Goal: Complete application form: Complete application form

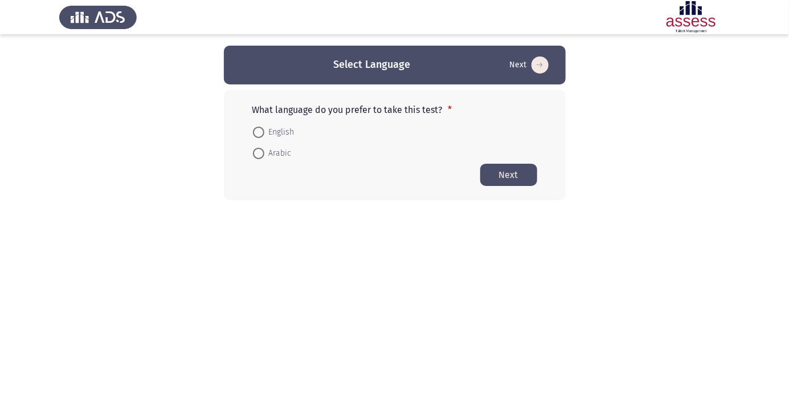
click at [274, 156] on span "Arabic" at bounding box center [277, 153] width 27 height 14
click at [264, 156] on input "Arabic" at bounding box center [258, 153] width 11 height 11
radio input "true"
click at [516, 176] on button "Next" at bounding box center [508, 174] width 57 height 22
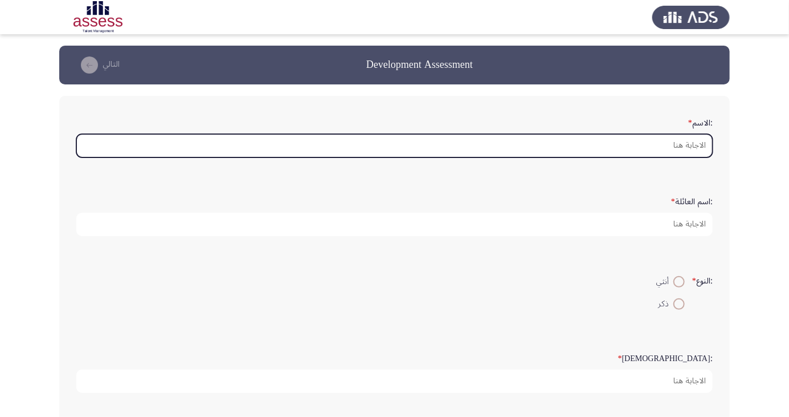
click at [670, 146] on input ":الاسم *" at bounding box center [394, 145] width 637 height 23
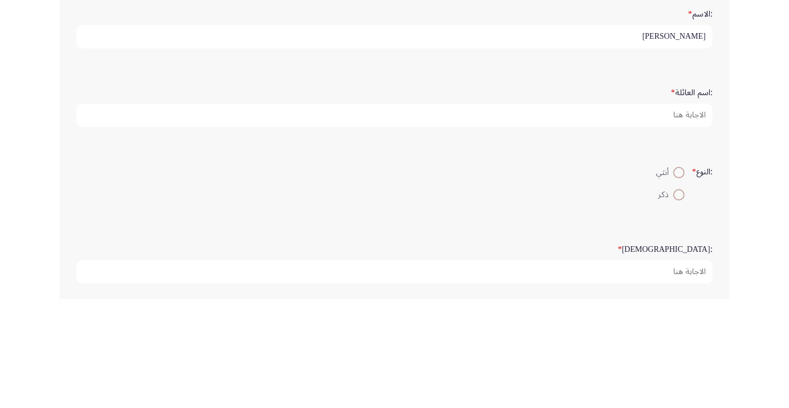
type input "[PERSON_NAME]"
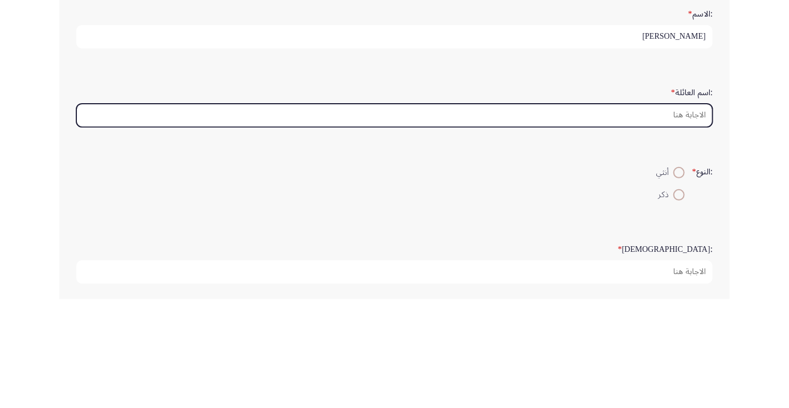
click at [653, 220] on input ":اسم العائلة *" at bounding box center [394, 224] width 637 height 23
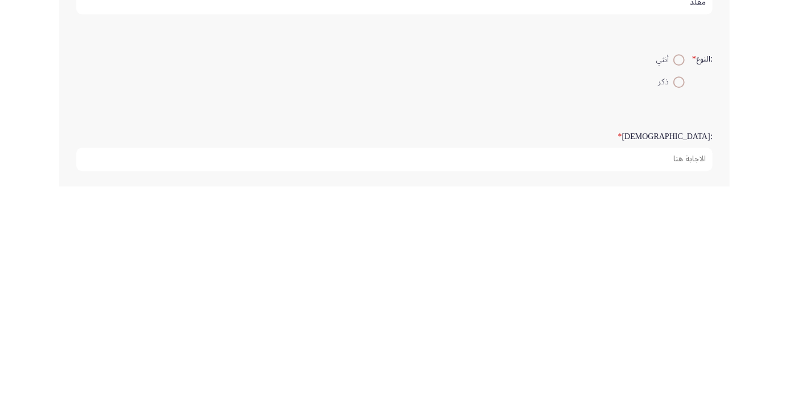
type input "مقلد"
click at [679, 304] on span at bounding box center [679, 304] width 0 height 0
click at [678, 302] on input "ذكر" at bounding box center [679, 303] width 11 height 11
radio input "true"
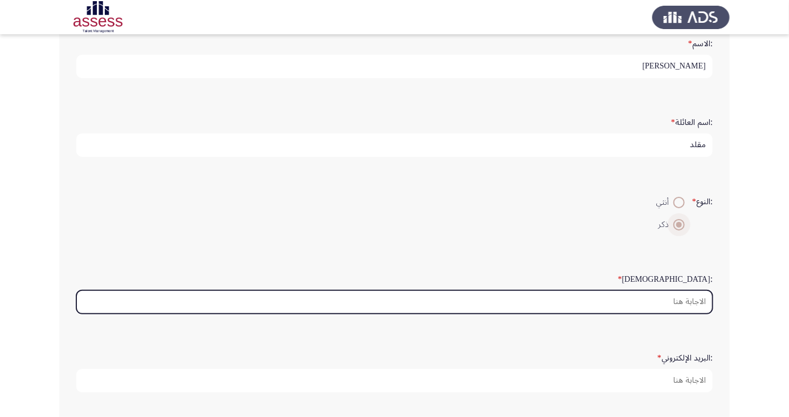
click at [687, 301] on input ":السن *" at bounding box center [394, 301] width 637 height 23
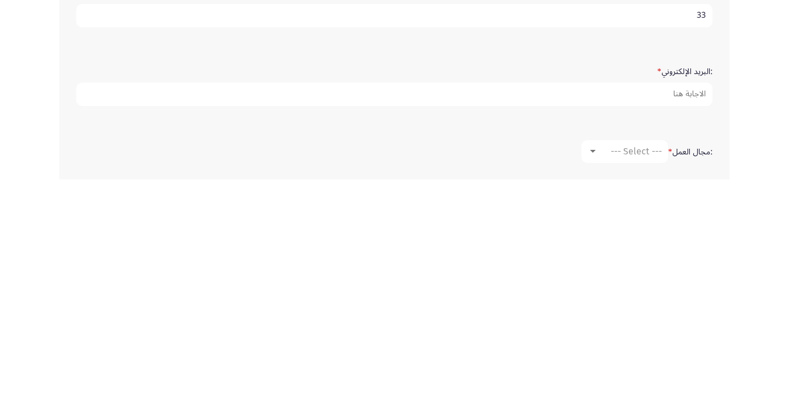
scroll to position [137, 0]
type input "33"
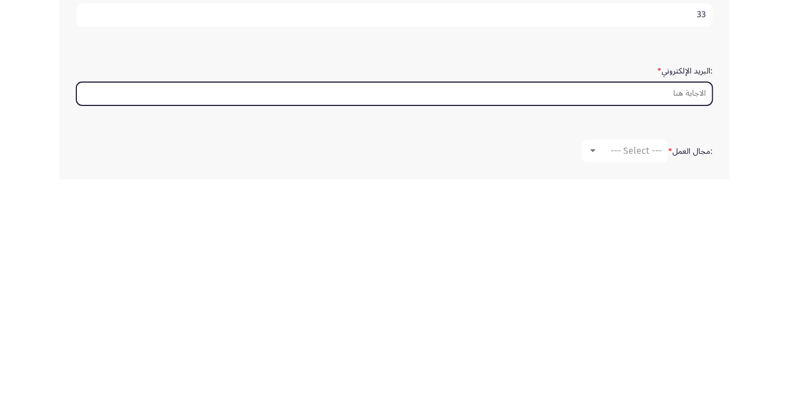
click at [659, 315] on input ":البريد الإلكتروني *" at bounding box center [394, 322] width 637 height 23
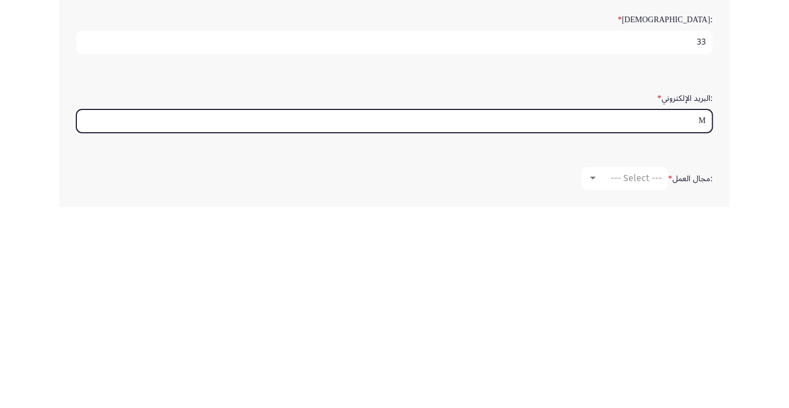
type input "Mo"
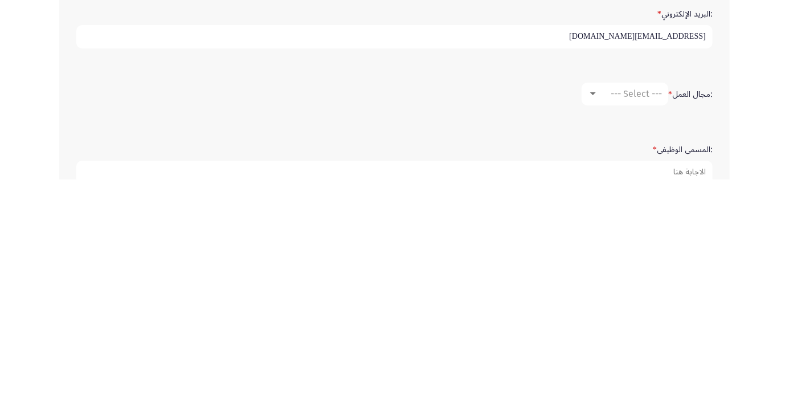
type input "[EMAIL_ADDRESS][DOMAIN_NAME]"
click at [634, 317] on span "--- Select ---" at bounding box center [636, 322] width 51 height 11
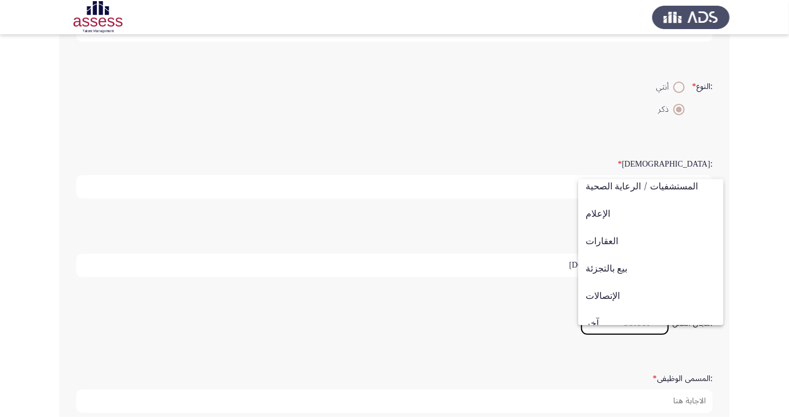
scroll to position [374, 0]
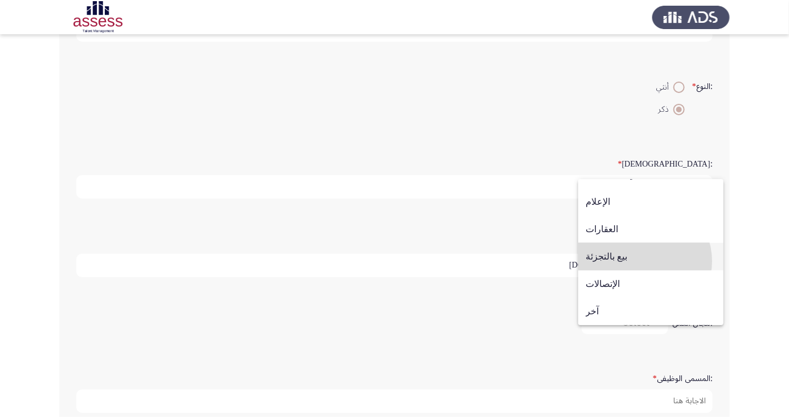
click at [640, 260] on span "بيع بالتجزئة" at bounding box center [651, 256] width 131 height 27
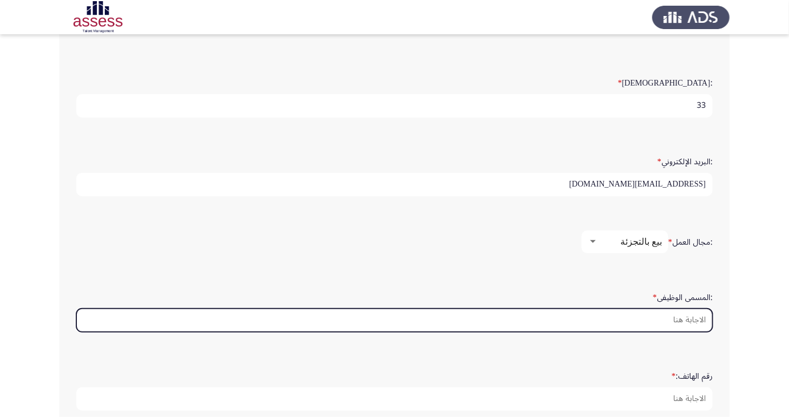
click at [683, 317] on input ":المسمى الوظيفى *" at bounding box center [394, 319] width 637 height 23
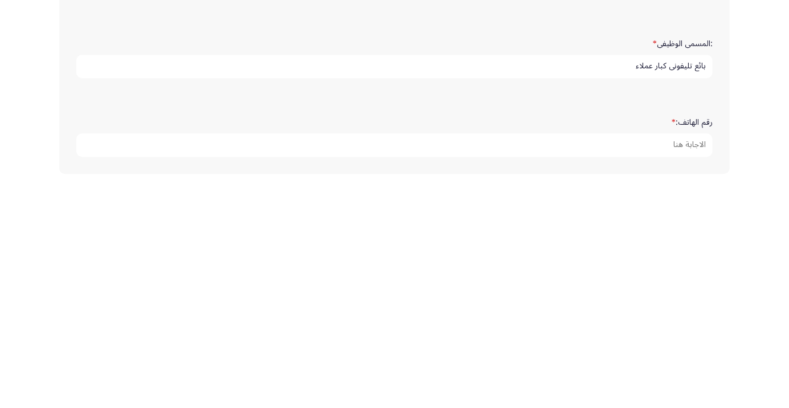
scroll to position [347, 0]
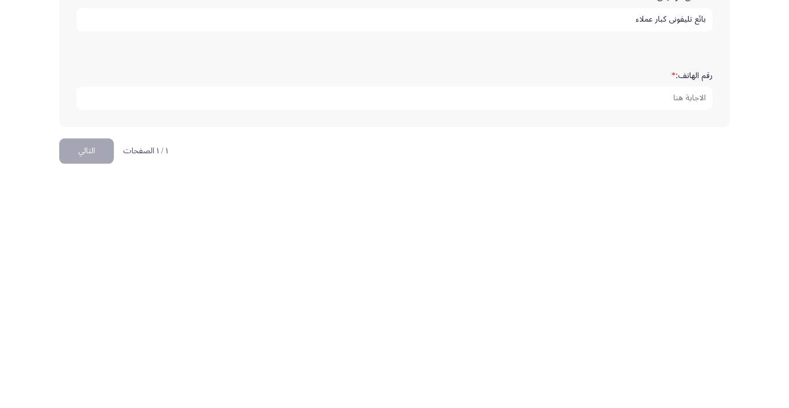
type input "بائع تليفونى كبار عملاء"
click at [691, 305] on label "رقم الهاتف: *" at bounding box center [692, 305] width 41 height 10
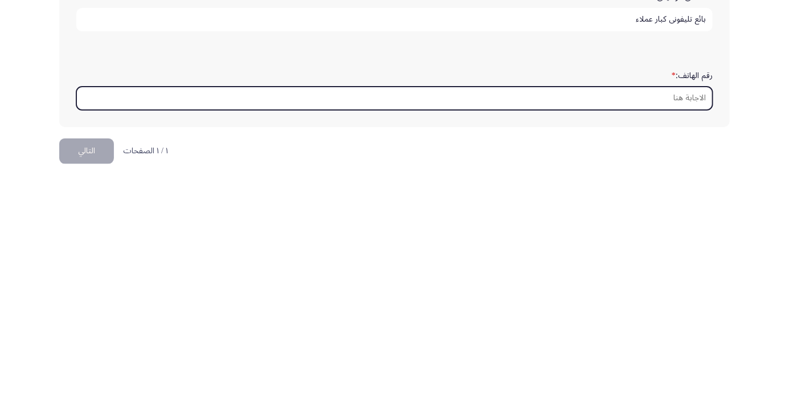
click at [691, 315] on input "رقم الهاتف: *" at bounding box center [394, 326] width 637 height 23
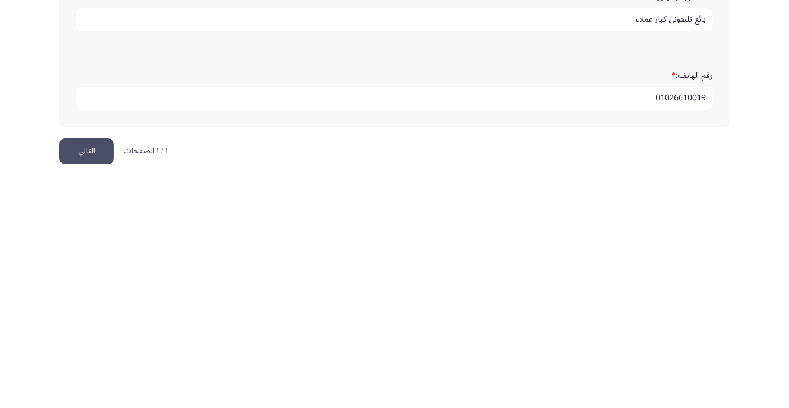
type input "01026610019"
click at [88, 376] on button "التالي" at bounding box center [86, 380] width 55 height 26
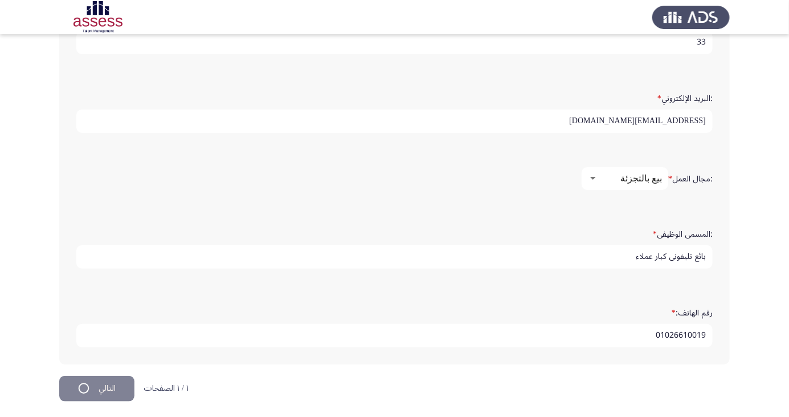
scroll to position [0, 0]
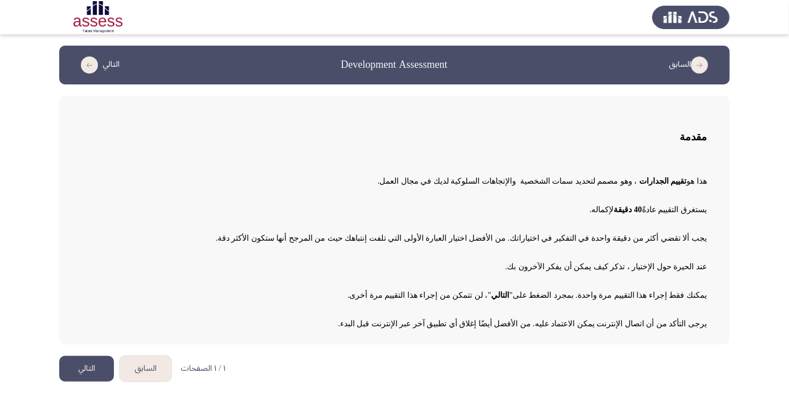
click at [91, 369] on button "التالي" at bounding box center [86, 369] width 55 height 26
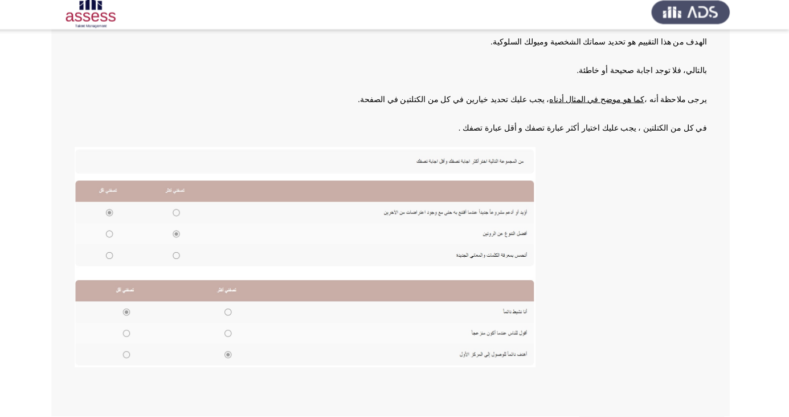
scroll to position [117, 0]
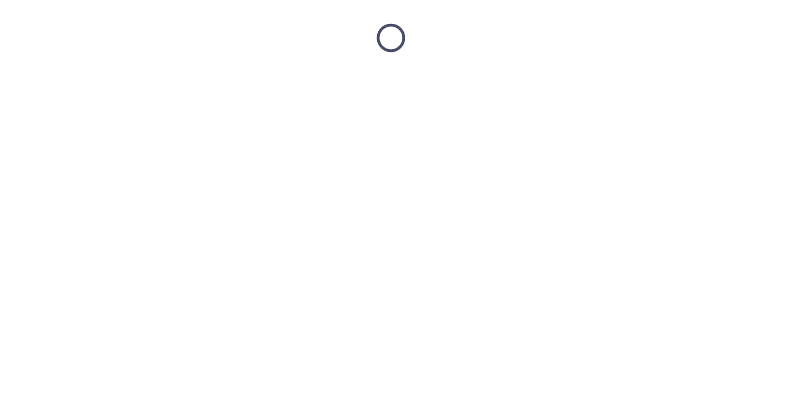
scroll to position [0, 0]
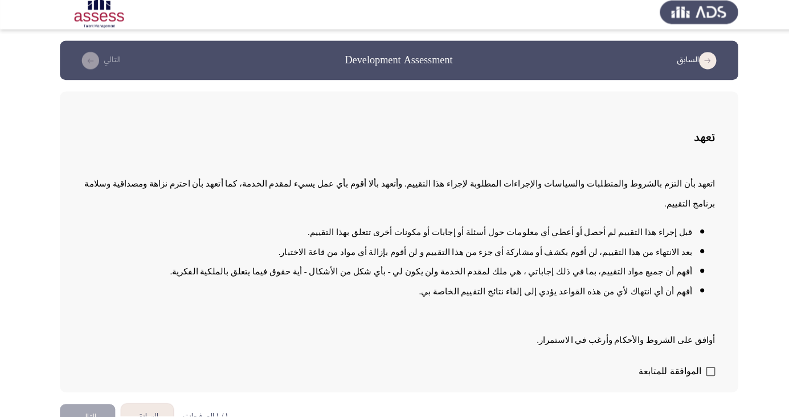
click at [700, 377] on span at bounding box center [702, 372] width 9 height 9
click at [702, 377] on input "الموافقة للمتابعة" at bounding box center [702, 377] width 1 height 1
checkbox input "true"
click at [92, 416] on button "التالي" at bounding box center [86, 417] width 55 height 26
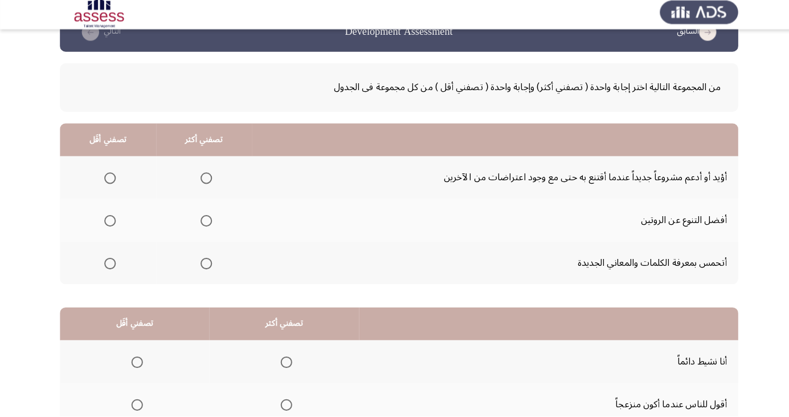
scroll to position [28, 0]
click at [206, 176] on span "Select an option" at bounding box center [203, 181] width 11 height 11
click at [206, 176] on input "Select an option" at bounding box center [203, 181] width 11 height 11
click at [204, 223] on span "Select an option" at bounding box center [204, 223] width 0 height 0
click at [203, 222] on input "Select an option" at bounding box center [203, 223] width 11 height 11
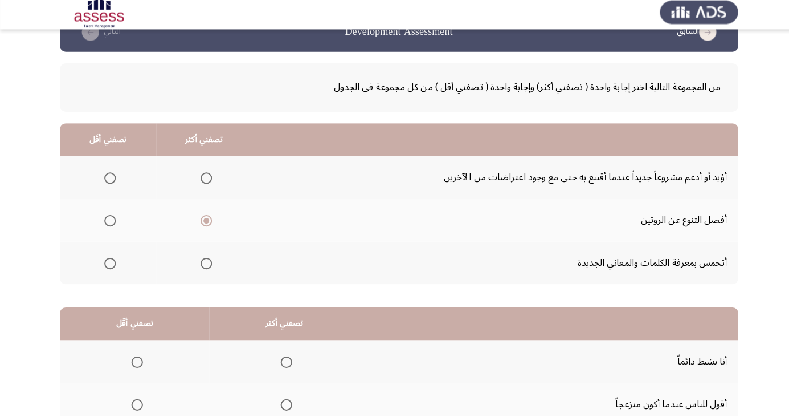
click at [204, 266] on span "Select an option" at bounding box center [204, 266] width 0 height 0
click at [203, 264] on input "Select an option" at bounding box center [203, 265] width 11 height 11
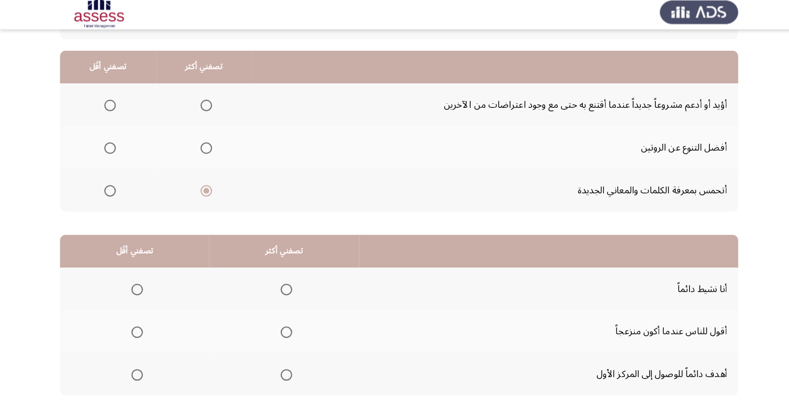
scroll to position [104, 0]
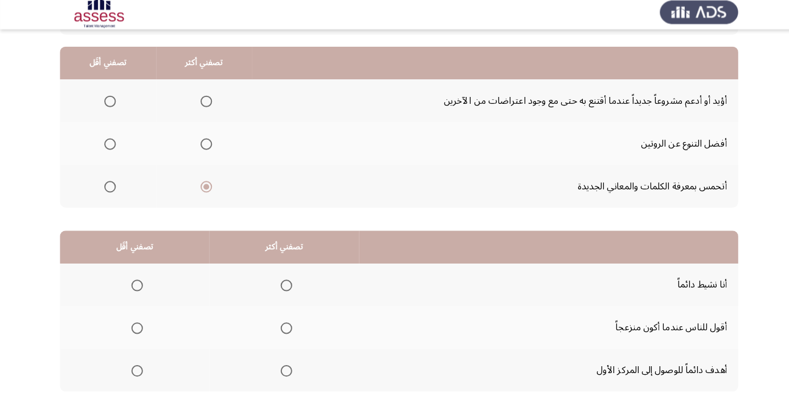
click at [278, 371] on span "Select an option" at bounding box center [283, 371] width 11 height 11
click at [278, 371] on input "Select an option" at bounding box center [283, 371] width 11 height 11
click at [283, 329] on span "Select an option" at bounding box center [283, 329] width 0 height 0
click at [282, 328] on input "Select an option" at bounding box center [283, 329] width 11 height 11
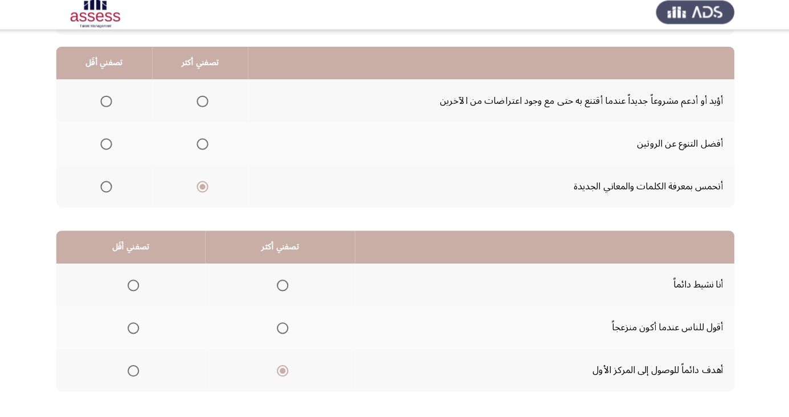
click at [136, 329] on span "Select an option" at bounding box center [136, 329] width 0 height 0
click at [135, 328] on input "Select an option" at bounding box center [135, 329] width 11 height 11
click at [283, 329] on span "Select an option" at bounding box center [283, 329] width 0 height 0
click at [282, 328] on input "Select an option" at bounding box center [283, 329] width 11 height 11
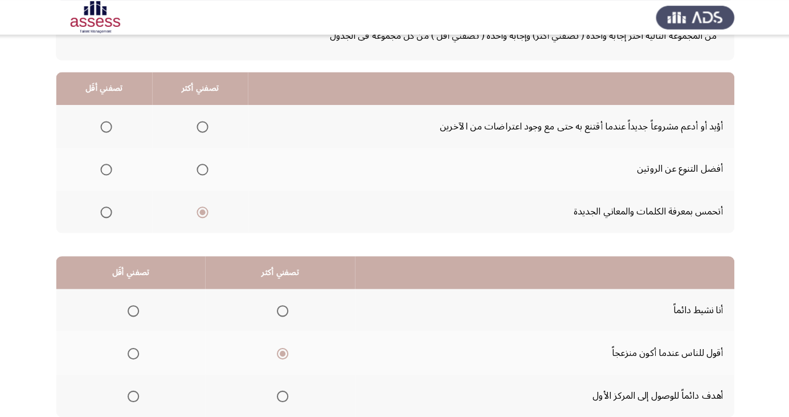
scroll to position [83, 0]
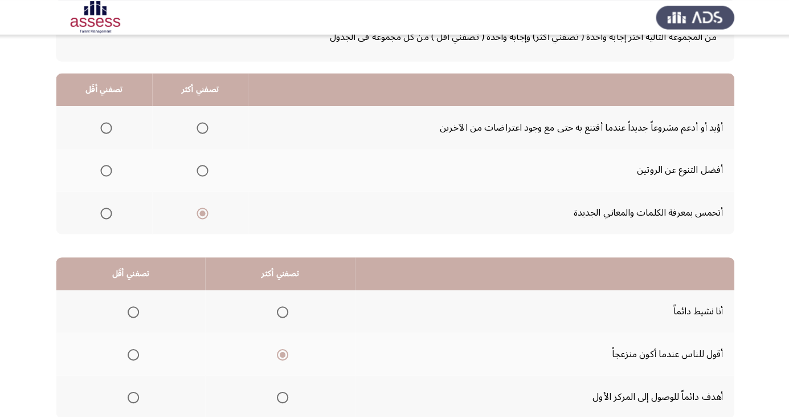
click at [204, 169] on span "Select an option" at bounding box center [204, 169] width 0 height 0
click at [203, 168] on input "Select an option" at bounding box center [203, 168] width 11 height 11
click at [204, 211] on span "Select an option" at bounding box center [204, 211] width 0 height 0
click at [203, 210] on input "Select an option" at bounding box center [203, 210] width 11 height 11
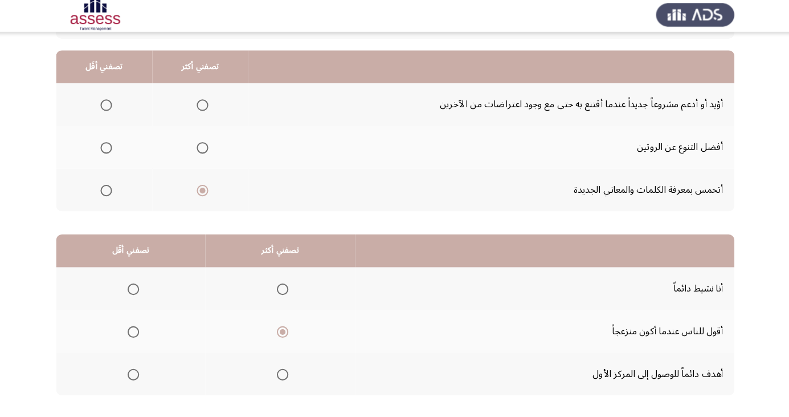
scroll to position [103, 0]
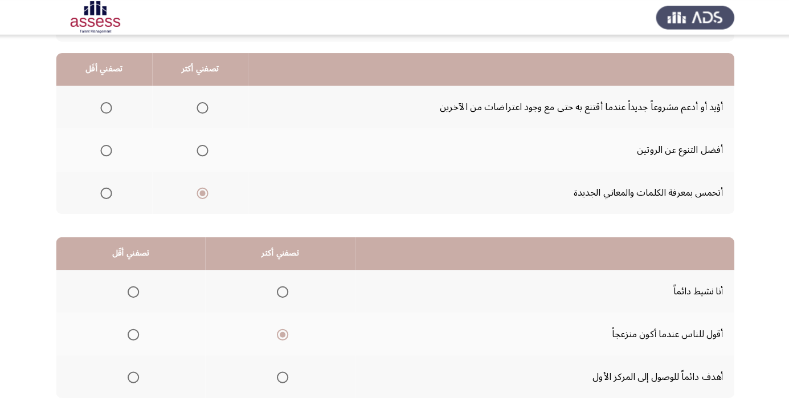
click at [283, 373] on span "Select an option" at bounding box center [283, 373] width 0 height 0
click at [282, 371] on input "Select an option" at bounding box center [283, 372] width 11 height 11
click at [136, 331] on span "Select an option" at bounding box center [136, 331] width 0 height 0
click at [135, 329] on input "Select an option" at bounding box center [135, 330] width 11 height 11
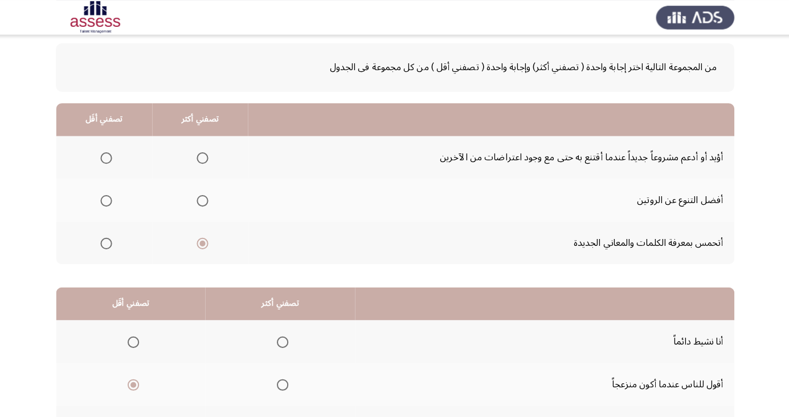
scroll to position [52, 0]
click at [104, 198] on span "Select an option" at bounding box center [108, 198] width 11 height 11
click at [104, 198] on input "Select an option" at bounding box center [108, 198] width 11 height 11
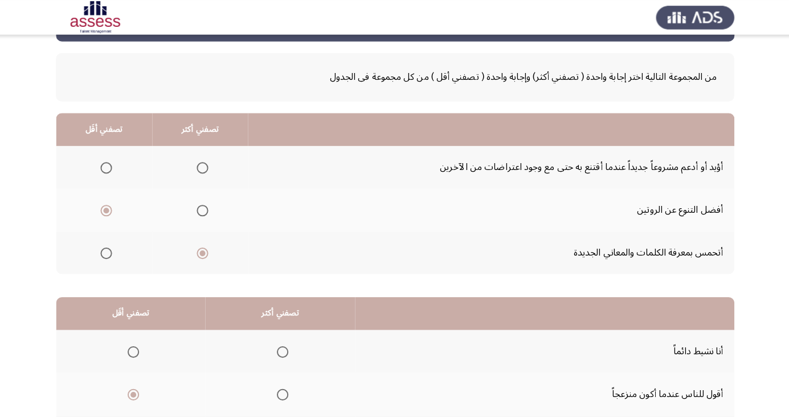
click at [204, 166] on span "Select an option" at bounding box center [204, 166] width 0 height 0
click at [203, 165] on input "Select an option" at bounding box center [203, 165] width 11 height 11
click at [106, 160] on span "Select an option" at bounding box center [108, 165] width 11 height 11
click at [106, 160] on input "Select an option" at bounding box center [108, 165] width 11 height 11
click at [204, 250] on span "Select an option" at bounding box center [204, 250] width 0 height 0
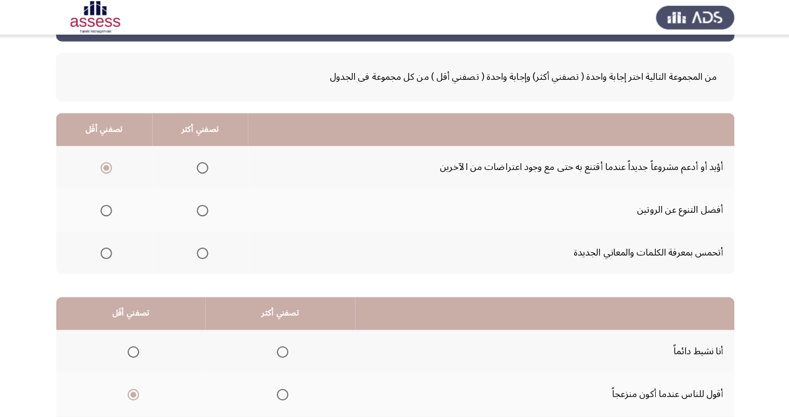
click at [203, 249] on input "Select an option" at bounding box center [203, 250] width 11 height 11
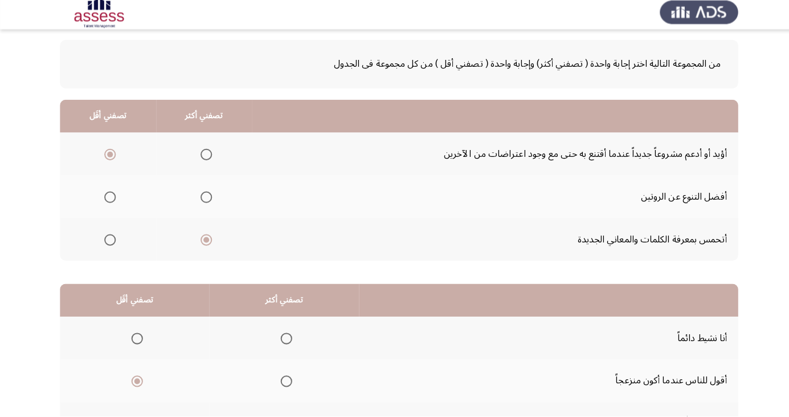
scroll to position [104, 0]
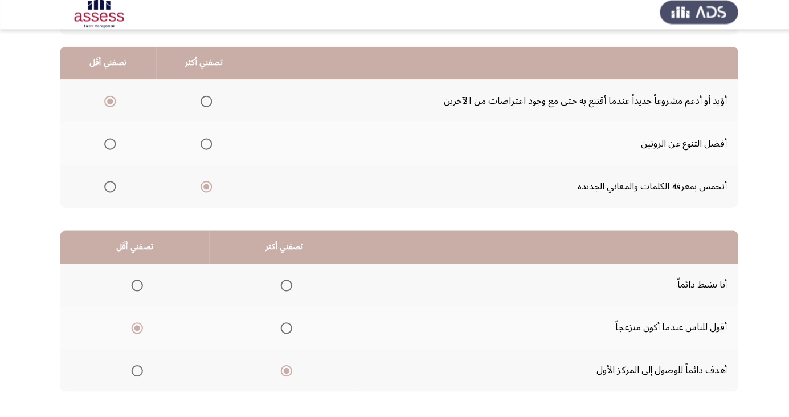
click at [634, 356] on td "أهدف دائماً للوصول إلى المركز الأول" at bounding box center [542, 371] width 375 height 42
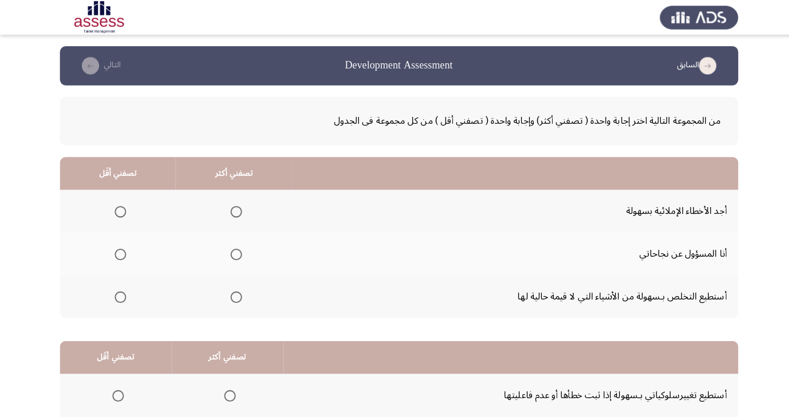
click at [223, 210] on label "Select an option" at bounding box center [231, 208] width 16 height 11
click at [228, 210] on input "Select an option" at bounding box center [233, 208] width 11 height 11
click at [118, 292] on span "Select an option" at bounding box center [118, 293] width 11 height 11
click at [118, 292] on input "Select an option" at bounding box center [118, 293] width 11 height 11
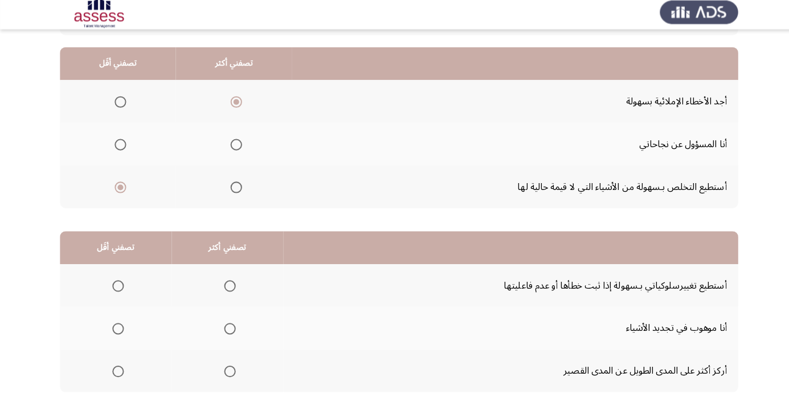
scroll to position [104, 0]
click at [222, 290] on span "Select an option" at bounding box center [227, 287] width 11 height 11
click at [222, 290] on input "Select an option" at bounding box center [227, 287] width 11 height 11
click at [119, 358] on th at bounding box center [114, 371] width 111 height 42
click at [119, 370] on span "Select an option" at bounding box center [116, 371] width 11 height 11
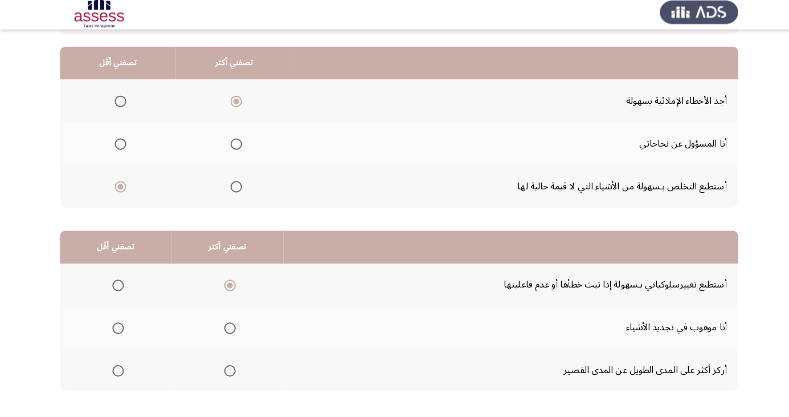
click at [119, 370] on input "Select an option" at bounding box center [116, 371] width 11 height 11
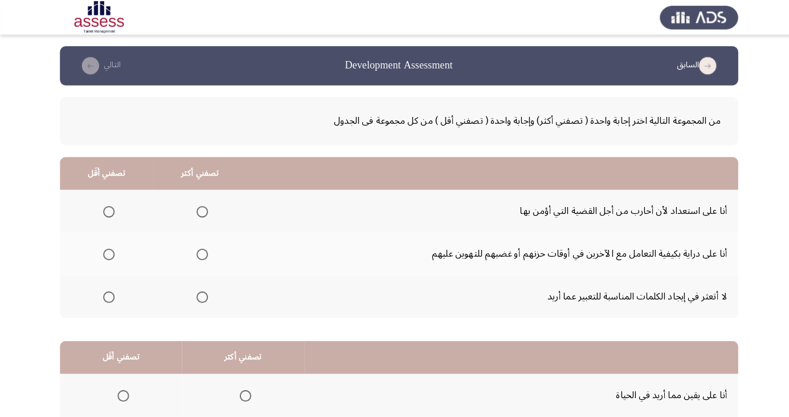
click at [108, 251] on span "Select an option" at bounding box center [108, 251] width 0 height 0
click at [107, 251] on input "Select an option" at bounding box center [107, 251] width 11 height 11
click at [199, 209] on span "Select an option" at bounding box center [199, 208] width 11 height 11
click at [199, 209] on input "Select an option" at bounding box center [199, 208] width 11 height 11
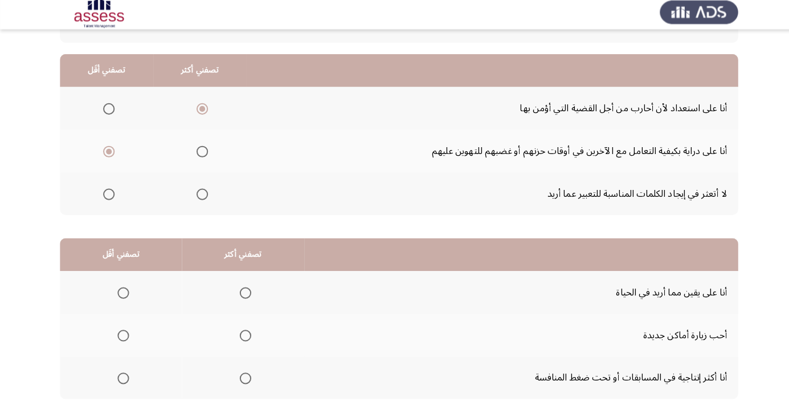
scroll to position [104, 0]
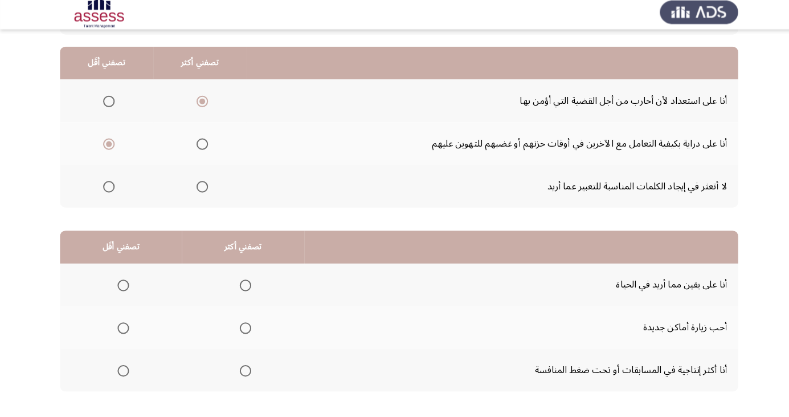
click at [240, 370] on span "Select an option" at bounding box center [242, 371] width 11 height 11
click at [240, 370] on input "Select an option" at bounding box center [242, 371] width 11 height 11
click at [126, 324] on span "Select an option" at bounding box center [121, 329] width 11 height 11
click at [126, 324] on input "Select an option" at bounding box center [121, 329] width 11 height 11
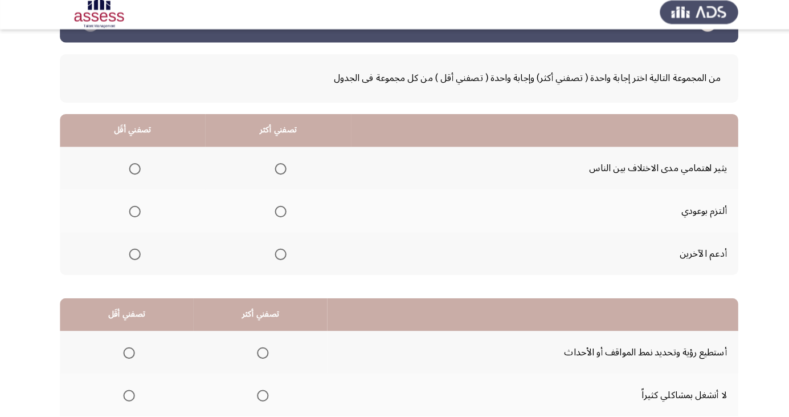
scroll to position [38, 0]
click at [132, 157] on th at bounding box center [131, 171] width 144 height 42
click at [132, 170] on span "Select an option" at bounding box center [133, 171] width 11 height 11
click at [132, 170] on input "Select an option" at bounding box center [133, 171] width 11 height 11
click at [275, 255] on span "Select an option" at bounding box center [277, 255] width 11 height 11
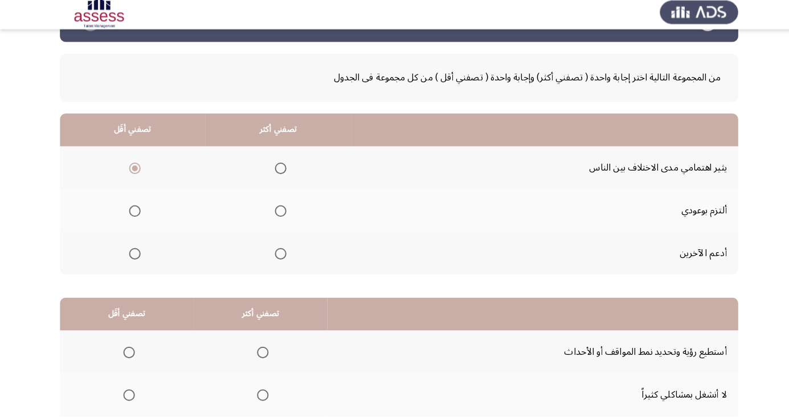
click at [275, 255] on input "Select an option" at bounding box center [277, 255] width 11 height 11
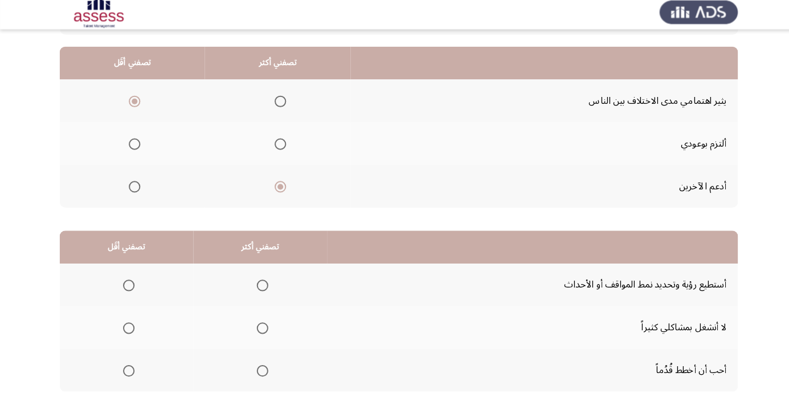
click at [260, 372] on span "Select an option" at bounding box center [260, 372] width 0 height 0
click at [256, 370] on input "Select an option" at bounding box center [259, 371] width 11 height 11
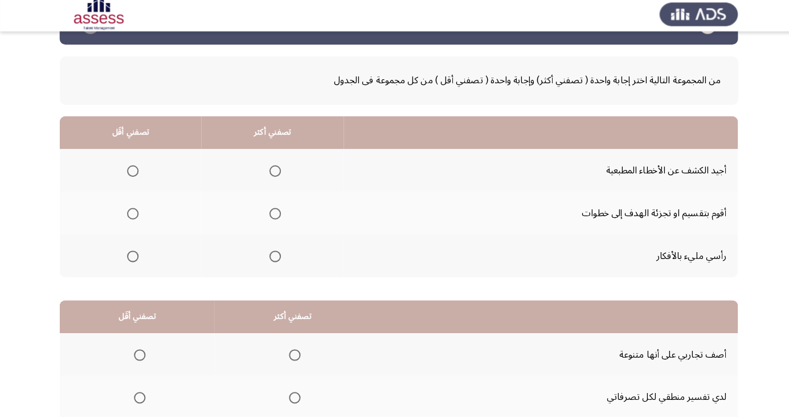
scroll to position [37, 0]
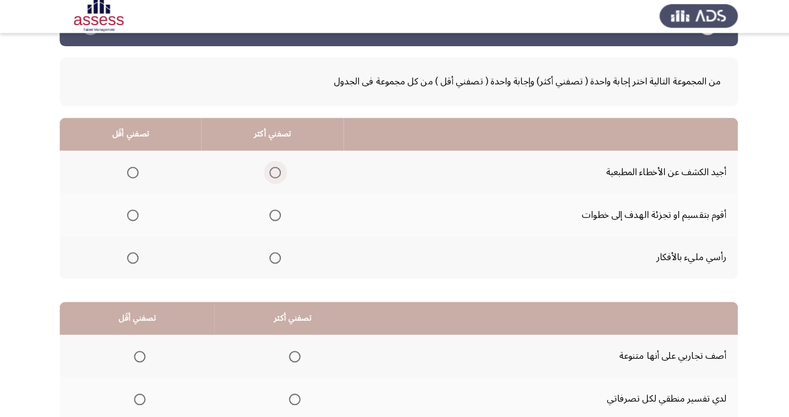
click at [272, 172] on span "Select an option" at bounding box center [272, 172] width 0 height 0
click at [270, 171] on input "Select an option" at bounding box center [272, 171] width 11 height 11
click at [135, 260] on span "Select an option" at bounding box center [131, 256] width 11 height 11
click at [135, 260] on input "Select an option" at bounding box center [131, 256] width 11 height 11
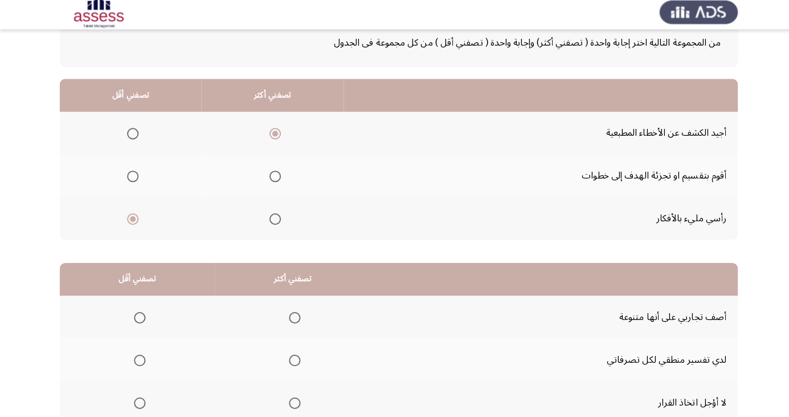
scroll to position [104, 0]
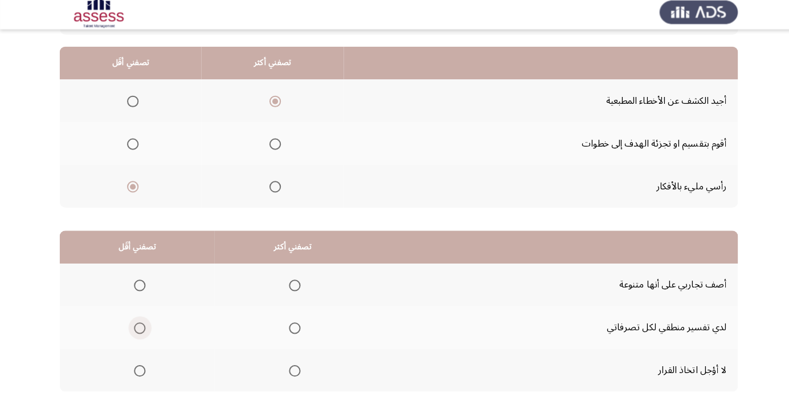
click at [138, 328] on span "Select an option" at bounding box center [138, 329] width 11 height 11
click at [138, 328] on input "Select an option" at bounding box center [138, 329] width 11 height 11
click at [296, 284] on span "Select an option" at bounding box center [291, 287] width 11 height 11
click at [296, 284] on input "Select an option" at bounding box center [291, 287] width 11 height 11
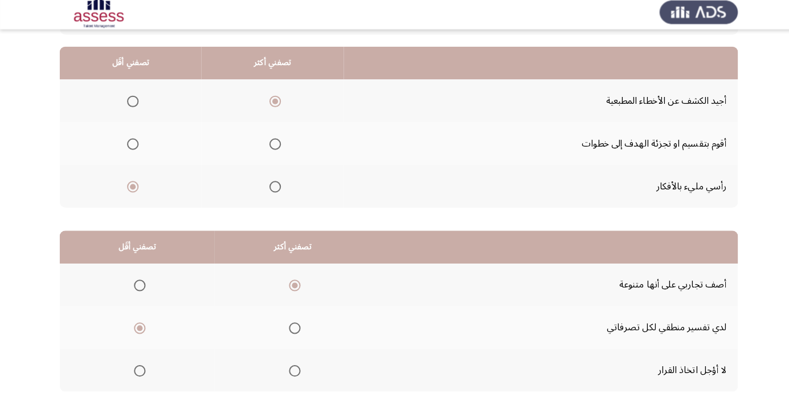
scroll to position [0, 0]
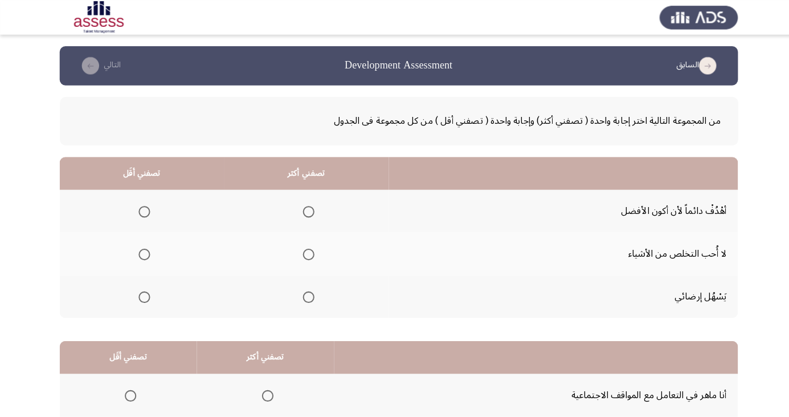
click at [304, 205] on span "Select an option" at bounding box center [305, 208] width 11 height 11
click at [304, 205] on input "Select an option" at bounding box center [305, 208] width 11 height 11
click at [143, 298] on span "Select an option" at bounding box center [142, 293] width 11 height 11
click at [143, 298] on input "Select an option" at bounding box center [142, 293] width 11 height 11
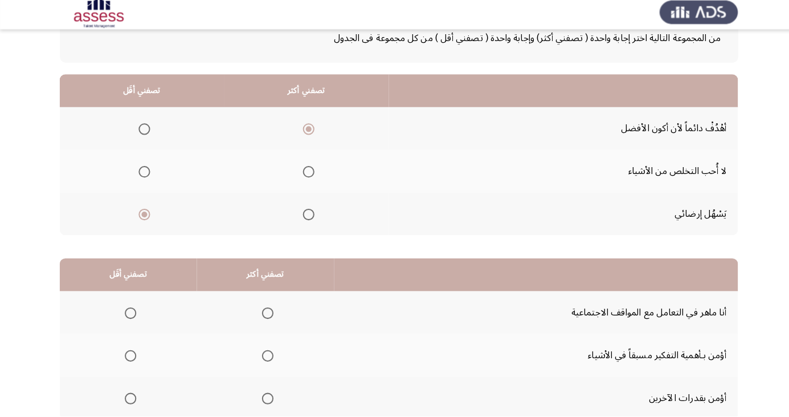
scroll to position [104, 0]
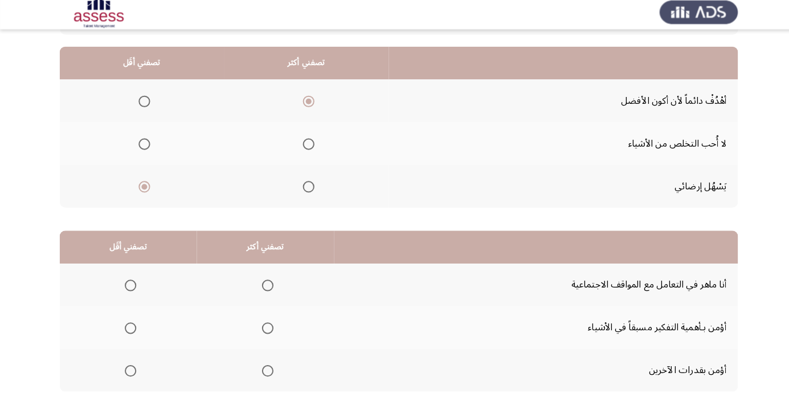
click at [129, 290] on span "Select an option" at bounding box center [129, 287] width 11 height 11
click at [129, 290] on input "Select an option" at bounding box center [129, 287] width 11 height 11
click at [268, 369] on span "Select an option" at bounding box center [264, 371] width 11 height 11
click at [268, 369] on input "Select an option" at bounding box center [264, 371] width 11 height 11
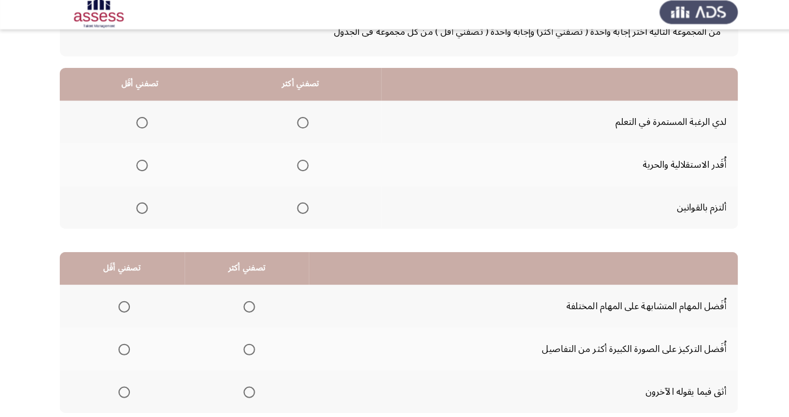
scroll to position [83, 0]
click at [296, 120] on span "Select an option" at bounding box center [299, 125] width 11 height 11
click at [296, 120] on input "Select an option" at bounding box center [299, 125] width 11 height 11
click at [148, 153] on th at bounding box center [138, 167] width 159 height 42
click at [141, 168] on span "Select an option" at bounding box center [141, 168] width 0 height 0
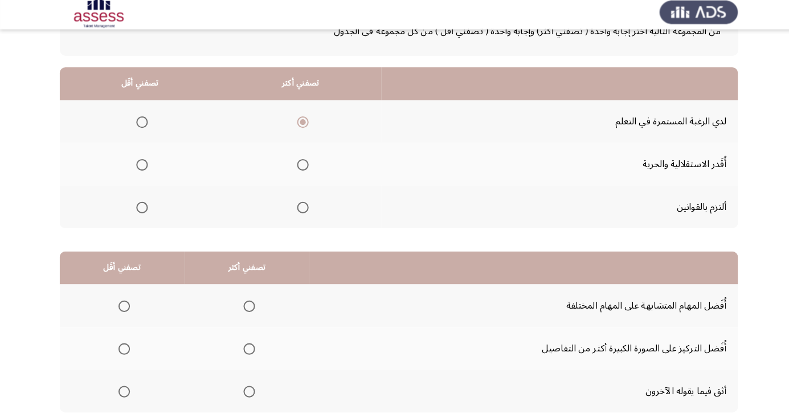
click at [140, 167] on input "Select an option" at bounding box center [140, 167] width 11 height 11
click at [303, 221] on th at bounding box center [297, 210] width 159 height 42
click at [305, 197] on th at bounding box center [297, 210] width 159 height 42
click at [300, 120] on span "Select an option" at bounding box center [299, 125] width 11 height 11
click at [300, 120] on input "Select an option" at bounding box center [299, 125] width 11 height 11
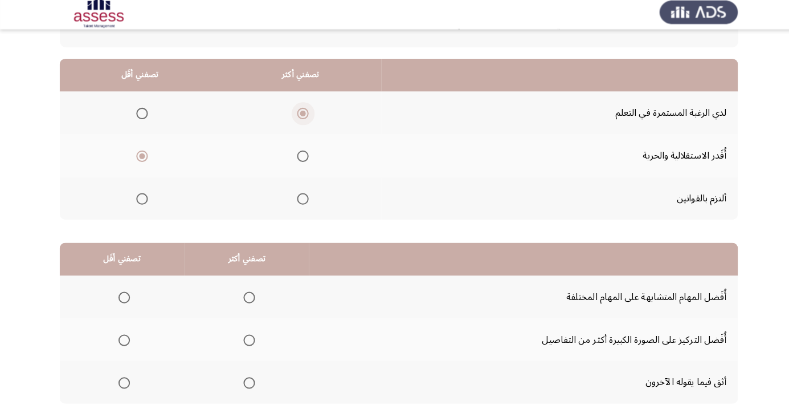
scroll to position [104, 0]
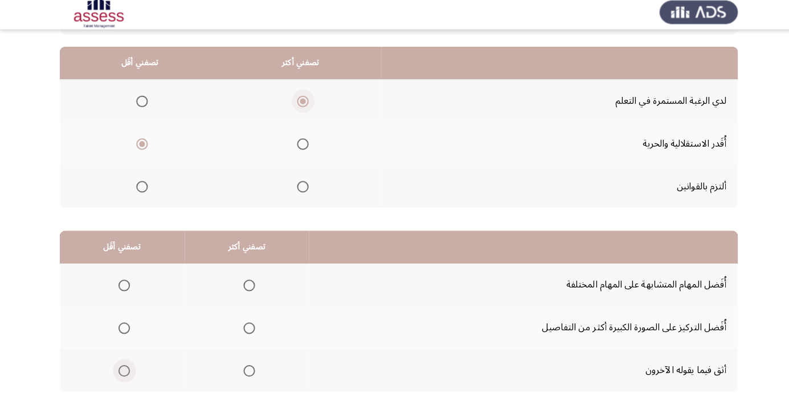
click at [127, 369] on span "Select an option" at bounding box center [122, 371] width 11 height 11
click at [127, 369] on input "Select an option" at bounding box center [122, 371] width 11 height 11
click at [123, 286] on span "Select an option" at bounding box center [122, 287] width 11 height 11
click at [123, 286] on input "Select an option" at bounding box center [122, 287] width 11 height 11
click at [123, 328] on span "Select an option" at bounding box center [122, 329] width 11 height 11
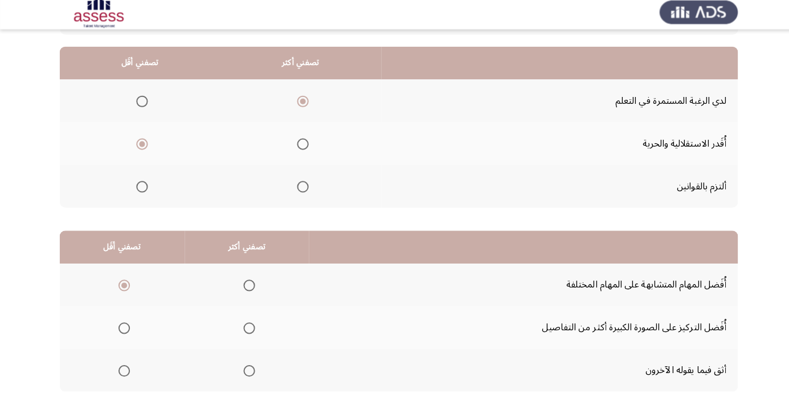
click at [123, 328] on input "Select an option" at bounding box center [122, 329] width 11 height 11
click at [247, 287] on span "Select an option" at bounding box center [247, 287] width 0 height 0
click at [246, 286] on input "Select an option" at bounding box center [246, 287] width 11 height 11
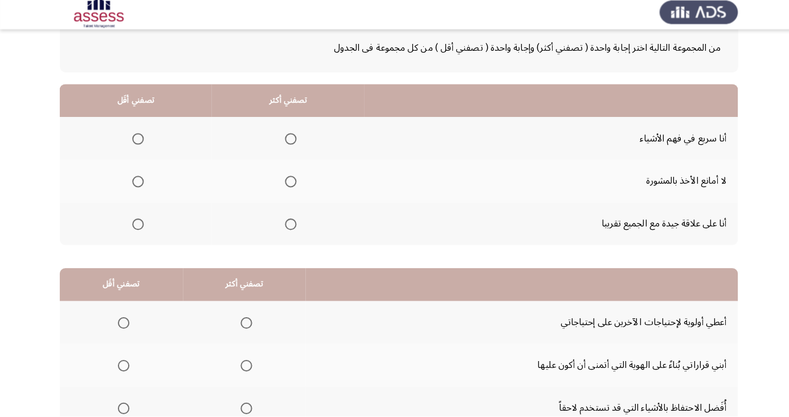
scroll to position [67, 0]
click at [288, 142] on span "Select an option" at bounding box center [288, 142] width 0 height 0
click at [284, 141] on input "Select an option" at bounding box center [287, 142] width 11 height 11
click at [287, 223] on span "Select an option" at bounding box center [287, 226] width 11 height 11
click at [287, 223] on input "Select an option" at bounding box center [287, 226] width 11 height 11
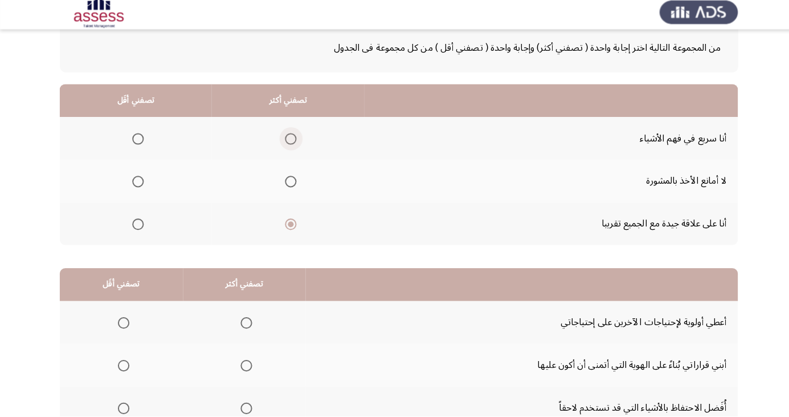
click at [288, 141] on span "Select an option" at bounding box center [287, 142] width 11 height 11
click at [288, 141] on input "Select an option" at bounding box center [287, 142] width 11 height 11
click at [137, 185] on span "Select an option" at bounding box center [137, 185] width 0 height 0
click at [136, 184] on input "Select an option" at bounding box center [136, 184] width 11 height 11
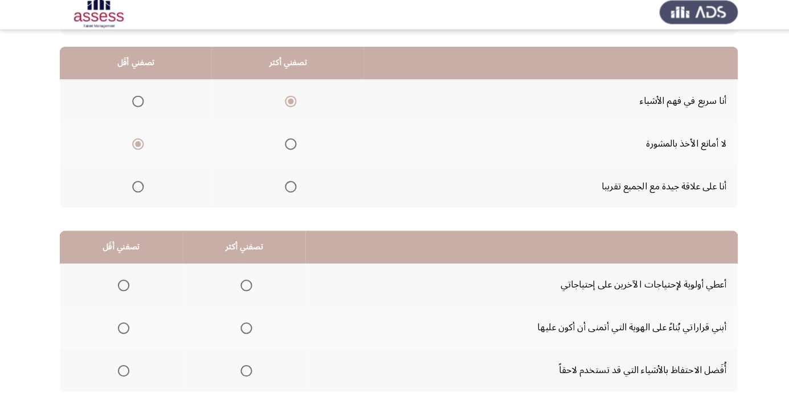
click at [123, 287] on span "Select an option" at bounding box center [123, 287] width 0 height 0
click at [122, 286] on input "Select an option" at bounding box center [122, 287] width 11 height 11
click at [244, 329] on span "Select an option" at bounding box center [244, 329] width 0 height 0
click at [243, 328] on input "Select an option" at bounding box center [243, 329] width 11 height 11
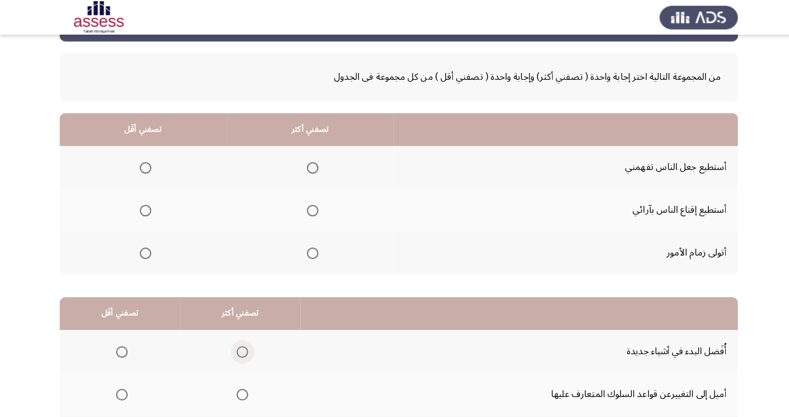
scroll to position [42, 0]
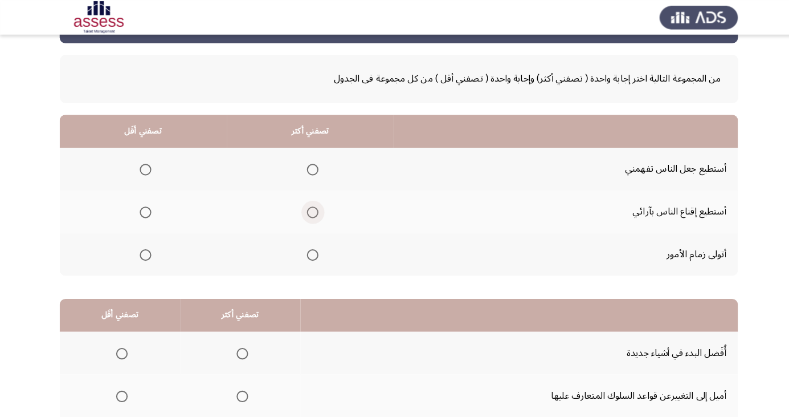
click at [311, 205] on span "Select an option" at bounding box center [309, 209] width 11 height 11
click at [311, 205] on input "Select an option" at bounding box center [309, 209] width 11 height 11
click at [144, 252] on span "Select an option" at bounding box center [144, 252] width 0 height 0
click at [143, 251] on input "Select an option" at bounding box center [143, 251] width 11 height 11
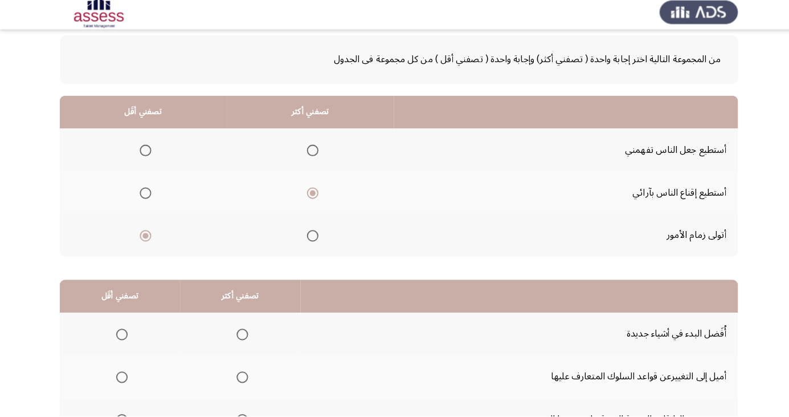
scroll to position [104, 0]
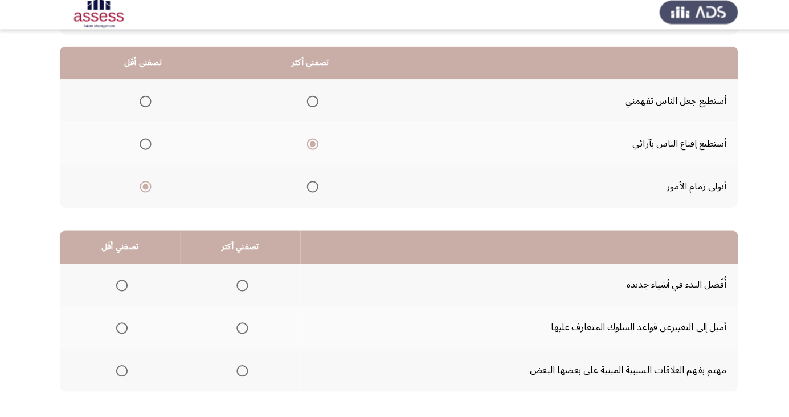
click at [235, 282] on span "Select an option" at bounding box center [239, 287] width 11 height 11
click at [235, 282] on input "Select an option" at bounding box center [239, 287] width 11 height 11
click at [121, 329] on span "Select an option" at bounding box center [121, 329] width 0 height 0
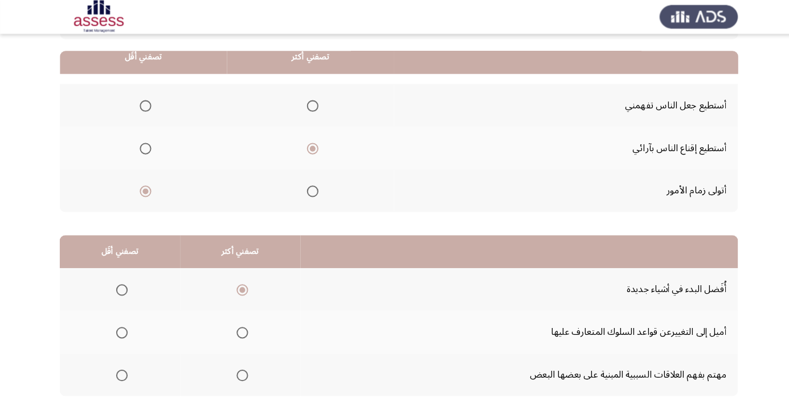
click at [122, 316] on th at bounding box center [118, 329] width 119 height 42
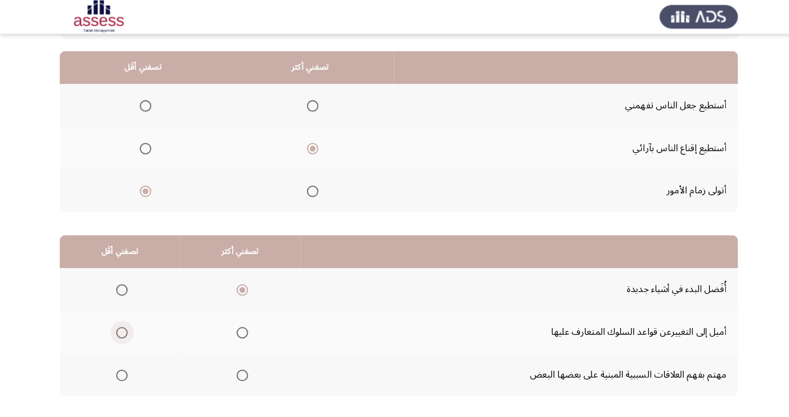
click at [124, 324] on span "Select an option" at bounding box center [120, 329] width 11 height 11
click at [124, 324] on input "Select an option" at bounding box center [120, 329] width 11 height 11
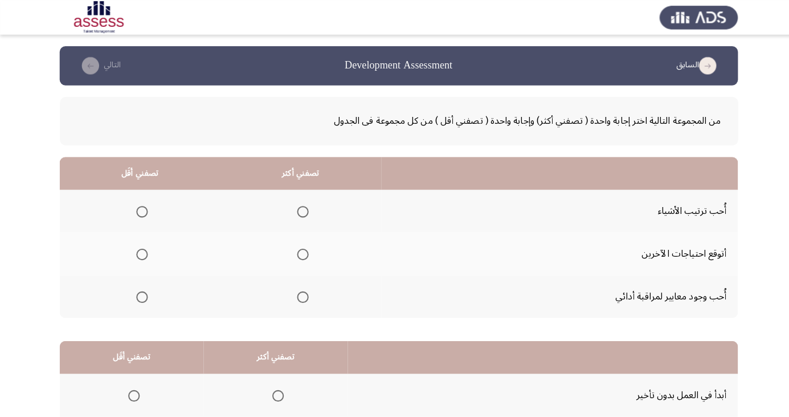
click at [300, 205] on span "Select an option" at bounding box center [299, 208] width 11 height 11
click at [300, 205] on input "Select an option" at bounding box center [299, 208] width 11 height 11
click at [141, 251] on span "Select an option" at bounding box center [141, 251] width 0 height 0
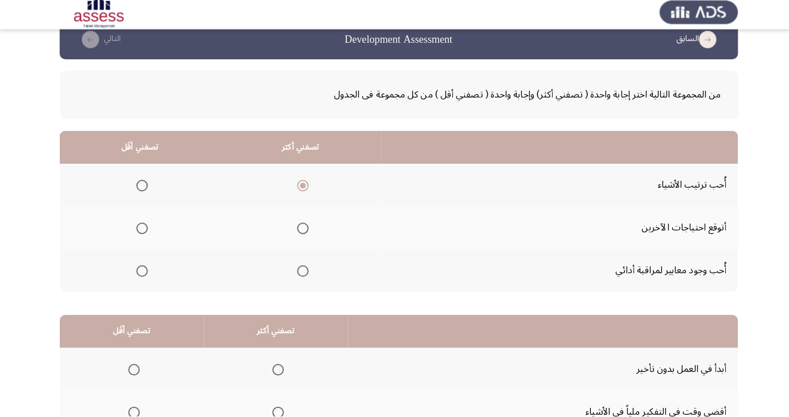
scroll to position [53, 0]
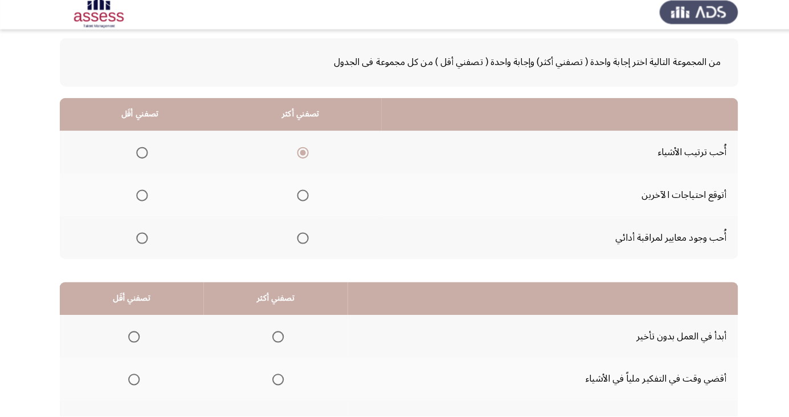
click at [143, 198] on span "Select an option" at bounding box center [140, 198] width 11 height 11
click at [143, 198] on input "Select an option" at bounding box center [140, 198] width 11 height 11
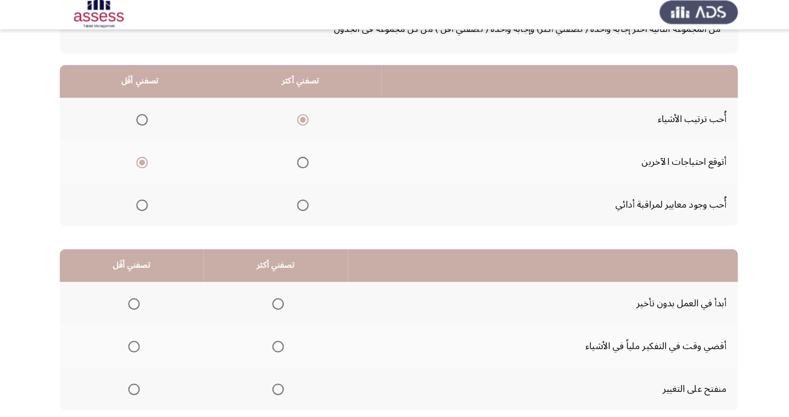
scroll to position [104, 0]
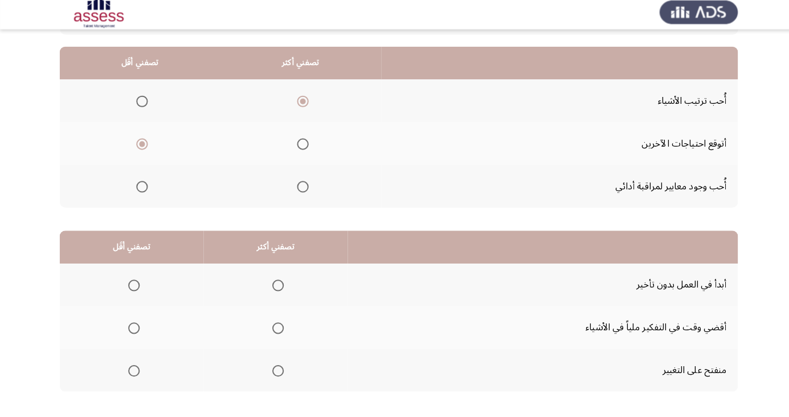
click at [275, 287] on span "Select an option" at bounding box center [275, 287] width 0 height 0
click at [274, 286] on input "Select an option" at bounding box center [275, 287] width 11 height 11
click at [132, 324] on span "Select an option" at bounding box center [132, 329] width 11 height 11
click at [132, 324] on input "Select an option" at bounding box center [132, 329] width 11 height 11
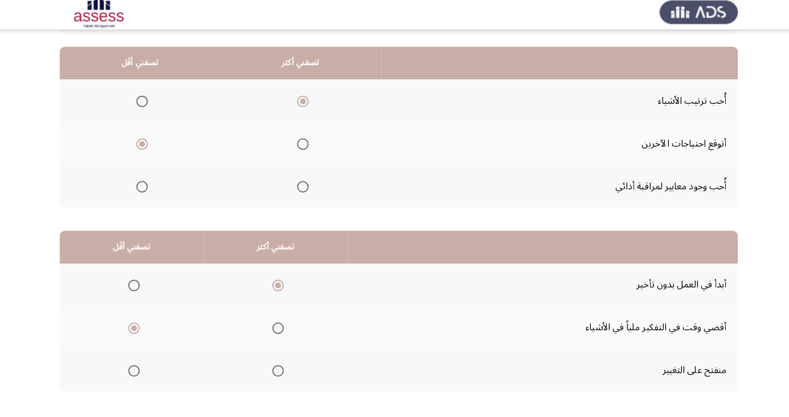
scroll to position [0, 0]
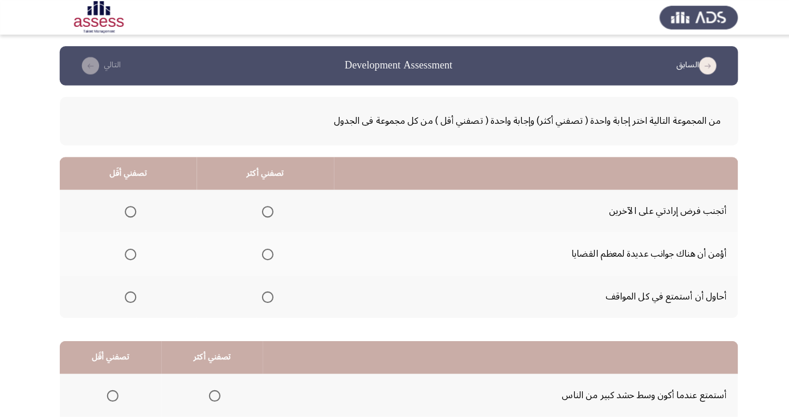
click at [266, 295] on span "Select an option" at bounding box center [264, 293] width 11 height 11
click at [266, 295] on input "Select an option" at bounding box center [264, 293] width 11 height 11
click at [128, 209] on span "Select an option" at bounding box center [129, 208] width 11 height 11
click at [128, 209] on input "Select an option" at bounding box center [129, 208] width 11 height 11
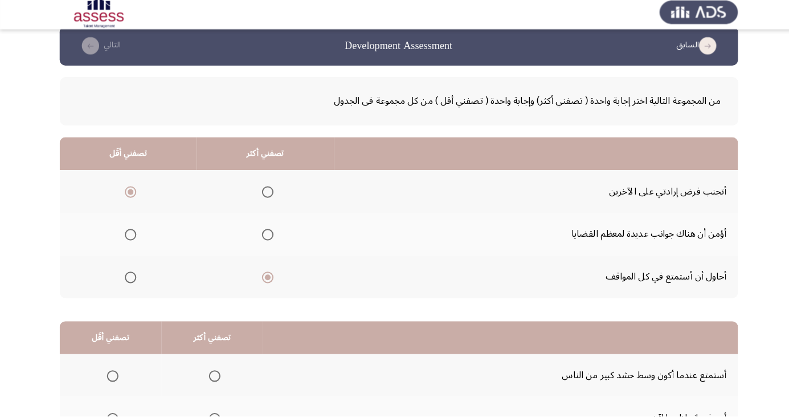
scroll to position [104, 0]
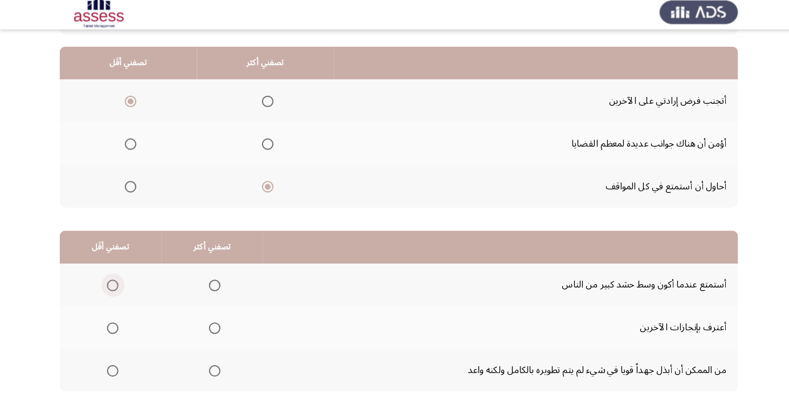
click at [102, 286] on label "Select an option" at bounding box center [109, 287] width 16 height 11
click at [106, 286] on input "Select an option" at bounding box center [111, 287] width 11 height 11
click at [207, 369] on span "Select an option" at bounding box center [212, 371] width 11 height 11
click at [207, 369] on input "Select an option" at bounding box center [212, 371] width 11 height 11
click at [211, 325] on span "Select an option" at bounding box center [212, 329] width 11 height 11
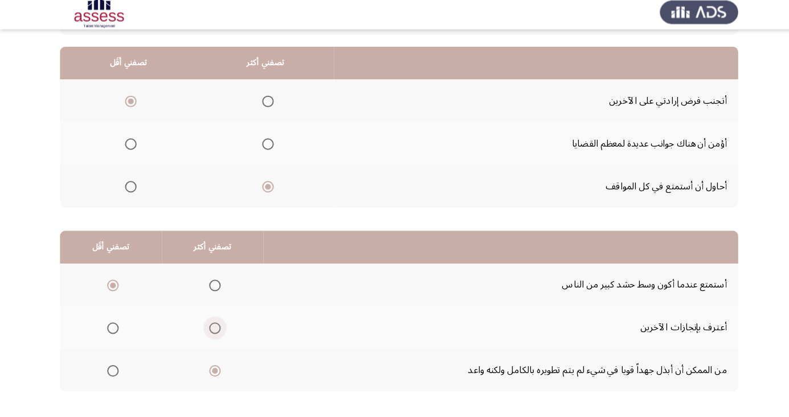
click at [211, 325] on input "Select an option" at bounding box center [212, 329] width 11 height 11
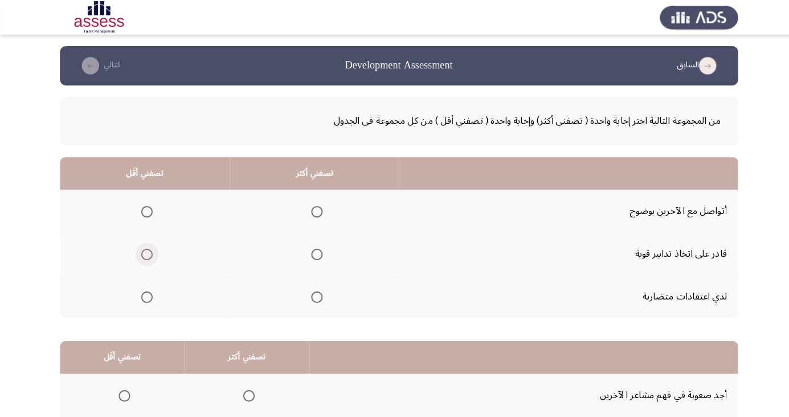
click at [146, 255] on span "Select an option" at bounding box center [145, 251] width 11 height 11
click at [146, 255] on input "Select an option" at bounding box center [145, 251] width 11 height 11
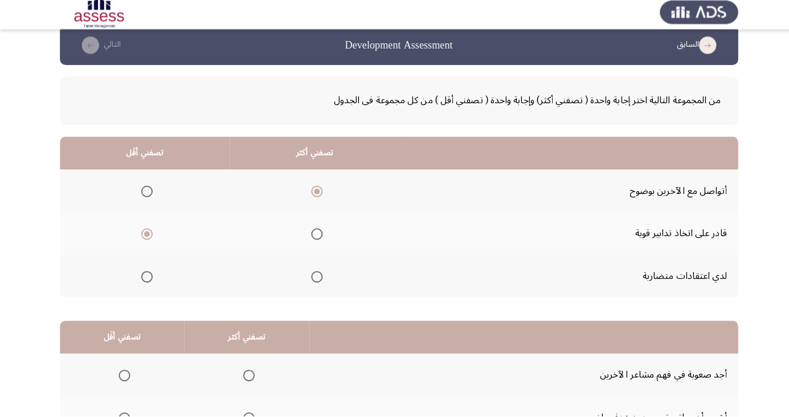
scroll to position [104, 0]
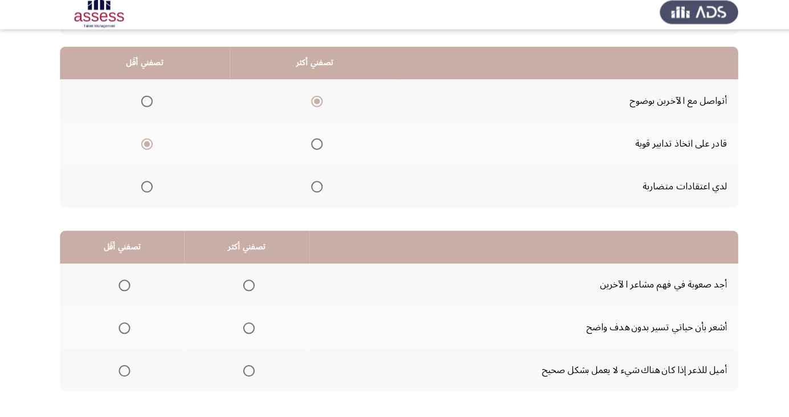
click at [122, 328] on span "Select an option" at bounding box center [122, 329] width 11 height 11
click at [122, 328] on input "Select an option" at bounding box center [122, 329] width 11 height 11
click at [247, 369] on span "Select an option" at bounding box center [246, 371] width 11 height 11
click at [247, 369] on input "Select an option" at bounding box center [246, 371] width 11 height 11
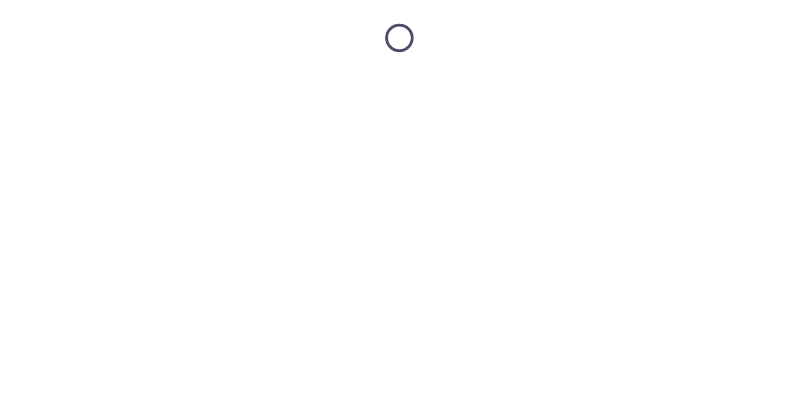
scroll to position [0, 0]
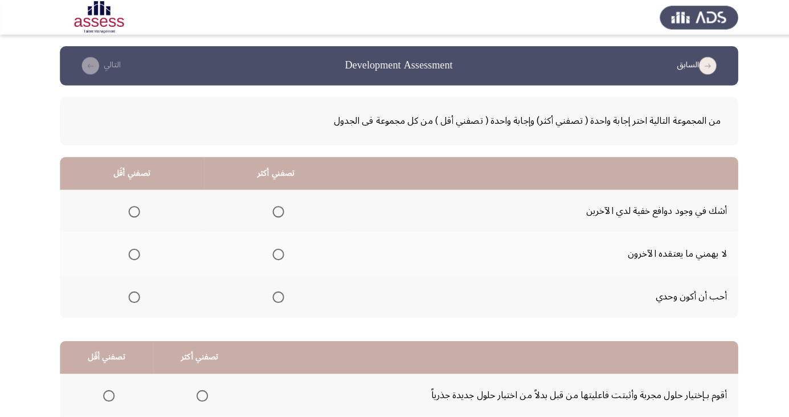
click at [271, 246] on span "Select an option" at bounding box center [275, 251] width 11 height 11
click at [271, 246] on input "Select an option" at bounding box center [275, 251] width 11 height 11
click at [137, 298] on span "Select an option" at bounding box center [132, 293] width 11 height 11
click at [137, 298] on input "Select an option" at bounding box center [132, 293] width 11 height 11
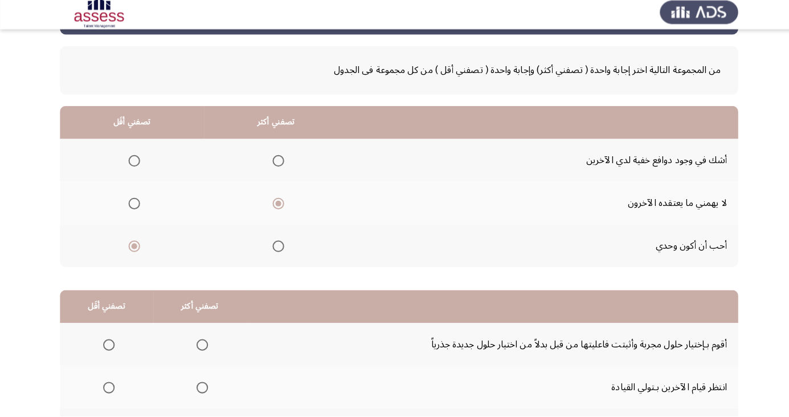
scroll to position [104, 0]
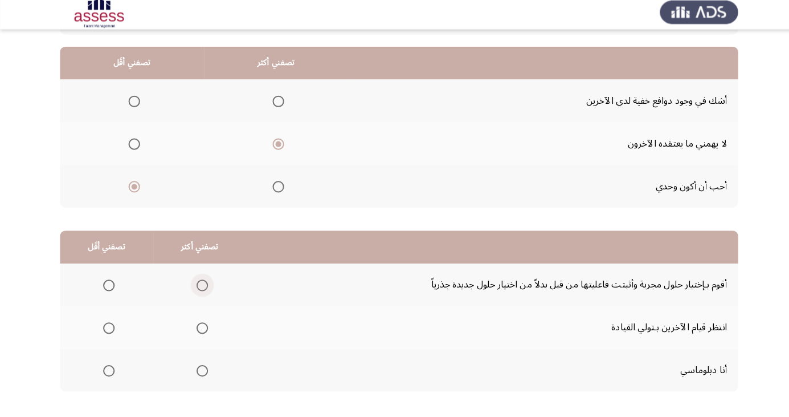
click at [197, 286] on span "Select an option" at bounding box center [199, 287] width 11 height 11
click at [197, 286] on input "Select an option" at bounding box center [199, 287] width 11 height 11
click at [105, 324] on span "Select an option" at bounding box center [107, 329] width 11 height 11
click at [105, 324] on input "Select an option" at bounding box center [107, 329] width 11 height 11
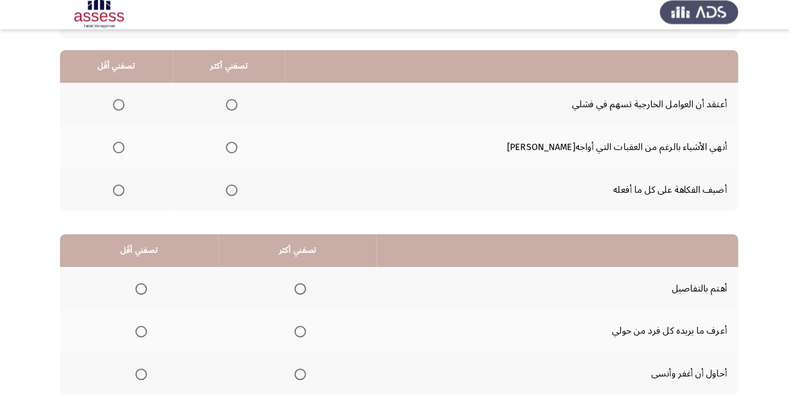
scroll to position [101, 0]
click at [123, 104] on span "Select an option" at bounding box center [117, 108] width 11 height 11
click at [123, 104] on input "Select an option" at bounding box center [117, 108] width 11 height 11
click at [235, 192] on span "Select an option" at bounding box center [228, 192] width 11 height 11
click at [235, 192] on input "Select an option" at bounding box center [228, 192] width 11 height 11
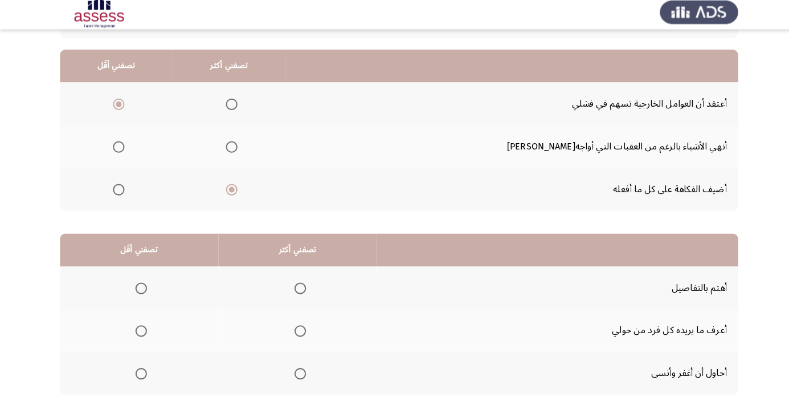
click at [235, 197] on span "Select an option" at bounding box center [228, 192] width 11 height 11
click at [235, 197] on input "Select an option" at bounding box center [228, 192] width 11 height 11
click at [229, 150] on span "Select an option" at bounding box center [229, 150] width 0 height 0
click at [235, 149] on input "Select an option" at bounding box center [228, 150] width 11 height 11
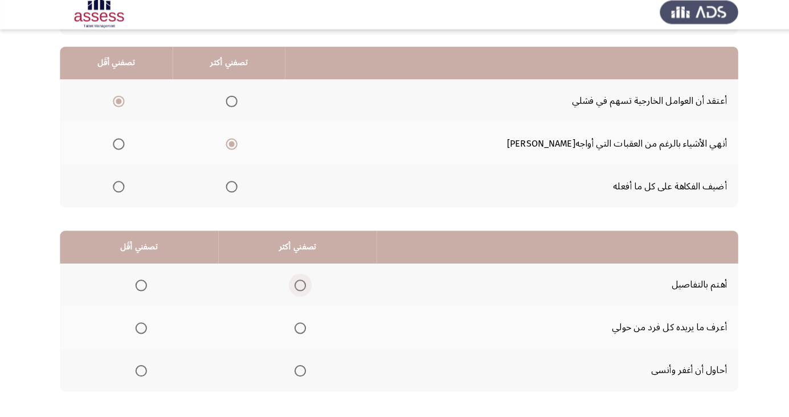
click at [283, 138] on th at bounding box center [227, 147] width 112 height 42
click at [297, 287] on span "Select an option" at bounding box center [297, 287] width 0 height 0
click at [296, 286] on input "Select an option" at bounding box center [296, 287] width 11 height 11
click at [140, 372] on span "Select an option" at bounding box center [140, 372] width 0 height 0
click at [140, 370] on input "Select an option" at bounding box center [139, 371] width 11 height 11
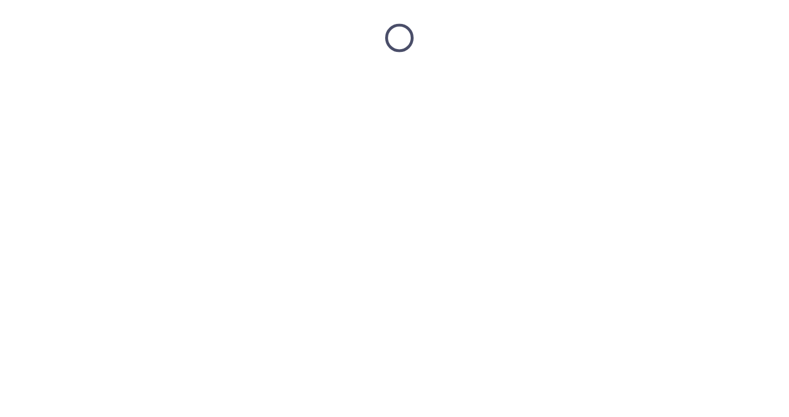
scroll to position [0, 0]
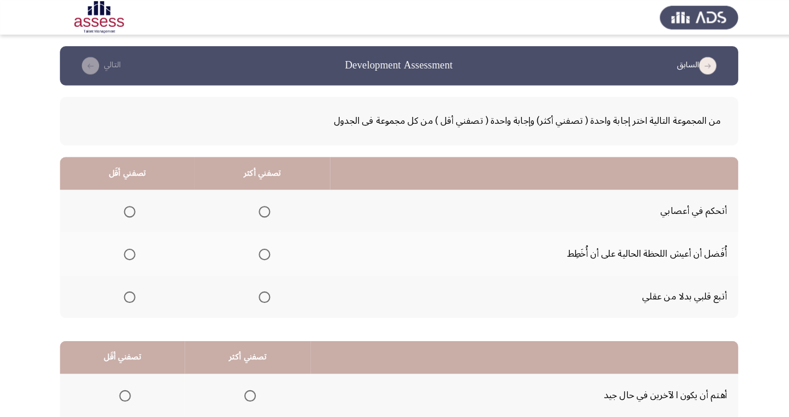
click at [262, 209] on span "Select an option" at bounding box center [262, 209] width 0 height 0
click at [258, 209] on input "Select an option" at bounding box center [261, 208] width 11 height 11
click at [128, 294] on span "Select an option" at bounding box center [128, 294] width 0 height 0
click at [127, 292] on input "Select an option" at bounding box center [128, 293] width 11 height 11
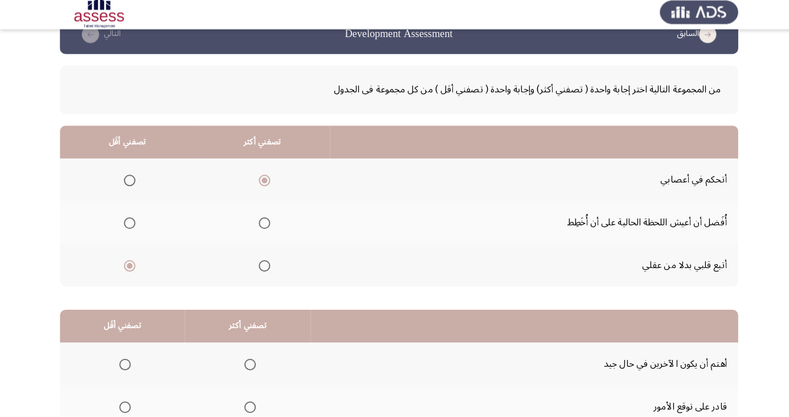
scroll to position [104, 0]
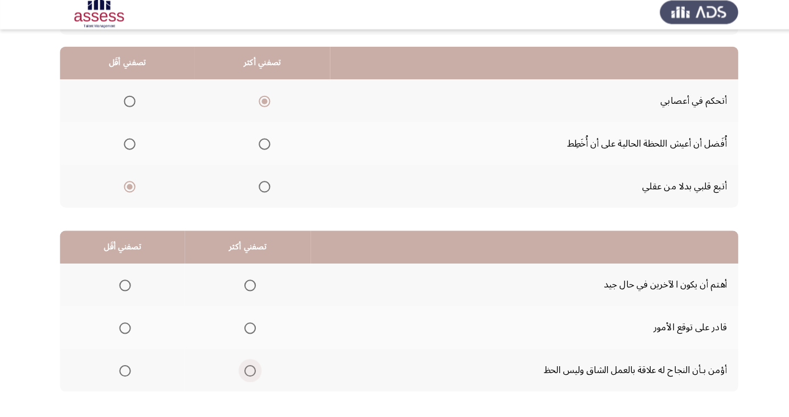
click at [247, 366] on span "Select an option" at bounding box center [247, 371] width 11 height 11
click at [247, 366] on input "Select an option" at bounding box center [247, 371] width 11 height 11
click at [124, 287] on span "Select an option" at bounding box center [124, 287] width 0 height 0
click at [122, 286] on input "Select an option" at bounding box center [123, 287] width 11 height 11
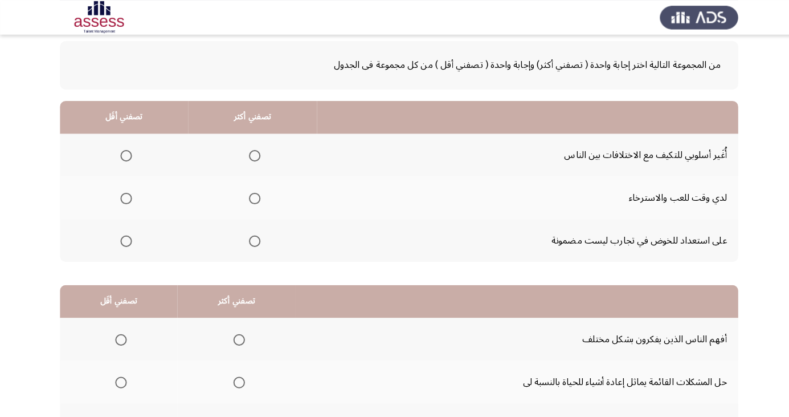
scroll to position [55, 0]
click at [125, 154] on span "Select an option" at bounding box center [125, 154] width 0 height 0
click at [124, 153] on input "Select an option" at bounding box center [124, 154] width 11 height 11
click at [250, 195] on span "Select an option" at bounding box center [251, 196] width 11 height 11
click at [250, 195] on input "Select an option" at bounding box center [251, 196] width 11 height 11
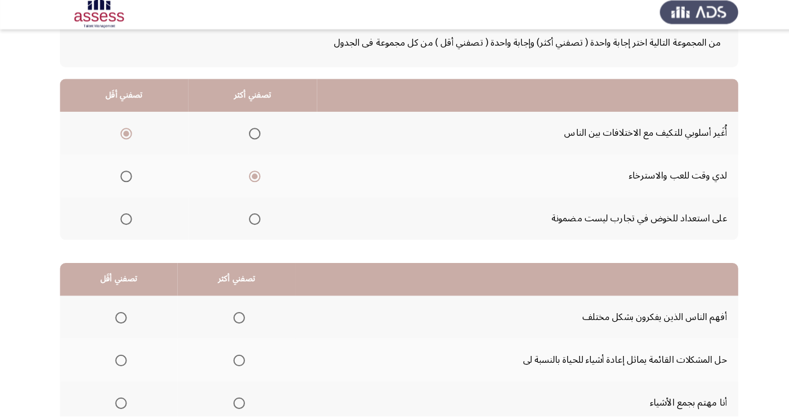
scroll to position [104, 0]
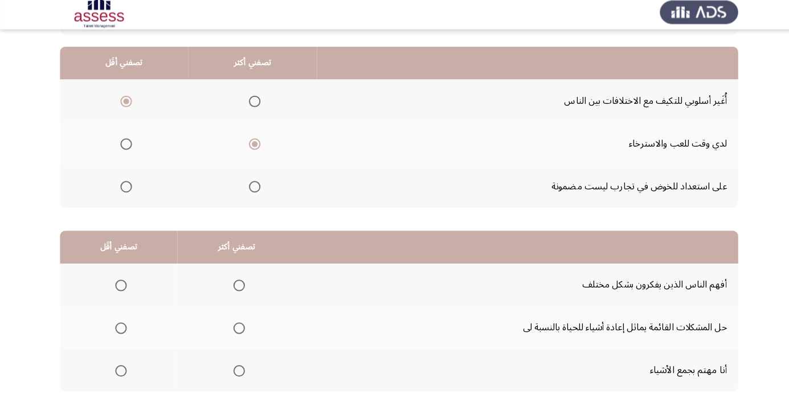
click at [245, 323] on th at bounding box center [234, 329] width 117 height 42
click at [119, 370] on span "Select an option" at bounding box center [119, 371] width 11 height 11
click at [119, 370] on input "Select an option" at bounding box center [119, 371] width 11 height 11
click at [237, 329] on span "Select an option" at bounding box center [237, 329] width 0 height 0
click at [233, 328] on input "Select an option" at bounding box center [236, 329] width 11 height 11
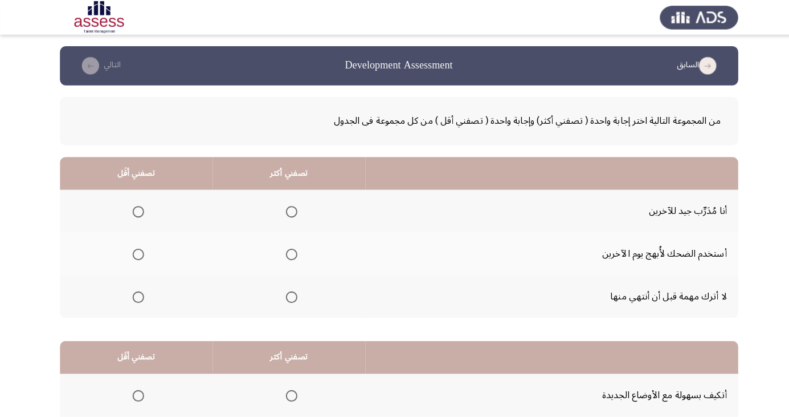
click at [278, 211] on label "Select an option" at bounding box center [286, 208] width 16 height 11
click at [283, 211] on input "Select an option" at bounding box center [288, 208] width 11 height 11
click at [137, 251] on span "Select an option" at bounding box center [137, 251] width 0 height 0
click at [137, 251] on input "Select an option" at bounding box center [136, 251] width 11 height 11
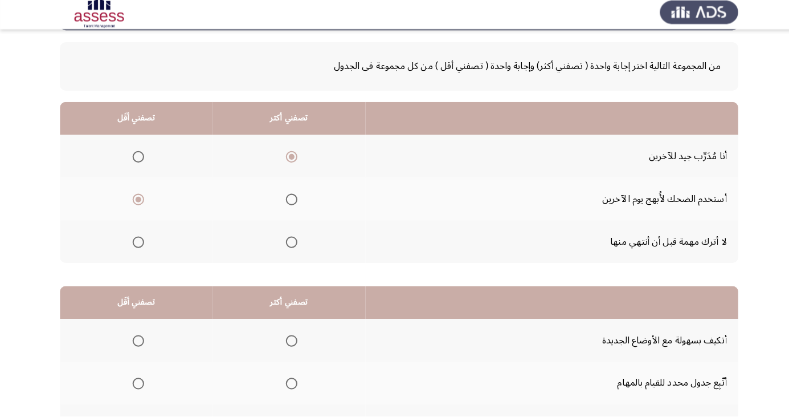
scroll to position [104, 0]
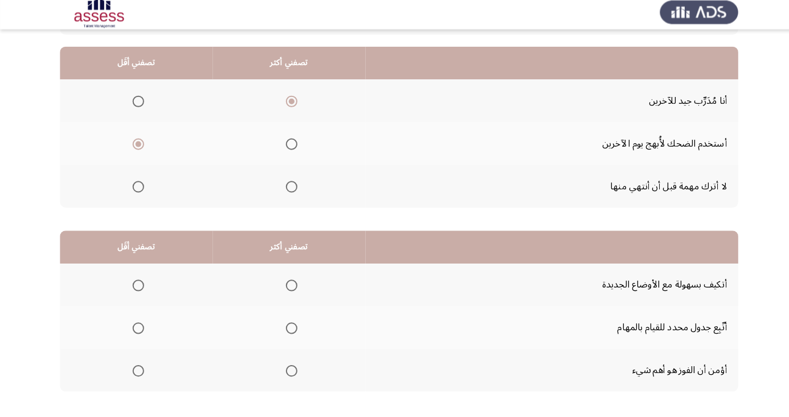
click at [278, 284] on label "Select an option" at bounding box center [286, 287] width 16 height 11
click at [283, 284] on input "Select an option" at bounding box center [288, 287] width 11 height 11
click at [135, 376] on span "Select an option" at bounding box center [136, 371] width 11 height 11
click at [135, 376] on input "Select an option" at bounding box center [136, 371] width 11 height 11
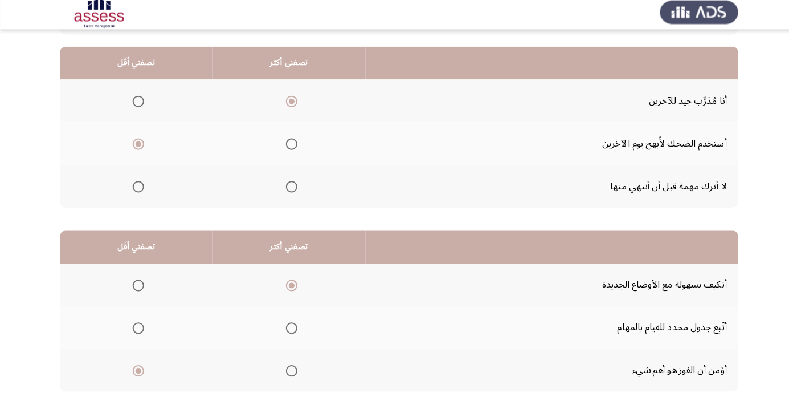
scroll to position [0, 0]
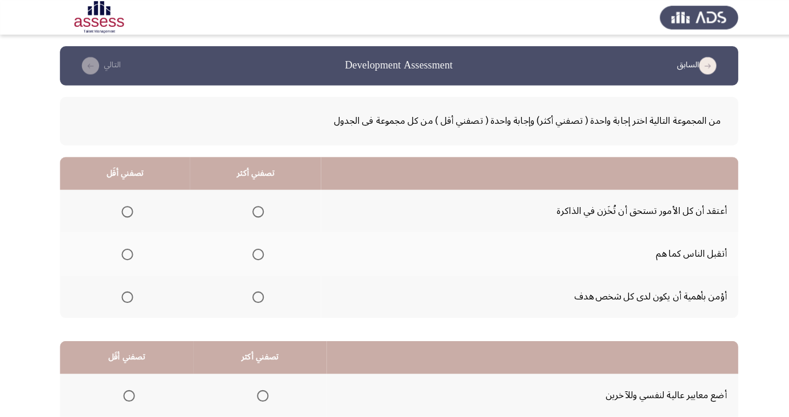
click at [255, 294] on span "Select an option" at bounding box center [255, 294] width 0 height 0
click at [255, 292] on input "Select an option" at bounding box center [255, 293] width 11 height 11
click at [129, 248] on span "Select an option" at bounding box center [125, 251] width 11 height 11
click at [129, 248] on input "Select an option" at bounding box center [125, 251] width 11 height 11
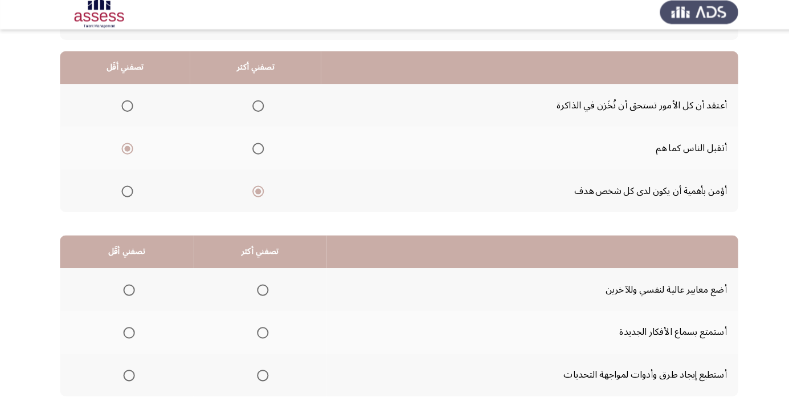
scroll to position [100, 0]
click at [126, 109] on span "Select an option" at bounding box center [126, 109] width 0 height 0
click at [126, 109] on input "Select an option" at bounding box center [125, 109] width 11 height 11
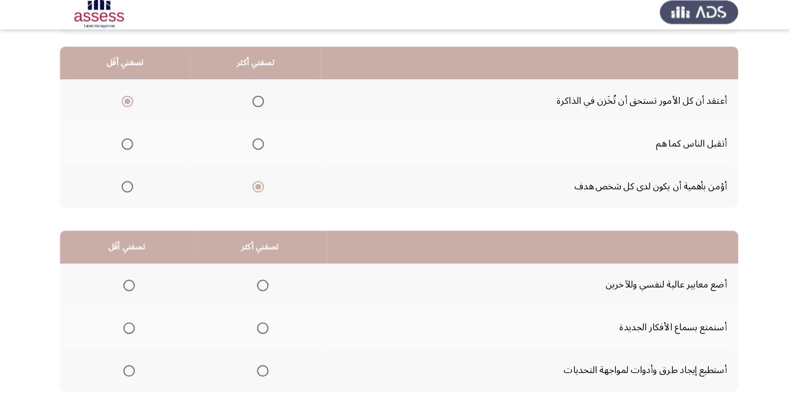
click at [257, 374] on span "Select an option" at bounding box center [259, 371] width 11 height 11
click at [257, 374] on input "Select an option" at bounding box center [259, 371] width 11 height 11
click at [132, 326] on span "Select an option" at bounding box center [127, 329] width 11 height 11
click at [132, 326] on input "Select an option" at bounding box center [127, 329] width 11 height 11
click at [123, 270] on th at bounding box center [125, 287] width 132 height 42
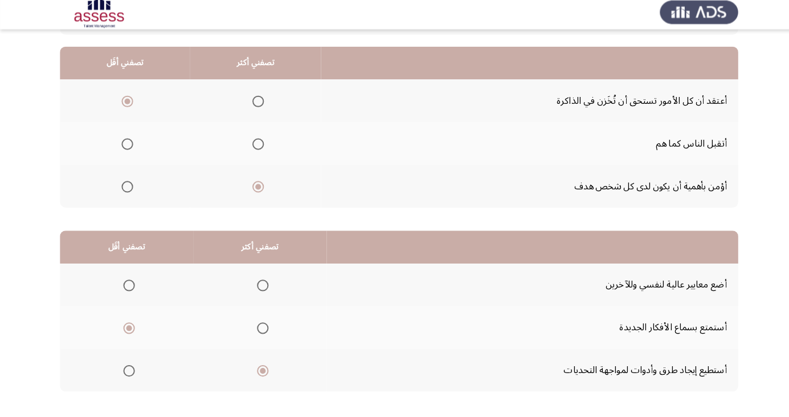
click at [127, 286] on span "Select an option" at bounding box center [127, 287] width 11 height 11
click at [127, 286] on input "Select an option" at bounding box center [127, 287] width 11 height 11
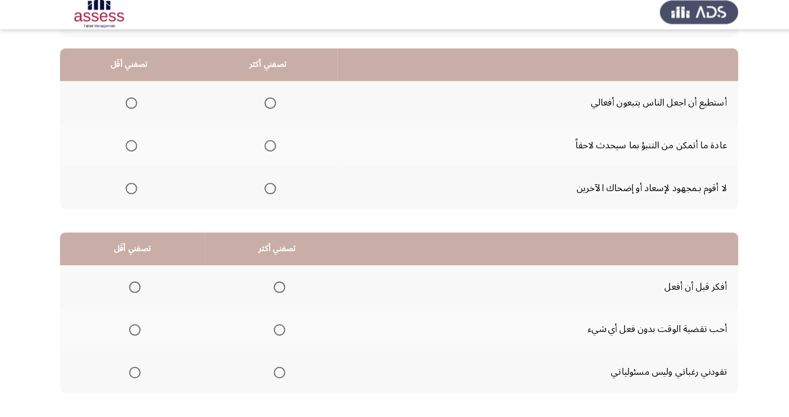
scroll to position [101, 0]
click at [128, 186] on mat-radio-button "Select an option" at bounding box center [128, 192] width 16 height 12
click at [262, 108] on span "Select an option" at bounding box center [267, 107] width 11 height 11
click at [262, 108] on input "Select an option" at bounding box center [267, 107] width 11 height 11
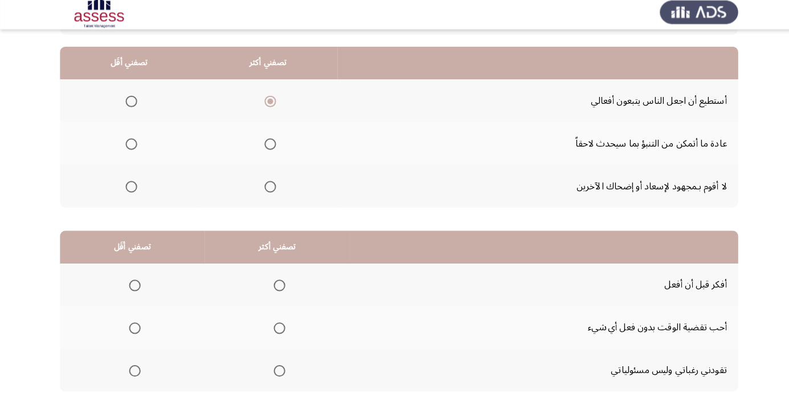
click at [133, 329] on span "Select an option" at bounding box center [133, 329] width 0 height 0
click at [132, 328] on input "Select an option" at bounding box center [133, 329] width 11 height 11
click at [290, 289] on th at bounding box center [274, 287] width 144 height 42
click at [271, 287] on span "Select an option" at bounding box center [276, 287] width 11 height 11
click at [271, 287] on input "Select an option" at bounding box center [276, 287] width 11 height 11
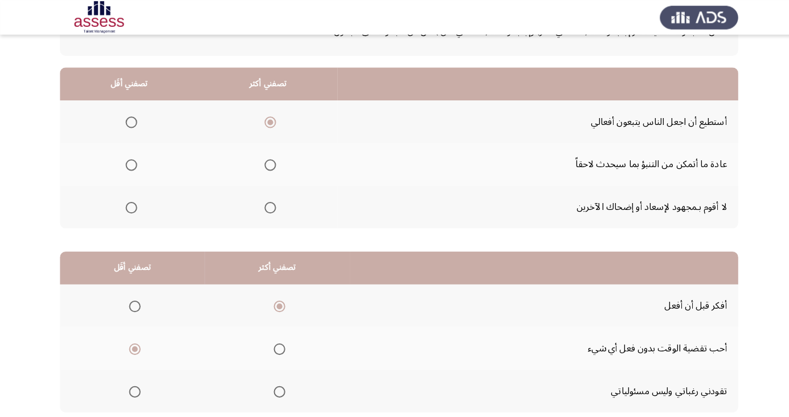
scroll to position [88, 0]
click at [122, 192] on th at bounding box center [127, 205] width 137 height 42
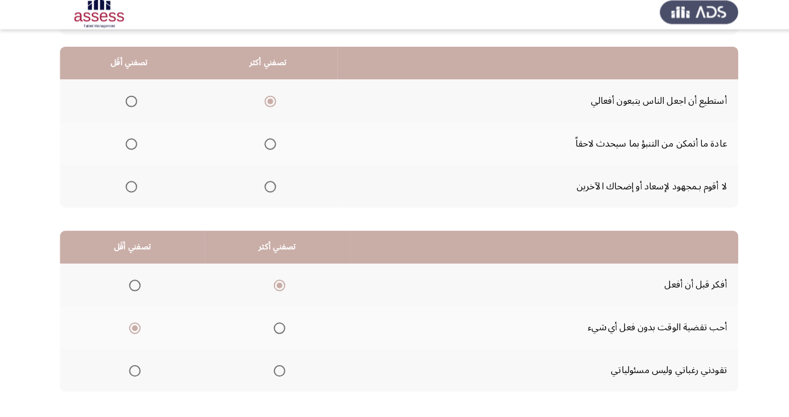
click at [128, 192] on span "Select an option" at bounding box center [129, 189] width 11 height 11
click at [128, 192] on input "Select an option" at bounding box center [129, 189] width 11 height 11
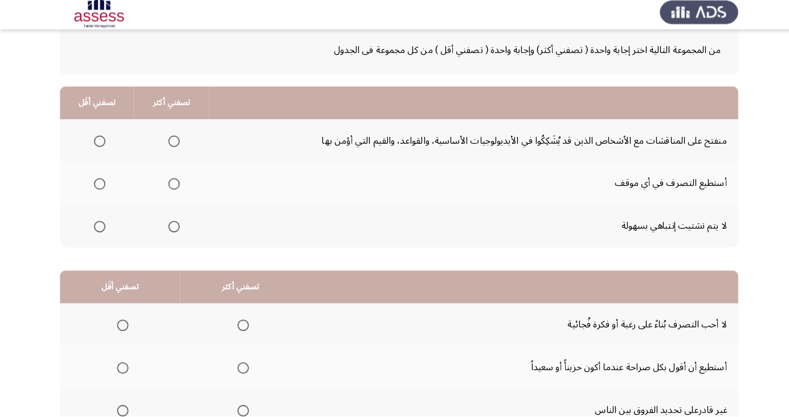
scroll to position [65, 0]
click at [172, 229] on span "Select an option" at bounding box center [172, 229] width 0 height 0
click at [170, 227] on input "Select an option" at bounding box center [171, 228] width 11 height 11
click at [99, 181] on span "Select an option" at bounding box center [98, 186] width 11 height 11
click at [99, 186] on span "Select an option" at bounding box center [99, 186] width 0 height 0
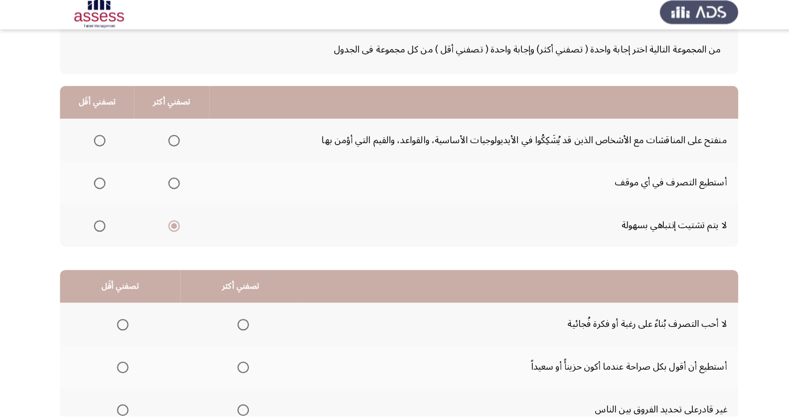
click at [97, 185] on input "Select an option" at bounding box center [98, 186] width 11 height 11
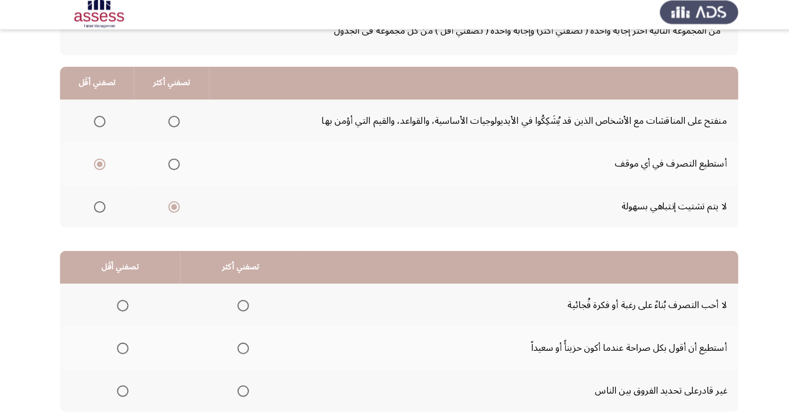
scroll to position [104, 0]
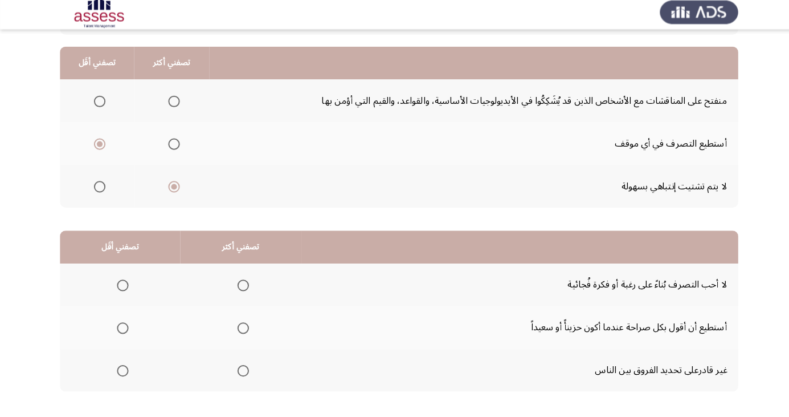
click at [241, 287] on span "Select an option" at bounding box center [241, 287] width 0 height 0
click at [238, 286] on input "Select an option" at bounding box center [240, 287] width 11 height 11
click at [120, 324] on span "Select an option" at bounding box center [121, 329] width 11 height 11
click at [120, 324] on input "Select an option" at bounding box center [121, 329] width 11 height 11
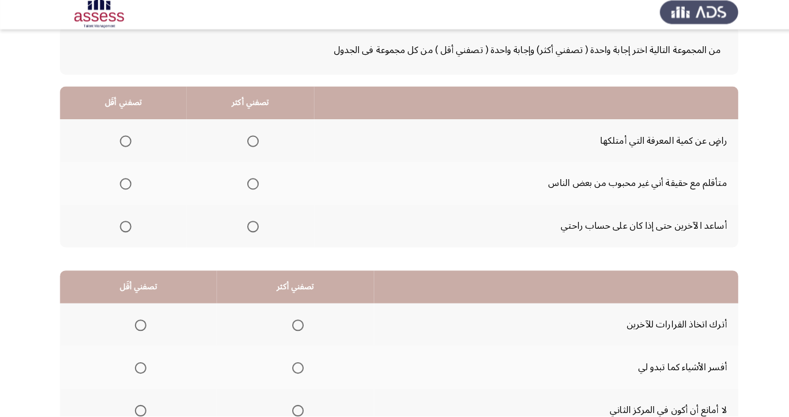
scroll to position [70, 0]
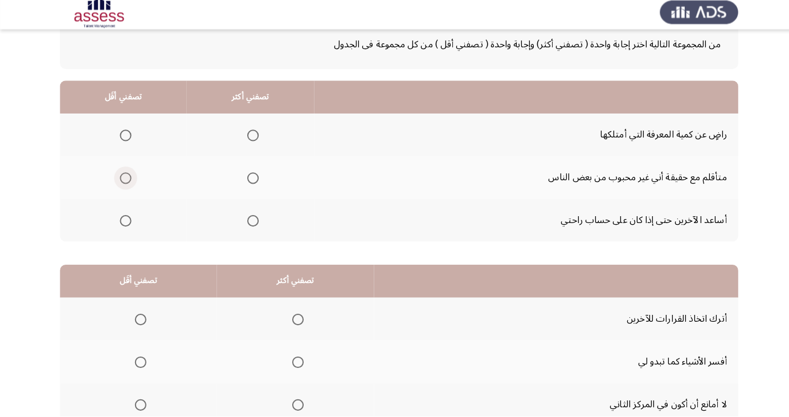
click at [124, 181] on span "Select an option" at bounding box center [124, 181] width 0 height 0
click at [123, 180] on input "Select an option" at bounding box center [124, 181] width 11 height 11
click at [245, 140] on span "Select an option" at bounding box center [250, 138] width 11 height 11
click at [245, 140] on input "Select an option" at bounding box center [250, 138] width 11 height 11
click at [139, 404] on span "Select an option" at bounding box center [138, 405] width 11 height 11
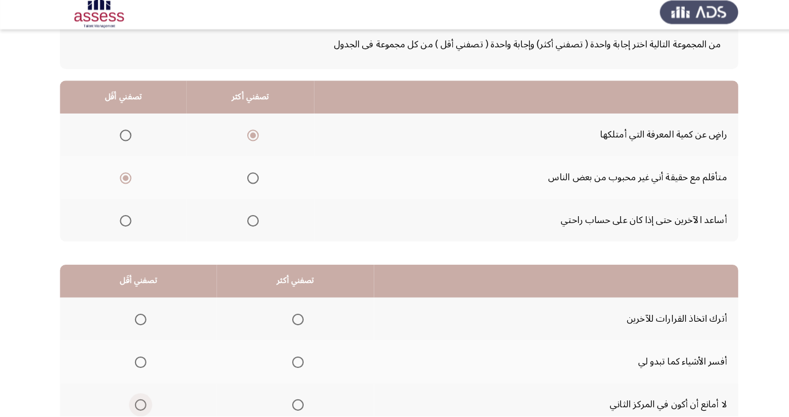
click at [139, 404] on input "Select an option" at bounding box center [138, 405] width 11 height 11
click at [133, 321] on span "Select an option" at bounding box center [138, 320] width 11 height 11
click at [133, 321] on input "Select an option" at bounding box center [138, 320] width 11 height 11
click at [295, 363] on span "Select an option" at bounding box center [295, 363] width 0 height 0
click at [295, 361] on input "Select an option" at bounding box center [294, 362] width 11 height 11
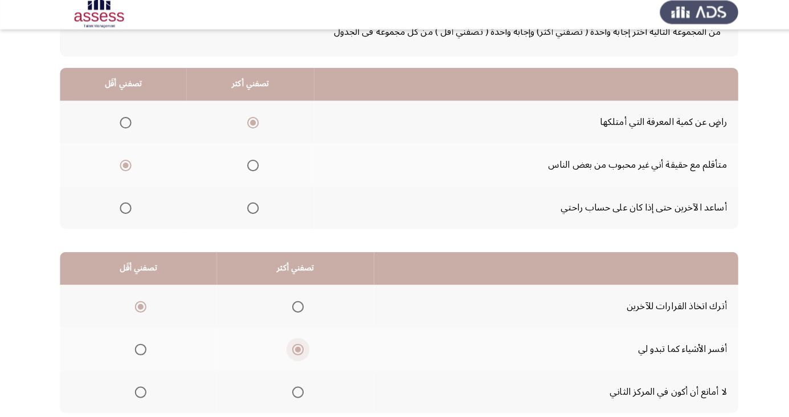
scroll to position [104, 0]
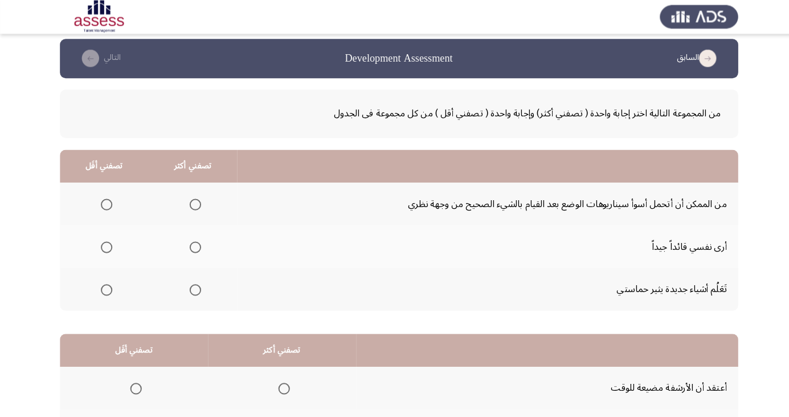
scroll to position [0, 0]
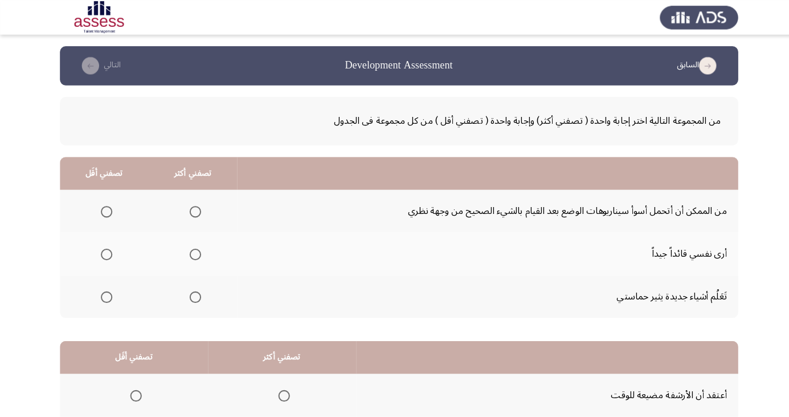
click at [193, 294] on span "Select an option" at bounding box center [193, 294] width 0 height 0
click at [191, 292] on input "Select an option" at bounding box center [193, 293] width 11 height 11
click at [105, 209] on span "Select an option" at bounding box center [105, 209] width 0 height 0
click at [104, 209] on input "Select an option" at bounding box center [105, 208] width 11 height 11
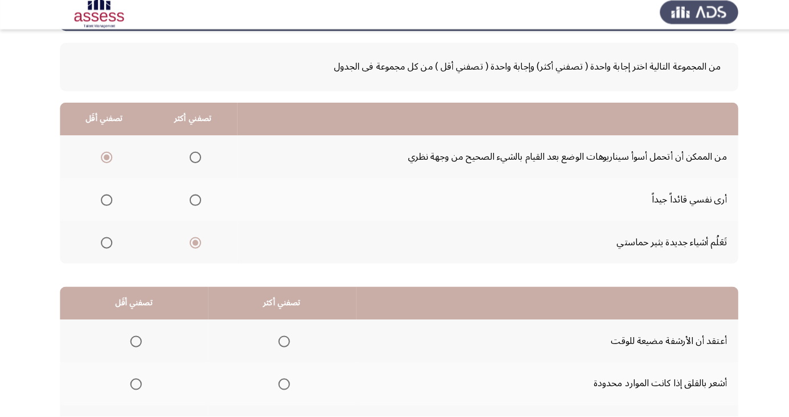
scroll to position [104, 0]
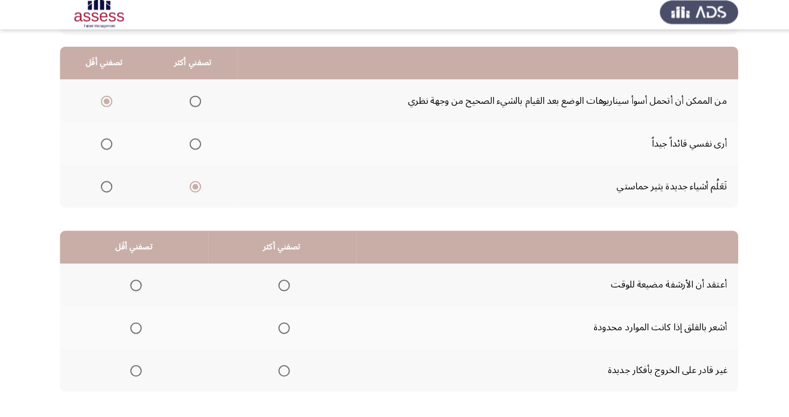
click at [135, 374] on span "Select an option" at bounding box center [134, 371] width 11 height 11
click at [135, 374] on input "Select an option" at bounding box center [134, 371] width 11 height 11
click at [281, 287] on span "Select an option" at bounding box center [281, 287] width 0 height 0
click at [279, 286] on input "Select an option" at bounding box center [280, 287] width 11 height 11
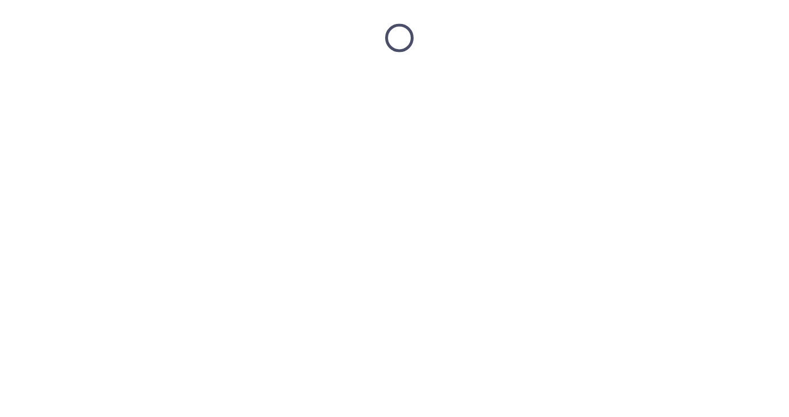
scroll to position [0, 0]
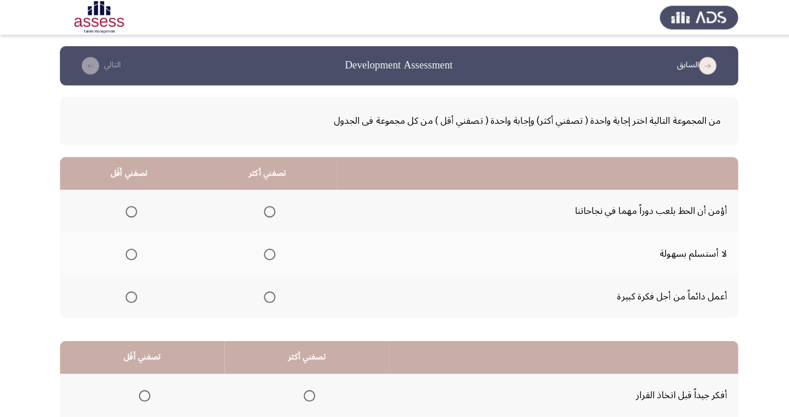
click at [267, 254] on span "Select an option" at bounding box center [266, 251] width 11 height 11
click at [267, 254] on input "Select an option" at bounding box center [266, 251] width 11 height 11
click at [124, 281] on th at bounding box center [127, 293] width 137 height 42
click at [130, 294] on span "Select an option" at bounding box center [130, 294] width 0 height 0
click at [129, 292] on input "Select an option" at bounding box center [129, 293] width 11 height 11
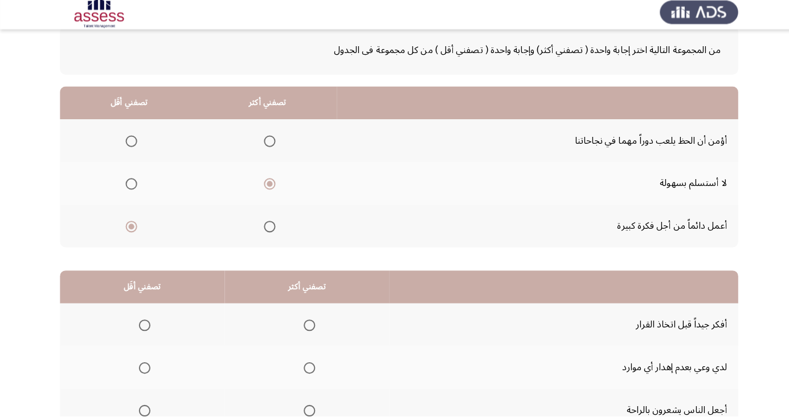
scroll to position [104, 0]
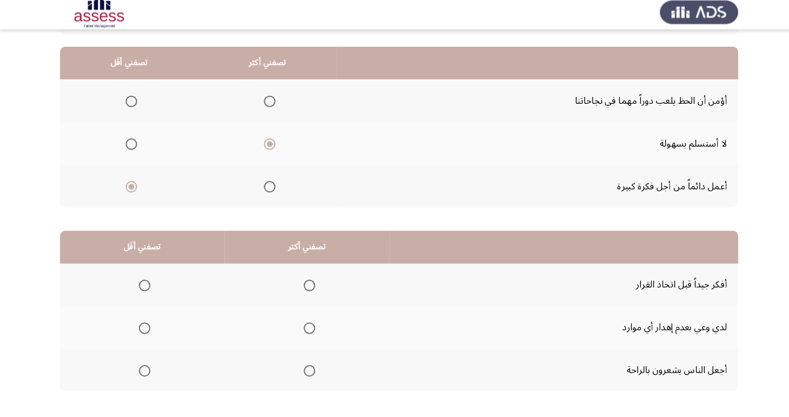
click at [306, 287] on span "Select an option" at bounding box center [306, 287] width 0 height 0
click at [303, 286] on input "Select an option" at bounding box center [305, 287] width 11 height 11
click at [143, 372] on span "Select an option" at bounding box center [143, 372] width 0 height 0
click at [142, 370] on input "Select an option" at bounding box center [142, 371] width 11 height 11
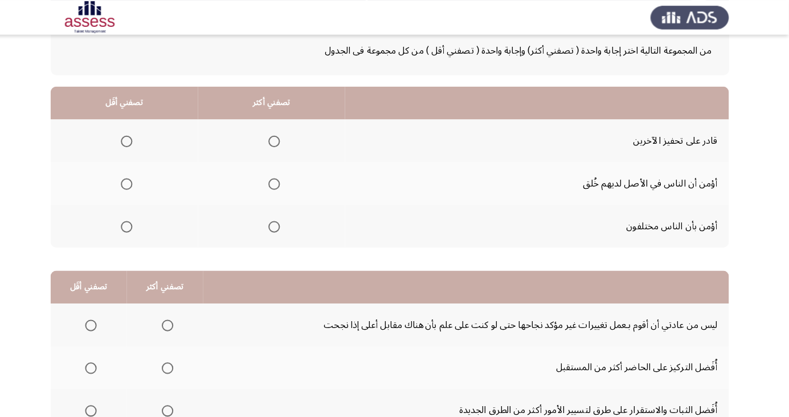
scroll to position [60, 0]
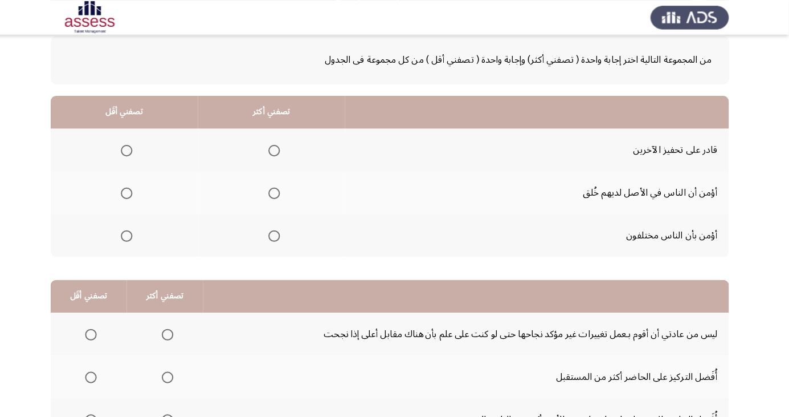
click at [280, 149] on span "Select an option" at bounding box center [280, 149] width 0 height 0
click at [280, 148] on input "Select an option" at bounding box center [280, 148] width 11 height 11
click at [130, 193] on span "Select an option" at bounding box center [134, 190] width 11 height 11
click at [130, 193] on input "Select an option" at bounding box center [134, 190] width 11 height 11
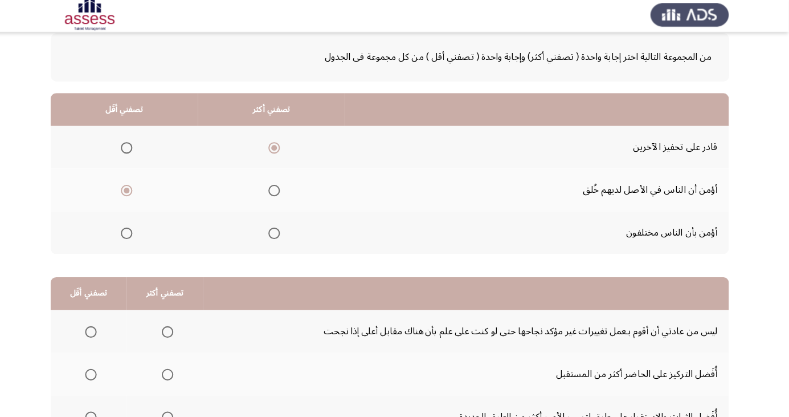
scroll to position [104, 0]
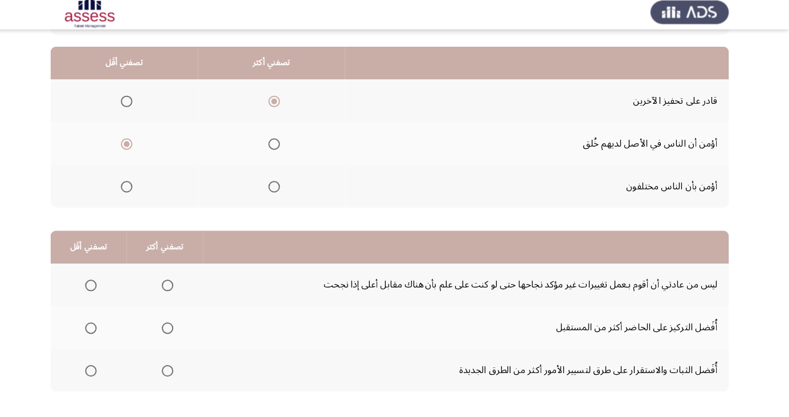
click at [169, 333] on span "Select an option" at bounding box center [174, 329] width 11 height 11
click at [169, 333] on input "Select an option" at bounding box center [174, 329] width 11 height 11
click at [98, 286] on span "Select an option" at bounding box center [98, 287] width 11 height 11
click at [98, 286] on input "Select an option" at bounding box center [98, 287] width 11 height 11
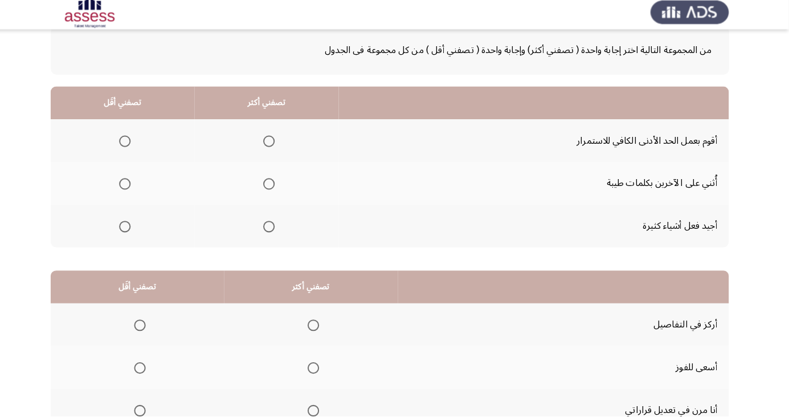
scroll to position [67, 0]
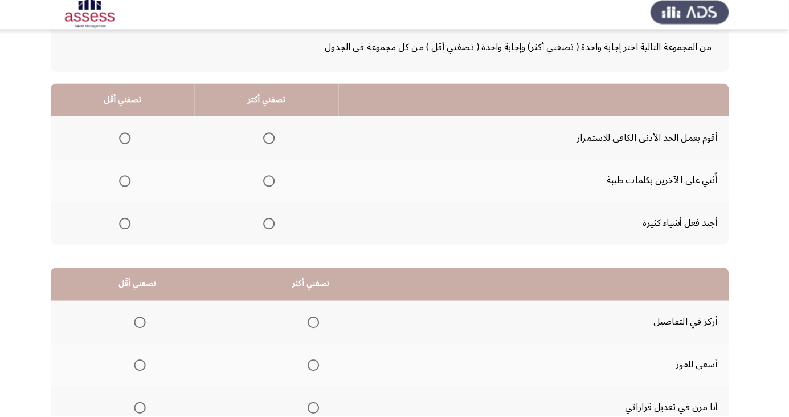
click at [275, 226] on span "Select an option" at bounding box center [275, 226] width 0 height 0
click at [274, 225] on input "Select an option" at bounding box center [275, 226] width 11 height 11
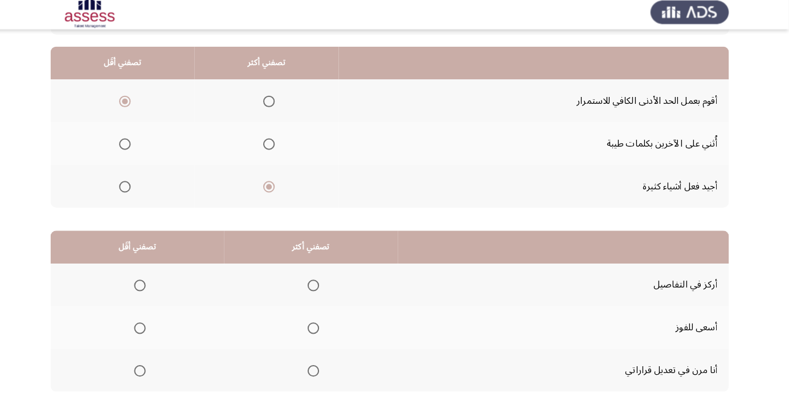
click at [319, 329] on span "Select an option" at bounding box center [319, 329] width 0 height 0
click at [316, 328] on input "Select an option" at bounding box center [318, 329] width 11 height 11
click at [148, 366] on span "Select an option" at bounding box center [147, 371] width 11 height 11
click at [148, 366] on input "Select an option" at bounding box center [147, 371] width 11 height 11
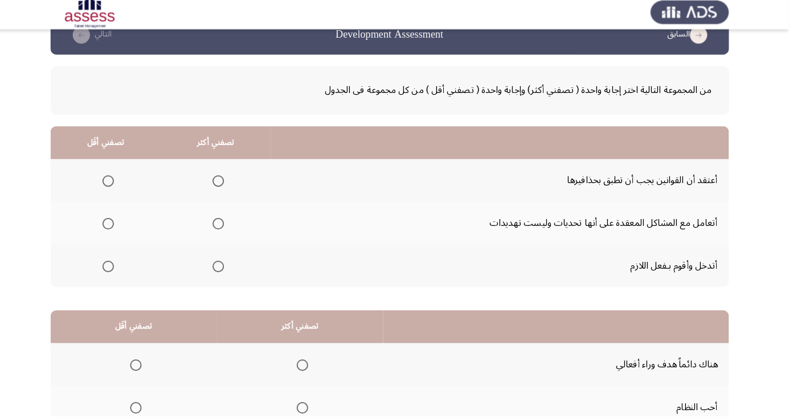
scroll to position [51, 0]
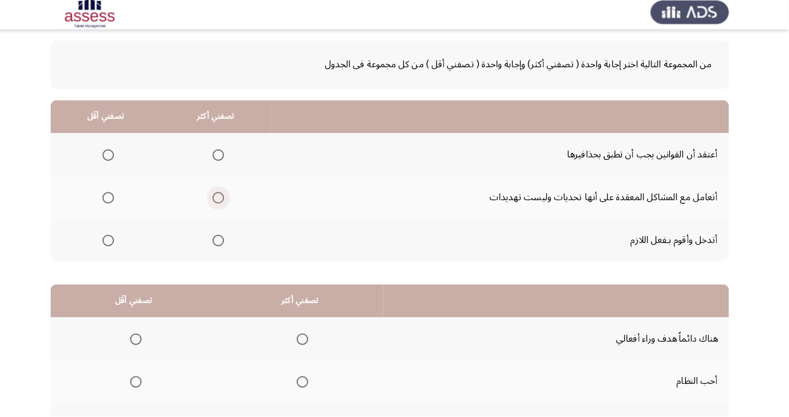
click at [225, 201] on span "Select an option" at bounding box center [225, 201] width 0 height 0
click at [224, 199] on input "Select an option" at bounding box center [224, 200] width 11 height 11
click at [116, 161] on span "Select an option" at bounding box center [116, 158] width 11 height 11
click at [116, 161] on input "Select an option" at bounding box center [116, 158] width 11 height 11
click at [221, 156] on span "Select an option" at bounding box center [224, 158] width 11 height 11
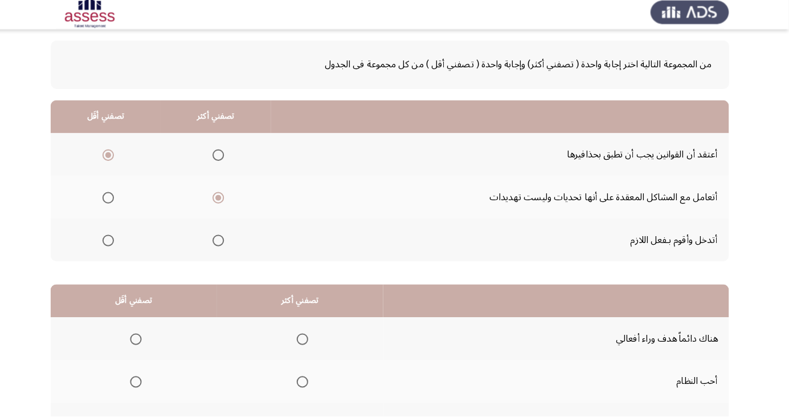
click at [221, 156] on input "Select an option" at bounding box center [224, 158] width 11 height 11
click at [143, 186] on th at bounding box center [113, 200] width 109 height 42
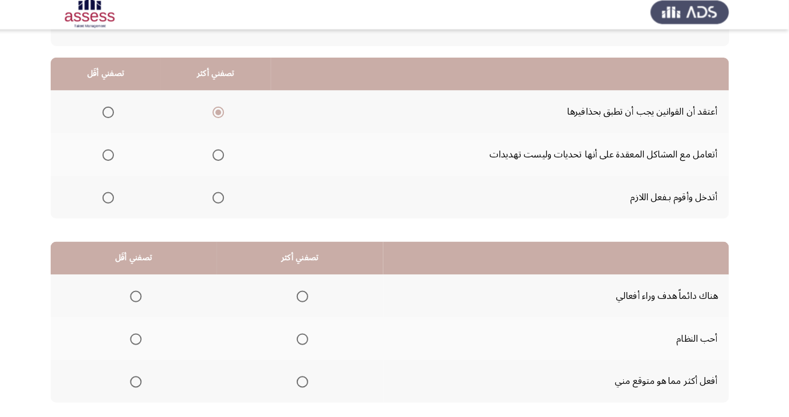
scroll to position [93, 0]
click at [227, 154] on span "Select an option" at bounding box center [224, 157] width 11 height 11
click at [227, 154] on input "Select an option" at bounding box center [224, 157] width 11 height 11
click at [116, 200] on span "Select an option" at bounding box center [116, 200] width 0 height 0
click at [115, 199] on input "Select an option" at bounding box center [116, 199] width 11 height 11
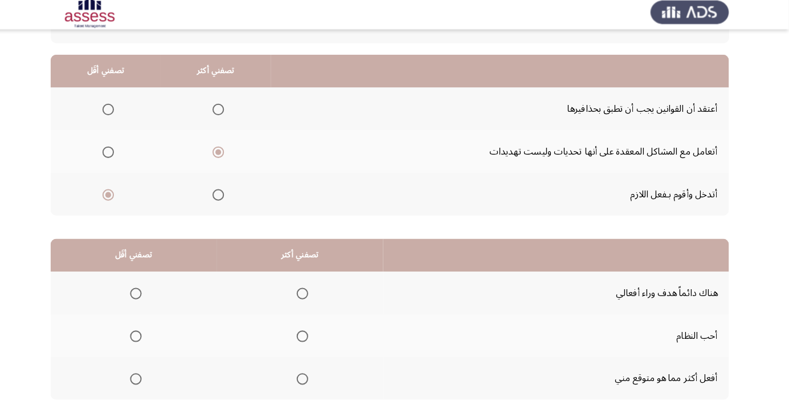
scroll to position [104, 0]
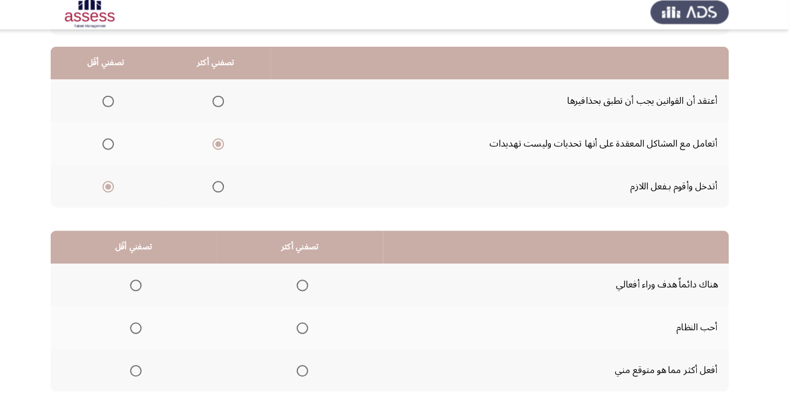
click at [311, 324] on span "Select an option" at bounding box center [308, 329] width 11 height 11
click at [311, 324] on input "Select an option" at bounding box center [308, 329] width 11 height 11
click at [306, 286] on span "Select an option" at bounding box center [308, 287] width 11 height 11
click at [306, 286] on input "Select an option" at bounding box center [308, 287] width 11 height 11
click at [142, 382] on th at bounding box center [141, 371] width 164 height 42
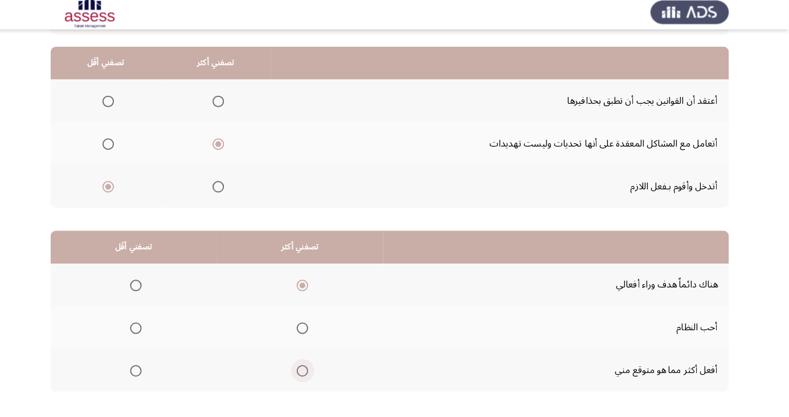
click at [304, 373] on span "Select an option" at bounding box center [308, 371] width 11 height 11
click at [304, 373] on input "Select an option" at bounding box center [308, 371] width 11 height 11
click at [305, 282] on span "Select an option" at bounding box center [308, 287] width 11 height 11
click at [305, 282] on input "Select an option" at bounding box center [308, 287] width 11 height 11
click at [138, 372] on span "Select an option" at bounding box center [143, 371] width 11 height 11
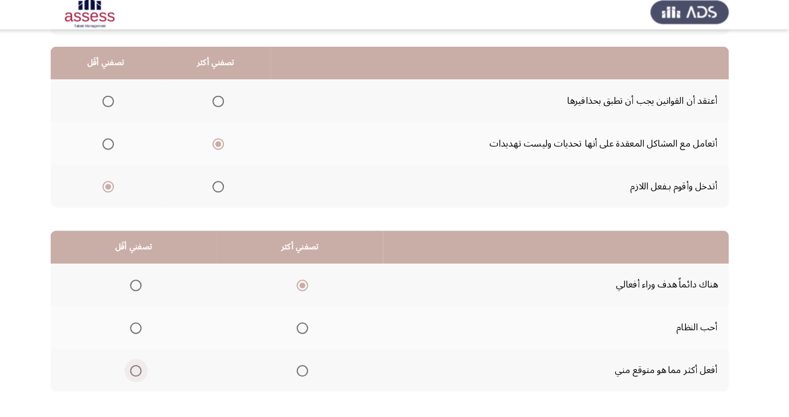
click at [138, 372] on input "Select an option" at bounding box center [143, 371] width 11 height 11
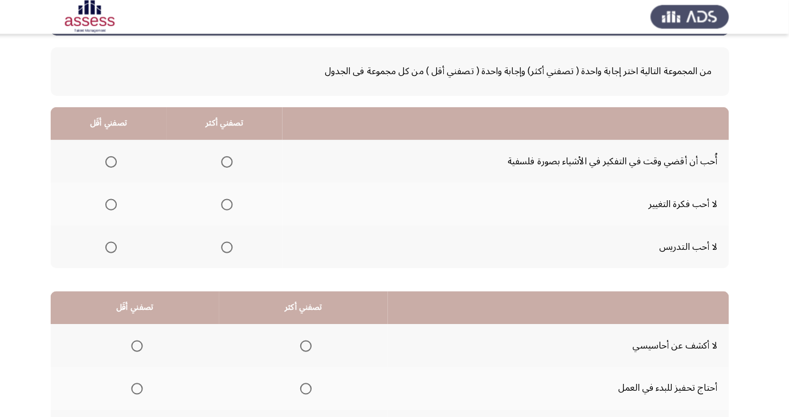
scroll to position [48, 0]
click at [109, 161] on label "Select an option" at bounding box center [117, 160] width 16 height 11
click at [113, 161] on input "Select an option" at bounding box center [118, 160] width 11 height 11
click at [115, 243] on span "Select an option" at bounding box center [118, 244] width 11 height 11
click at [115, 243] on input "Select an option" at bounding box center [118, 244] width 11 height 11
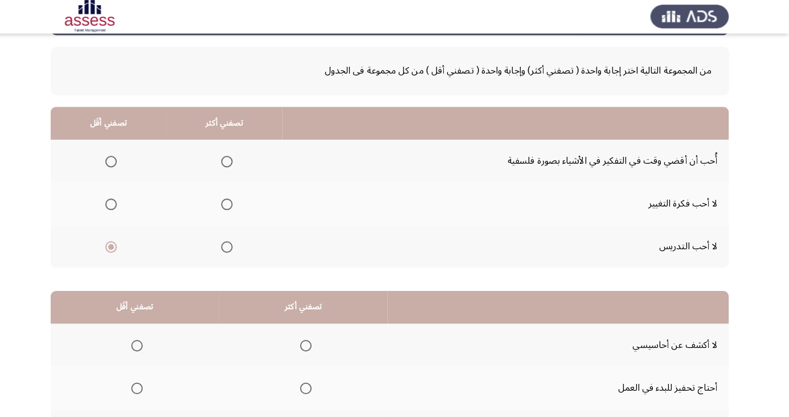
click at [228, 189] on th at bounding box center [231, 202] width 115 height 42
click at [248, 207] on th at bounding box center [231, 202] width 115 height 42
click at [237, 201] on span "Select an option" at bounding box center [233, 202] width 11 height 11
click at [237, 201] on input "Select an option" at bounding box center [233, 202] width 11 height 11
click at [122, 246] on span "Select an option" at bounding box center [118, 244] width 11 height 11
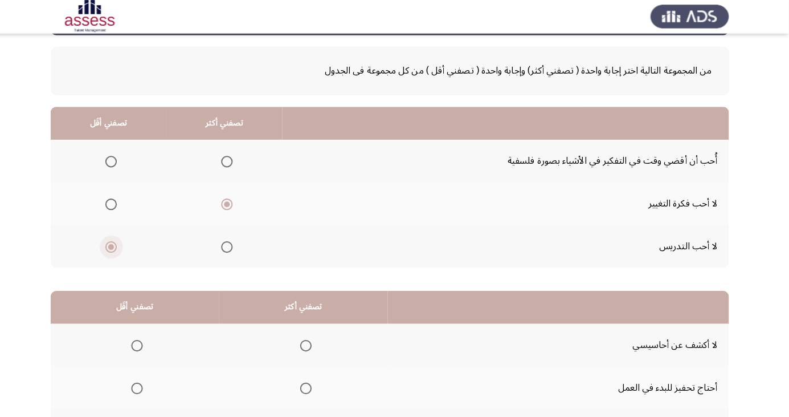
click at [122, 246] on input "Select an option" at bounding box center [118, 244] width 11 height 11
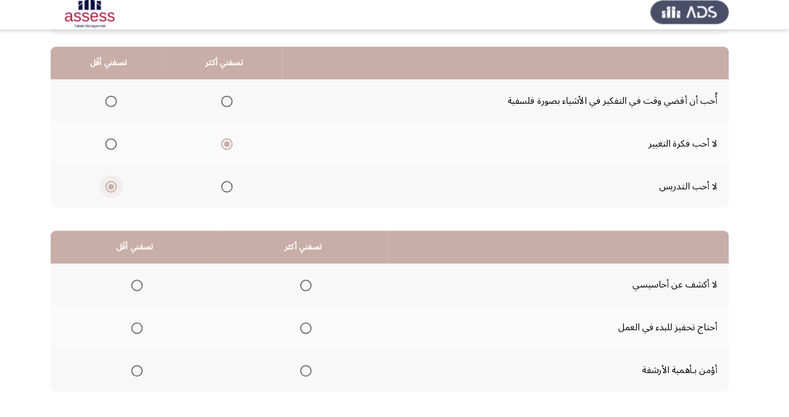
click at [302, 271] on th at bounding box center [309, 287] width 167 height 42
click at [144, 324] on span "Select an option" at bounding box center [144, 329] width 11 height 11
click at [144, 324] on input "Select an option" at bounding box center [144, 329] width 11 height 11
click at [309, 286] on span "Select an option" at bounding box center [311, 287] width 11 height 11
click at [309, 286] on input "Select an option" at bounding box center [311, 287] width 11 height 11
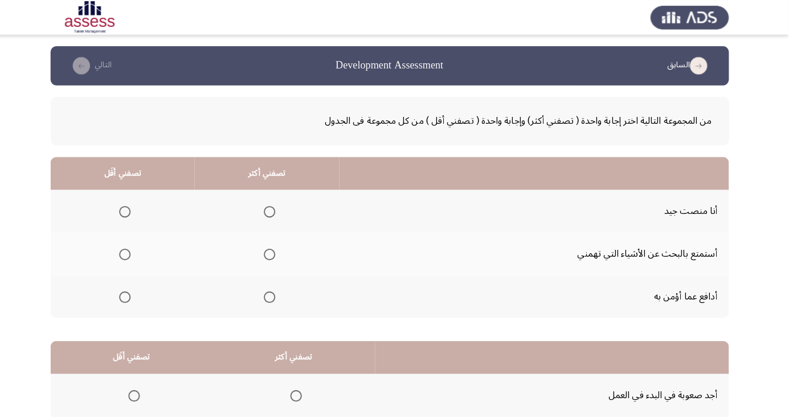
scroll to position [39, 0]
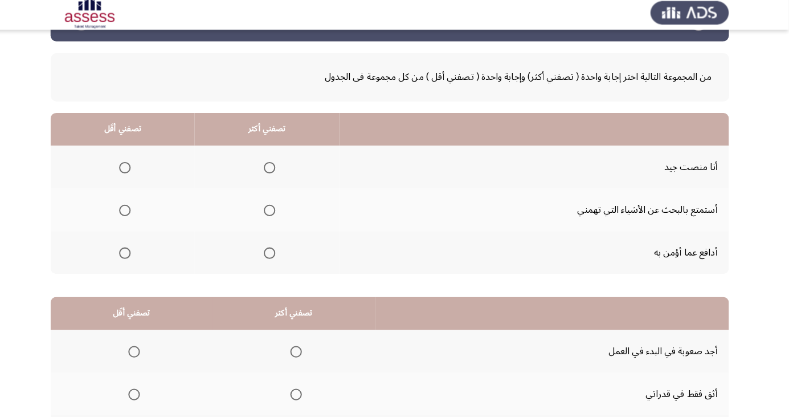
click at [270, 207] on span "Select an option" at bounding box center [275, 212] width 11 height 11
click at [270, 207] on input "Select an option" at bounding box center [275, 212] width 11 height 11
click at [133, 170] on span "Select an option" at bounding box center [133, 170] width 0 height 0
click at [132, 169] on input "Select an option" at bounding box center [132, 170] width 11 height 11
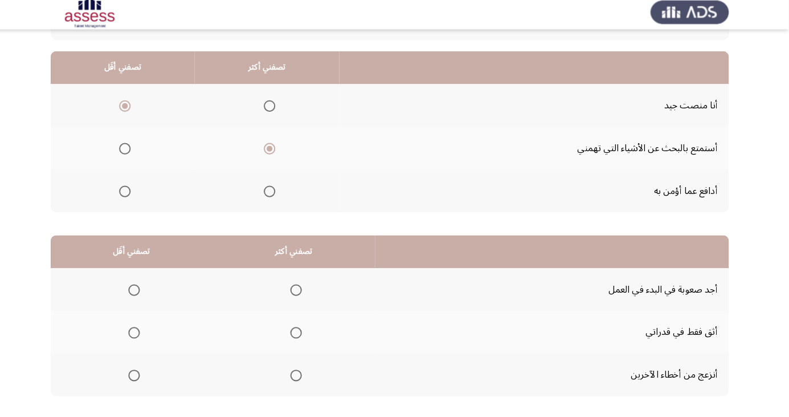
scroll to position [104, 0]
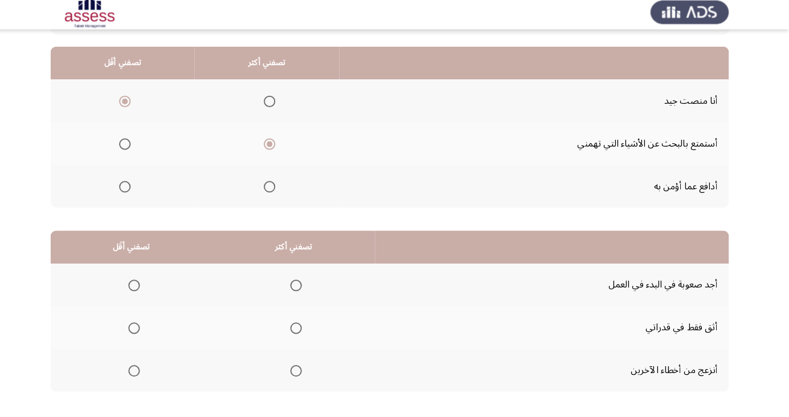
click at [300, 328] on span "Select an option" at bounding box center [301, 329] width 11 height 11
click at [300, 328] on input "Select an option" at bounding box center [301, 329] width 11 height 11
click at [279, 365] on th at bounding box center [299, 371] width 161 height 42
click at [141, 328] on span "Select an option" at bounding box center [141, 329] width 11 height 11
click at [141, 328] on input "Select an option" at bounding box center [141, 329] width 11 height 11
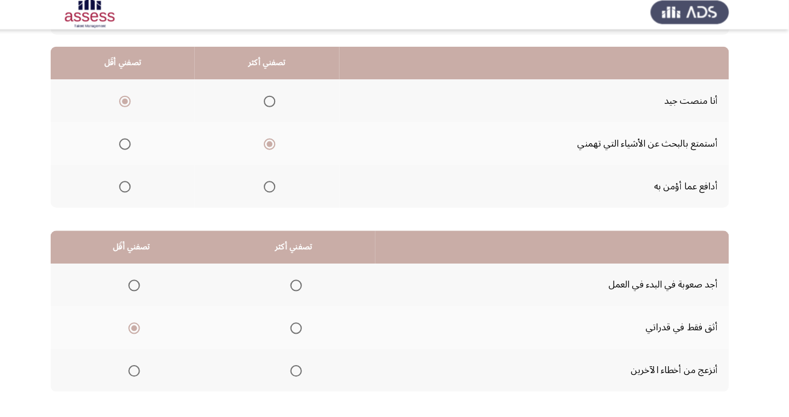
click at [300, 370] on span "Select an option" at bounding box center [301, 371] width 11 height 11
click at [300, 370] on input "Select an option" at bounding box center [301, 371] width 11 height 11
click at [141, 286] on span "Select an option" at bounding box center [141, 287] width 11 height 11
click at [141, 286] on input "Select an option" at bounding box center [141, 287] width 11 height 11
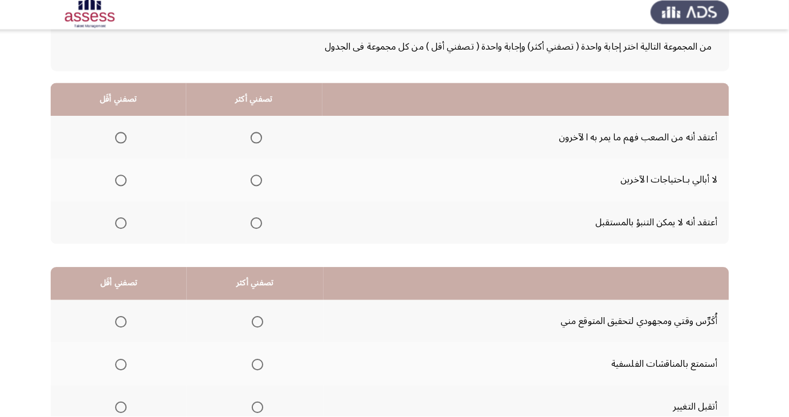
scroll to position [69, 0]
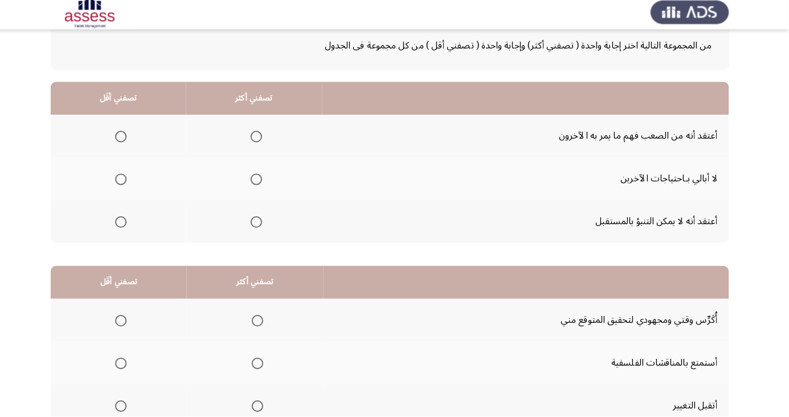
click at [128, 223] on span "Select an option" at bounding box center [128, 224] width 11 height 11
click at [128, 223] on input "Select an option" at bounding box center [128, 224] width 11 height 11
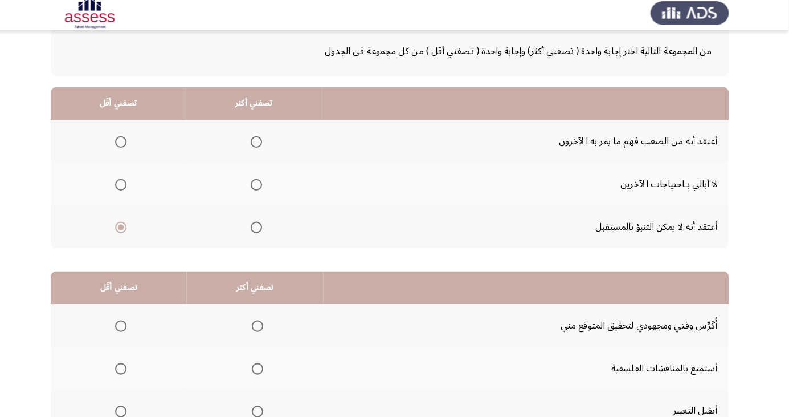
scroll to position [64, 0]
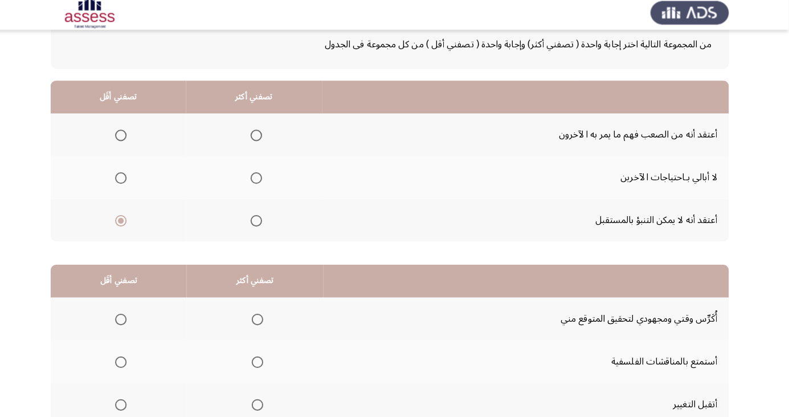
click at [271, 165] on th at bounding box center [260, 180] width 134 height 42
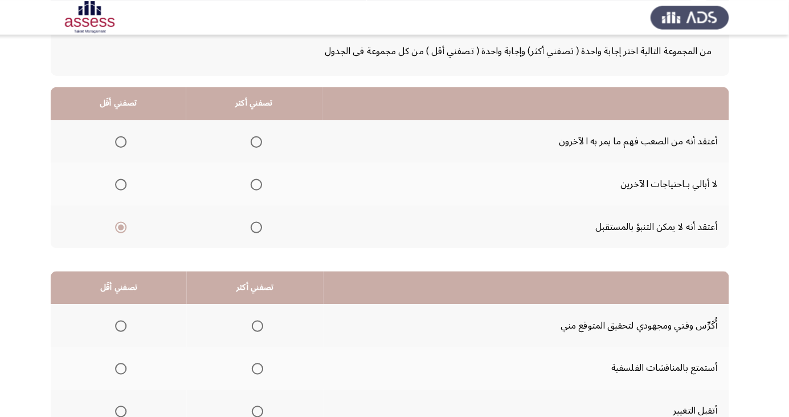
click at [257, 179] on span "Select an option" at bounding box center [262, 182] width 11 height 11
click at [257, 179] on input "Select an option" at bounding box center [262, 182] width 11 height 11
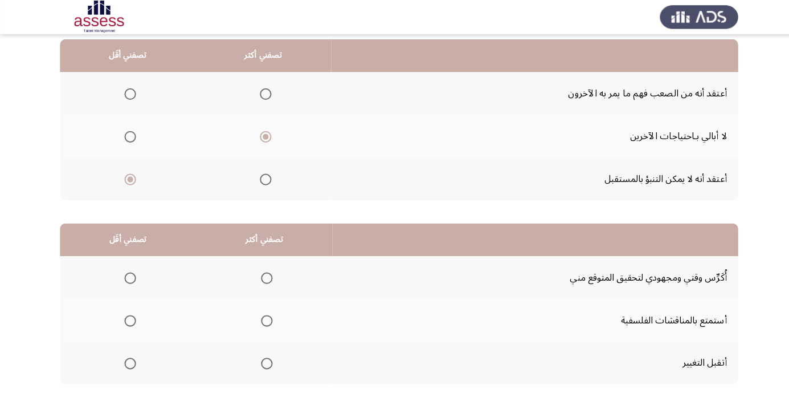
scroll to position [104, 0]
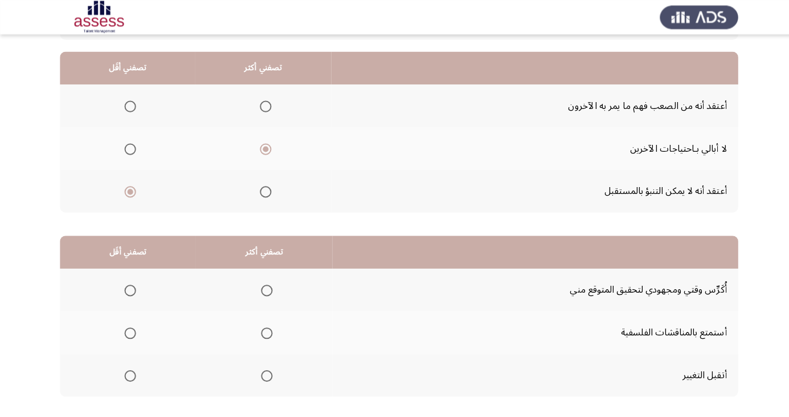
click at [268, 270] on th at bounding box center [261, 287] width 135 height 42
click at [264, 287] on span "Select an option" at bounding box center [264, 287] width 0 height 0
click at [262, 286] on input "Select an option" at bounding box center [263, 287] width 11 height 11
click at [120, 343] on th at bounding box center [126, 329] width 135 height 42
click at [129, 329] on span "Select an option" at bounding box center [129, 329] width 0 height 0
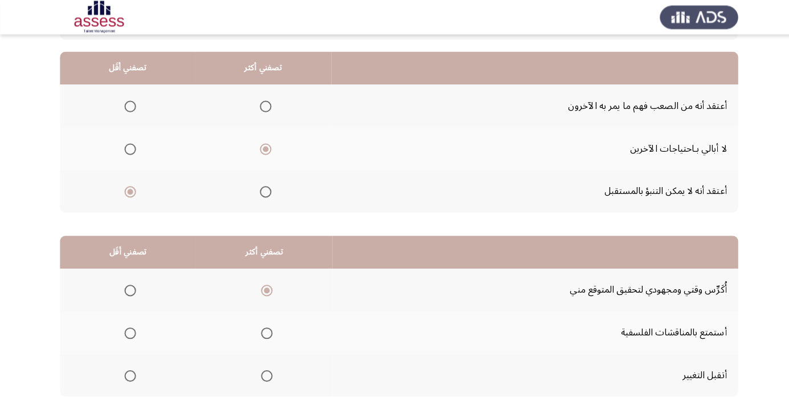
click at [128, 328] on input "Select an option" at bounding box center [128, 329] width 11 height 11
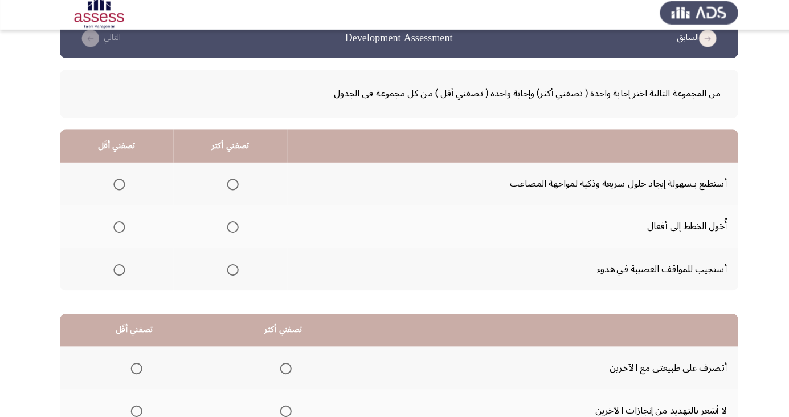
scroll to position [34, 0]
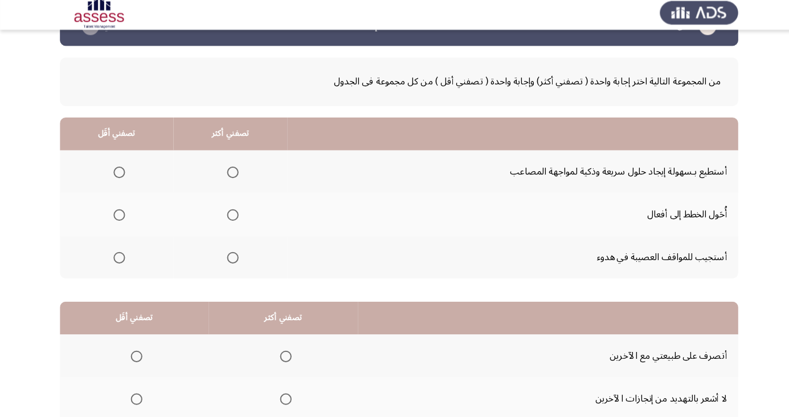
click at [230, 175] on span "Select an option" at bounding box center [230, 175] width 0 height 0
click at [227, 174] on input "Select an option" at bounding box center [230, 174] width 11 height 11
click at [118, 255] on span "Select an option" at bounding box center [117, 259] width 11 height 11
click at [118, 255] on input "Select an option" at bounding box center [117, 259] width 11 height 11
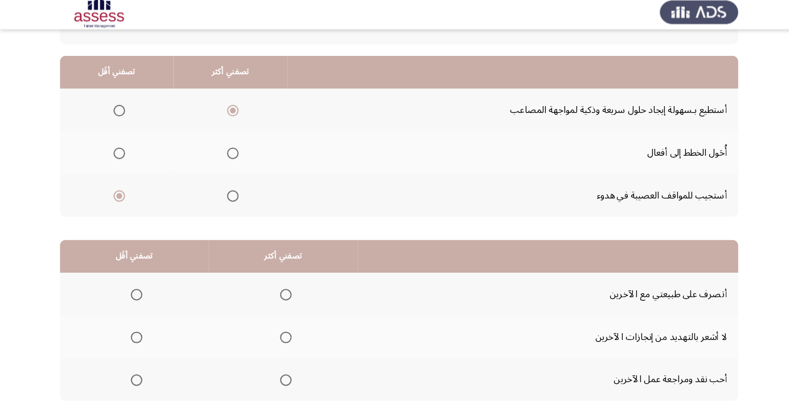
scroll to position [104, 0]
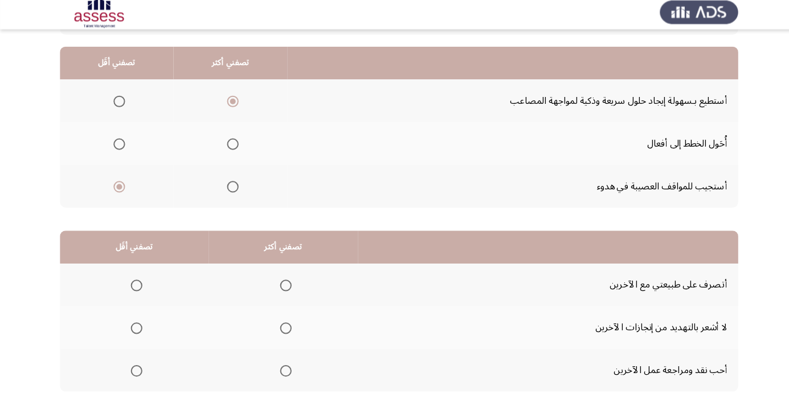
click at [772, 327] on app-assessment-container "السابق Development Assessment التالي من المجموعة التالية اختر إجابة واحدة ( تصف…" at bounding box center [394, 184] width 789 height 484
click at [131, 370] on span "Select an option" at bounding box center [134, 371] width 11 height 11
click at [131, 370] on input "Select an option" at bounding box center [134, 371] width 11 height 11
click at [280, 282] on span "Select an option" at bounding box center [282, 287] width 11 height 11
click at [280, 282] on input "Select an option" at bounding box center [282, 287] width 11 height 11
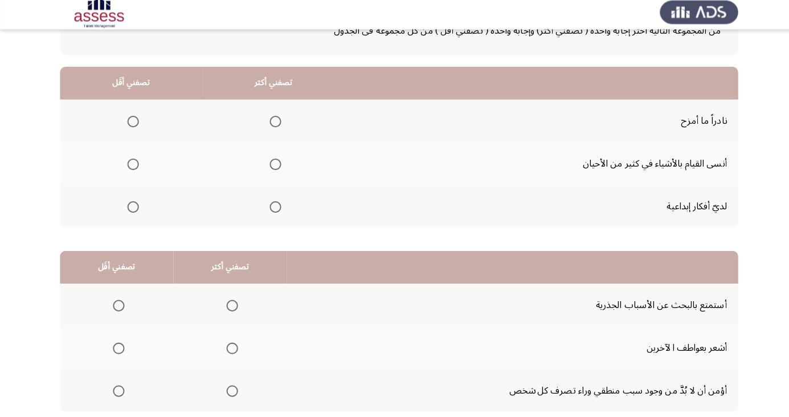
scroll to position [87, 0]
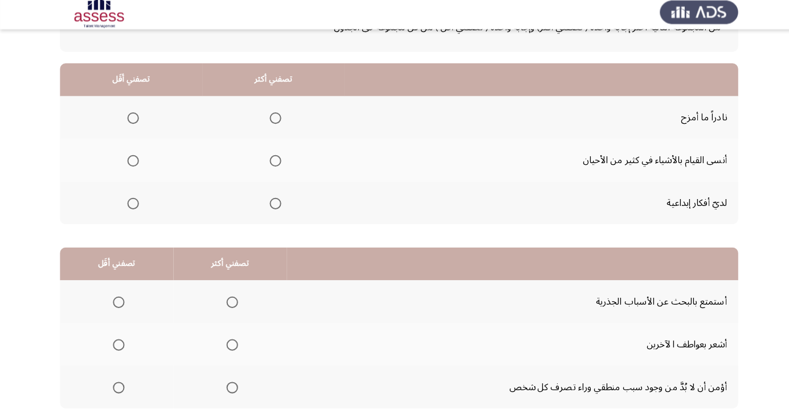
click at [272, 122] on span "Select an option" at bounding box center [272, 122] width 0 height 0
click at [271, 121] on input "Select an option" at bounding box center [272, 121] width 11 height 11
click at [128, 164] on span "Select an option" at bounding box center [131, 163] width 11 height 11
click at [128, 164] on input "Select an option" at bounding box center [131, 163] width 11 height 11
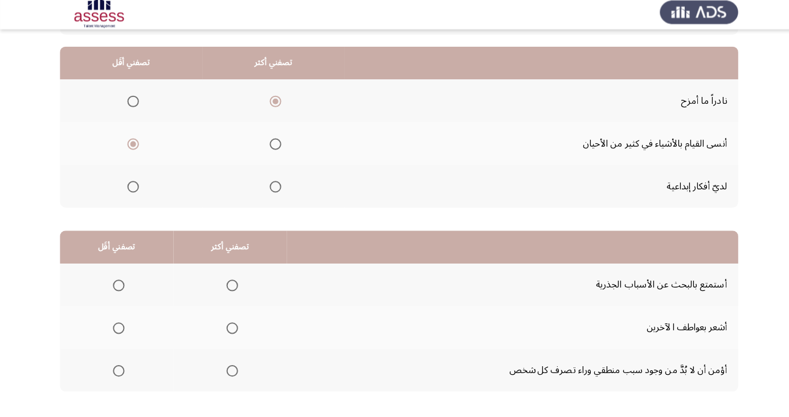
click at [275, 173] on th at bounding box center [270, 189] width 141 height 42
click at [272, 190] on span "Select an option" at bounding box center [272, 190] width 0 height 0
click at [271, 189] on input "Select an option" at bounding box center [272, 189] width 11 height 11
click at [224, 371] on span "Select an option" at bounding box center [229, 371] width 11 height 11
click at [224, 371] on input "Select an option" at bounding box center [229, 371] width 11 height 11
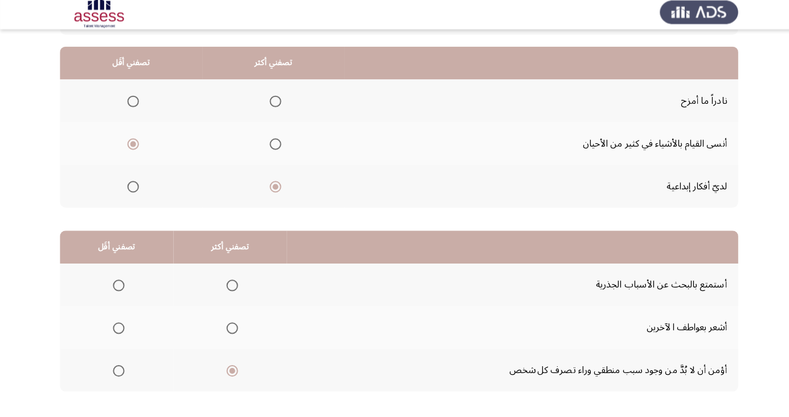
click at [116, 324] on span "Select an option" at bounding box center [117, 329] width 11 height 11
click at [116, 324] on input "Select an option" at bounding box center [117, 329] width 11 height 11
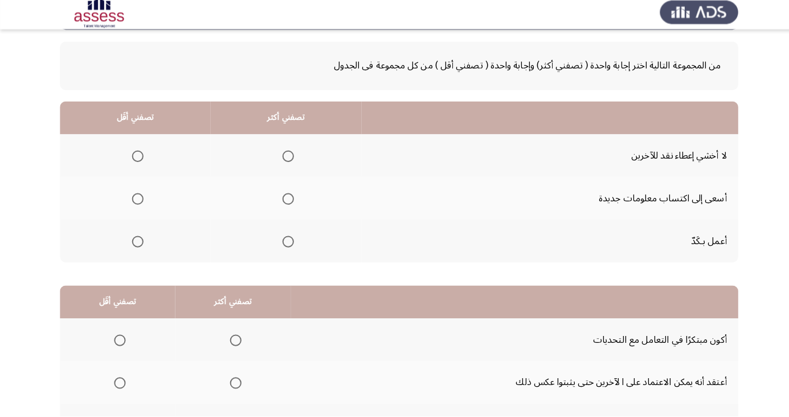
scroll to position [57, 0]
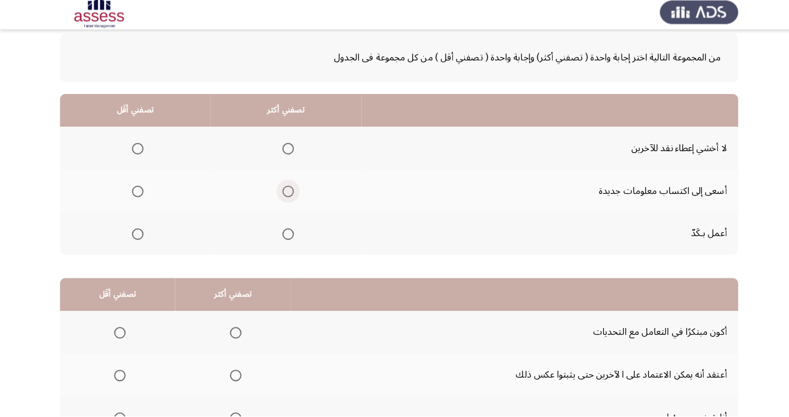
click at [280, 195] on span "Select an option" at bounding box center [284, 194] width 11 height 11
click at [280, 195] on input "Select an option" at bounding box center [284, 194] width 11 height 11
click at [125, 137] on th at bounding box center [133, 152] width 149 height 42
click at [132, 150] on span "Select an option" at bounding box center [136, 151] width 11 height 11
click at [132, 150] on input "Select an option" at bounding box center [136, 151] width 11 height 11
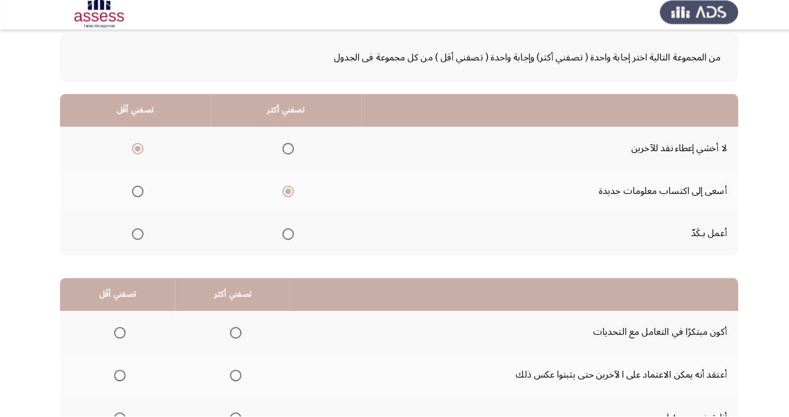
scroll to position [104, 0]
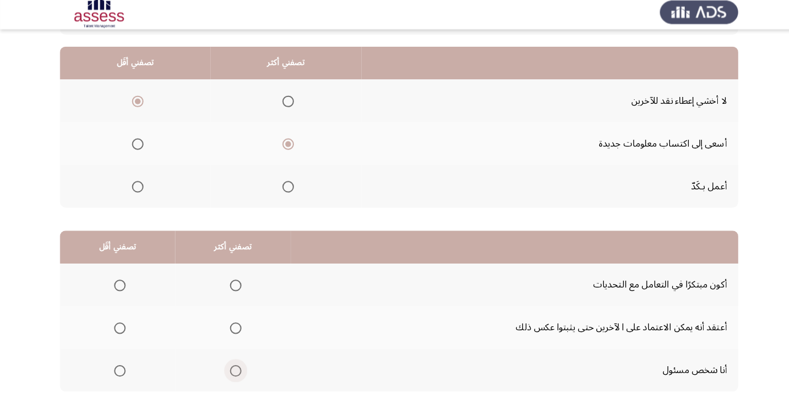
click at [231, 366] on span "Select an option" at bounding box center [232, 371] width 11 height 11
click at [231, 366] on input "Select an option" at bounding box center [232, 371] width 11 height 11
click at [119, 329] on span "Select an option" at bounding box center [119, 329] width 0 height 0
click at [118, 328] on input "Select an option" at bounding box center [118, 329] width 11 height 11
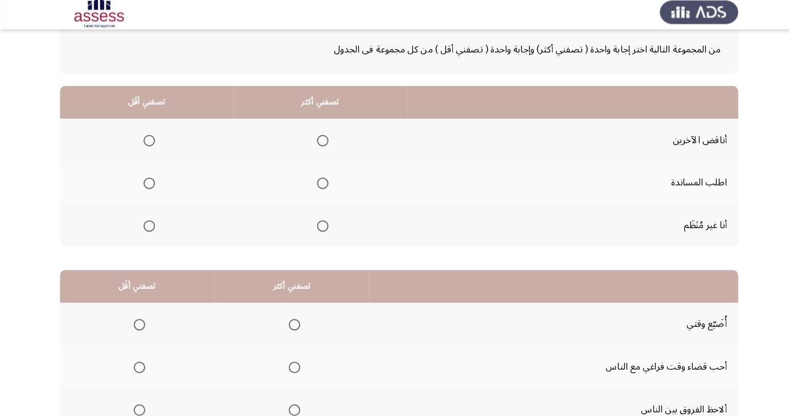
scroll to position [68, 0]
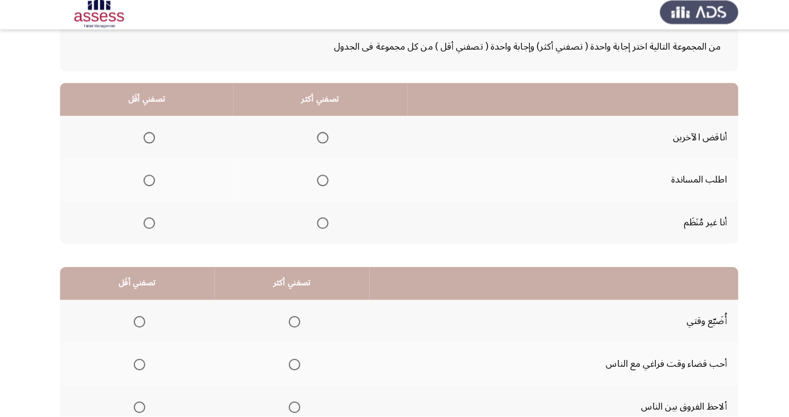
click at [148, 226] on span "Select an option" at bounding box center [148, 226] width 0 height 0
click at [146, 225] on input "Select an option" at bounding box center [147, 225] width 11 height 11
click at [321, 140] on span "Select an option" at bounding box center [318, 141] width 11 height 11
click at [321, 140] on input "Select an option" at bounding box center [318, 141] width 11 height 11
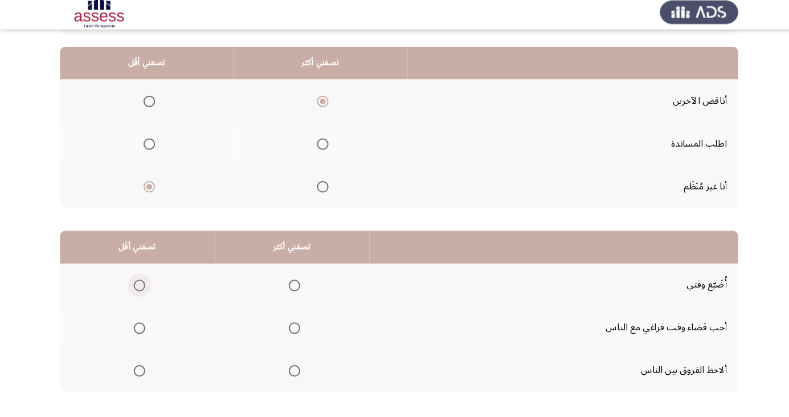
click at [137, 282] on span "Select an option" at bounding box center [137, 287] width 11 height 11
click at [137, 282] on input "Select an option" at bounding box center [137, 287] width 11 height 11
click at [291, 329] on span "Select an option" at bounding box center [291, 329] width 0 height 0
click at [290, 328] on input "Select an option" at bounding box center [291, 329] width 11 height 11
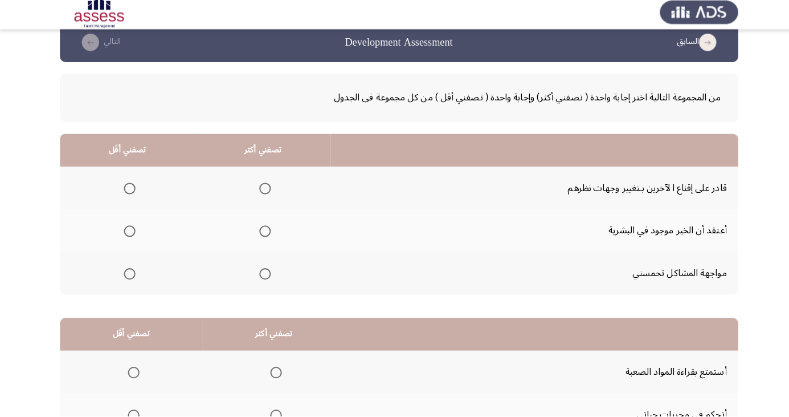
scroll to position [19, 0]
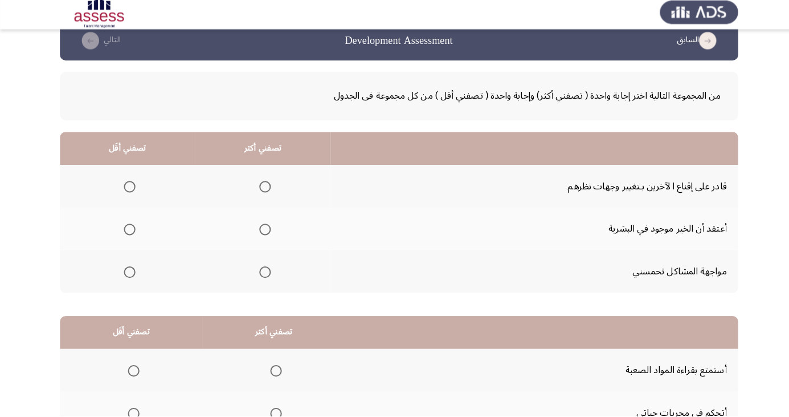
click at [262, 227] on span "Select an option" at bounding box center [261, 231] width 11 height 11
click at [262, 227] on input "Select an option" at bounding box center [261, 231] width 11 height 11
click at [264, 270] on span "Select an option" at bounding box center [261, 273] width 11 height 11
click at [264, 270] on input "Select an option" at bounding box center [261, 273] width 11 height 11
click at [125, 184] on span "Select an option" at bounding box center [128, 189] width 11 height 11
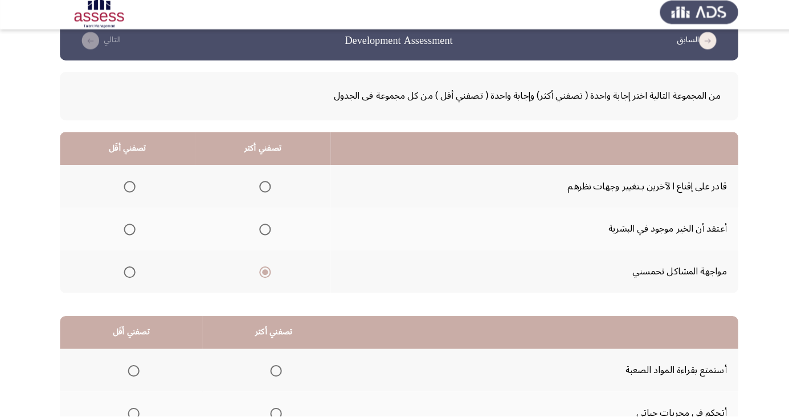
click at [125, 184] on input "Select an option" at bounding box center [128, 189] width 11 height 11
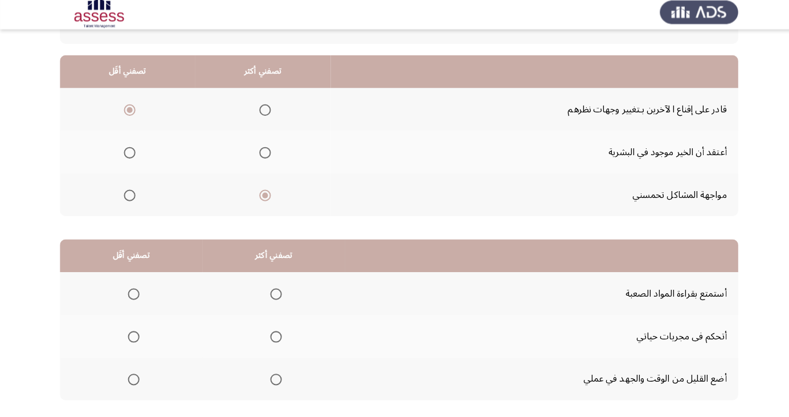
scroll to position [104, 0]
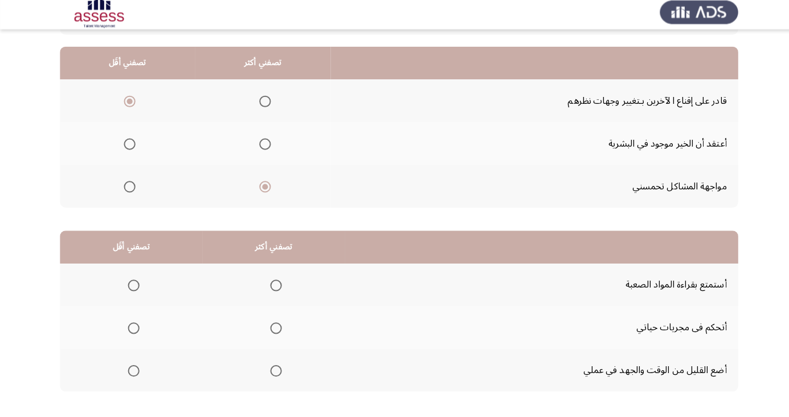
click at [127, 374] on span "Select an option" at bounding box center [132, 371] width 11 height 11
click at [127, 374] on input "Select an option" at bounding box center [132, 371] width 11 height 11
click at [277, 334] on span "Select an option" at bounding box center [272, 329] width 11 height 11
click at [277, 334] on input "Select an option" at bounding box center [272, 329] width 11 height 11
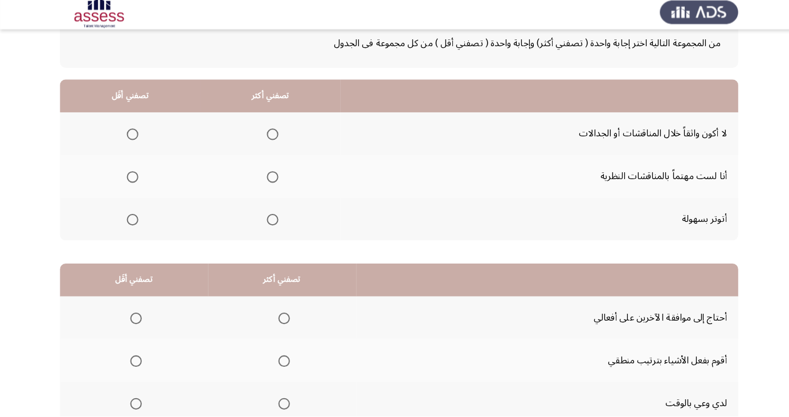
scroll to position [77, 0]
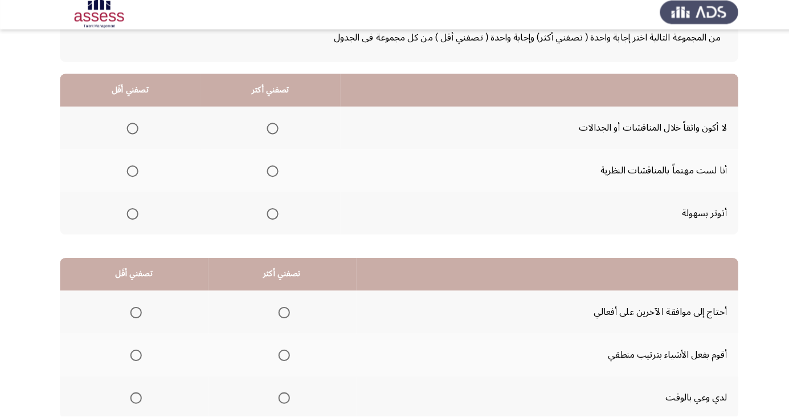
click at [121, 217] on label "Select an option" at bounding box center [129, 216] width 16 height 11
click at [125, 217] on input "Select an option" at bounding box center [130, 216] width 11 height 11
click at [259, 174] on label "Select an option" at bounding box center [267, 174] width 16 height 11
click at [264, 174] on input "Select an option" at bounding box center [269, 174] width 11 height 11
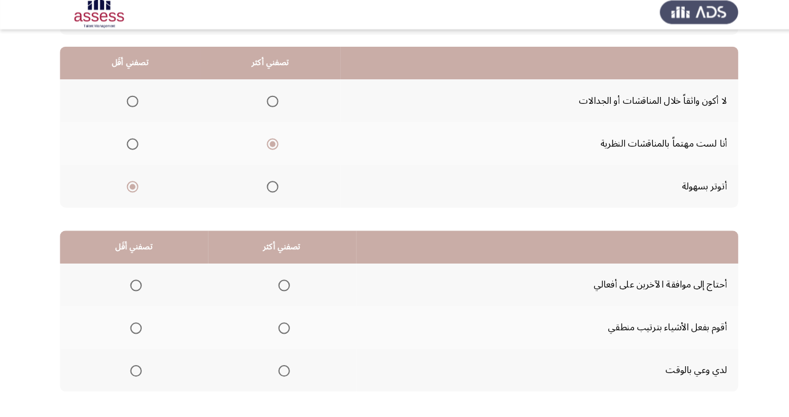
click at [279, 370] on span "Select an option" at bounding box center [280, 371] width 11 height 11
click at [279, 370] on input "Select an option" at bounding box center [280, 371] width 11 height 11
click at [134, 286] on span "Select an option" at bounding box center [134, 287] width 11 height 11
click at [134, 286] on input "Select an option" at bounding box center [134, 287] width 11 height 11
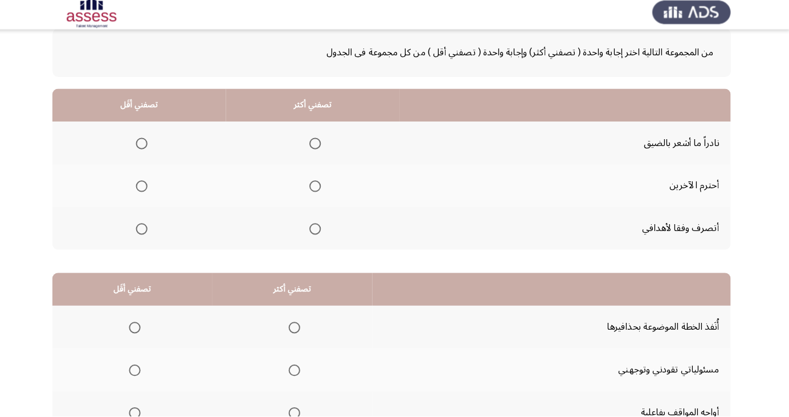
scroll to position [65, 0]
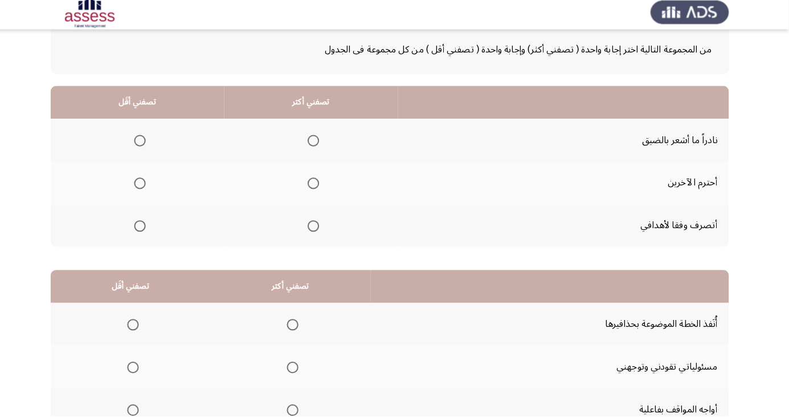
click at [136, 129] on th at bounding box center [145, 144] width 172 height 42
click at [315, 231] on span "Select an option" at bounding box center [318, 228] width 11 height 11
click at [315, 231] on input "Select an option" at bounding box center [318, 228] width 11 height 11
click at [137, 129] on th at bounding box center [145, 144] width 172 height 42
click at [150, 138] on span "Select an option" at bounding box center [147, 143] width 11 height 11
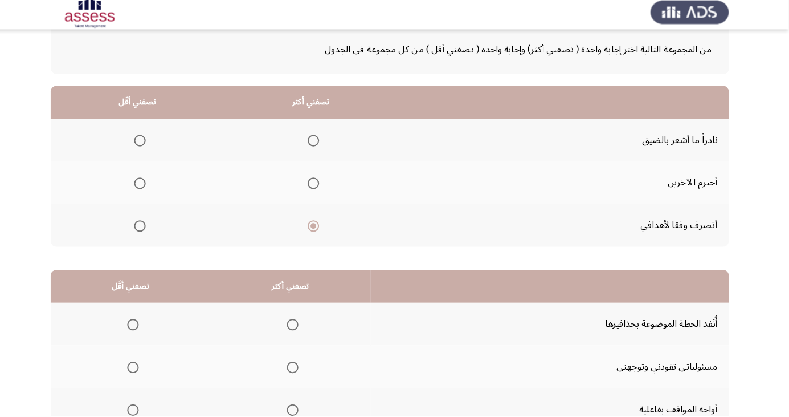
click at [150, 138] on input "Select an option" at bounding box center [147, 143] width 11 height 11
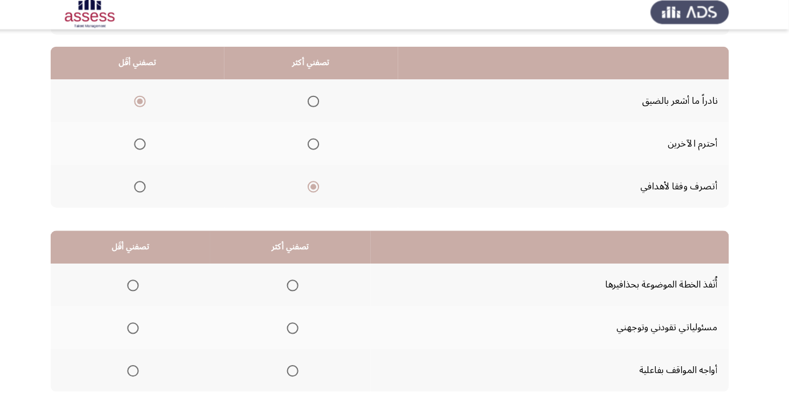
click at [308, 372] on th at bounding box center [296, 371] width 158 height 42
click at [295, 370] on span "Select an option" at bounding box center [298, 371] width 11 height 11
click at [295, 370] on input "Select an option" at bounding box center [298, 371] width 11 height 11
click at [141, 329] on span "Select an option" at bounding box center [141, 329] width 0 height 0
click at [139, 328] on input "Select an option" at bounding box center [140, 329] width 11 height 11
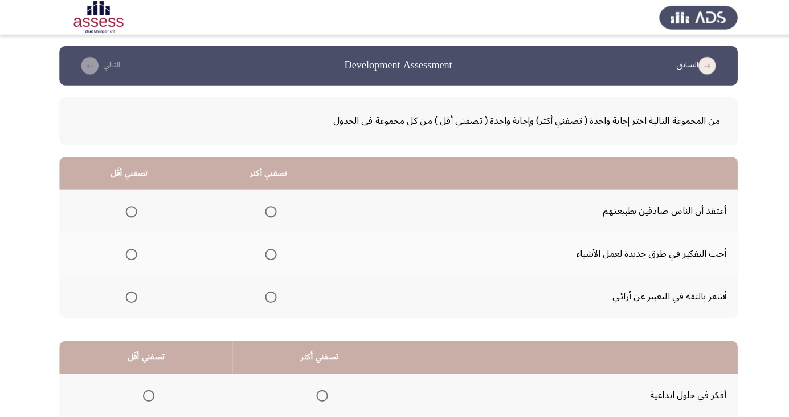
scroll to position [9, 0]
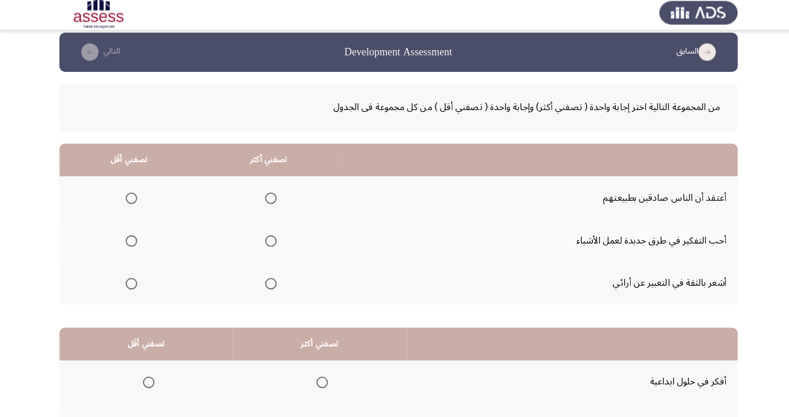
click at [268, 243] on span "Select an option" at bounding box center [268, 243] width 0 height 0
click at [266, 242] on input "Select an option" at bounding box center [268, 242] width 11 height 11
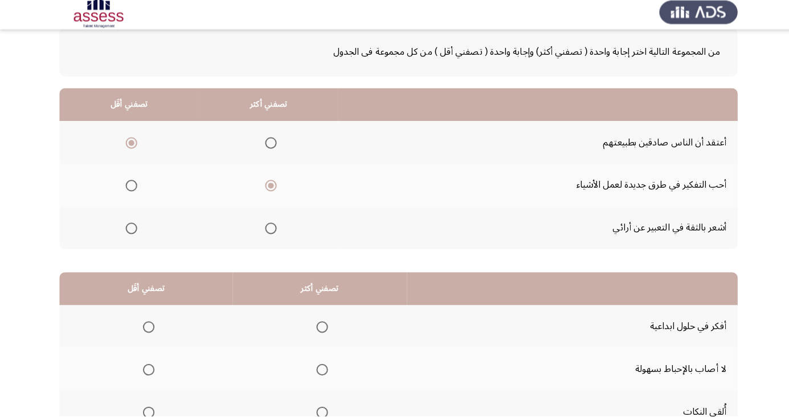
scroll to position [104, 0]
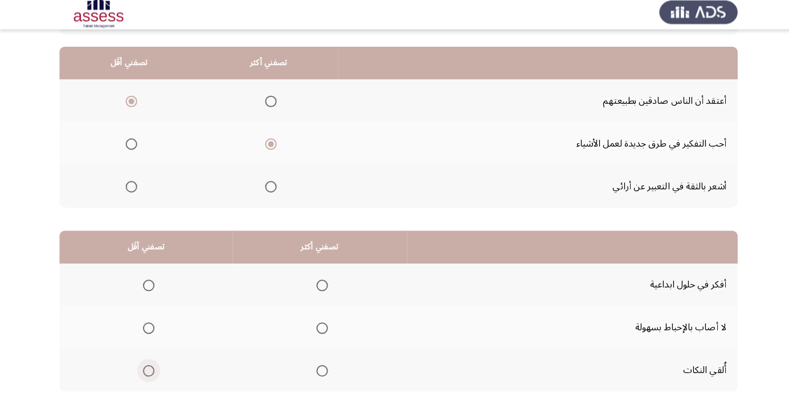
click at [138, 375] on label "Select an option" at bounding box center [145, 371] width 16 height 11
click at [142, 375] on input "Select an option" at bounding box center [147, 371] width 11 height 11
click at [320, 282] on span "Select an option" at bounding box center [318, 287] width 11 height 11
click at [320, 282] on input "Select an option" at bounding box center [318, 287] width 11 height 11
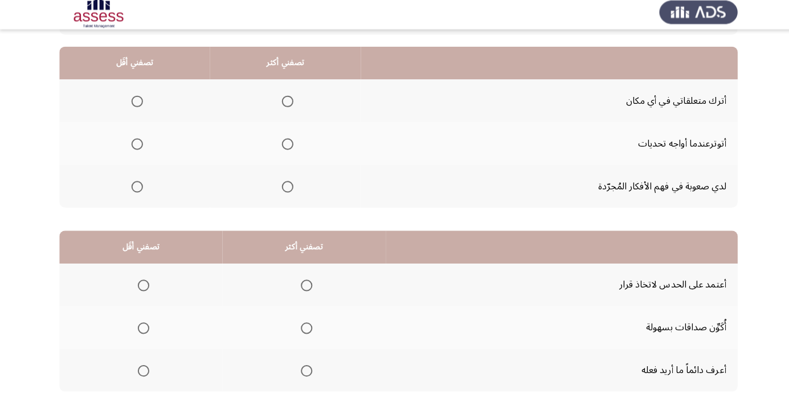
click at [304, 372] on span "Select an option" at bounding box center [304, 372] width 0 height 0
click at [303, 370] on input "Select an option" at bounding box center [303, 371] width 11 height 11
click at [141, 283] on span "Select an option" at bounding box center [142, 287] width 11 height 11
click at [298, 376] on span "Select an option" at bounding box center [303, 371] width 11 height 11
click at [298, 376] on input "Select an option" at bounding box center [303, 371] width 11 height 11
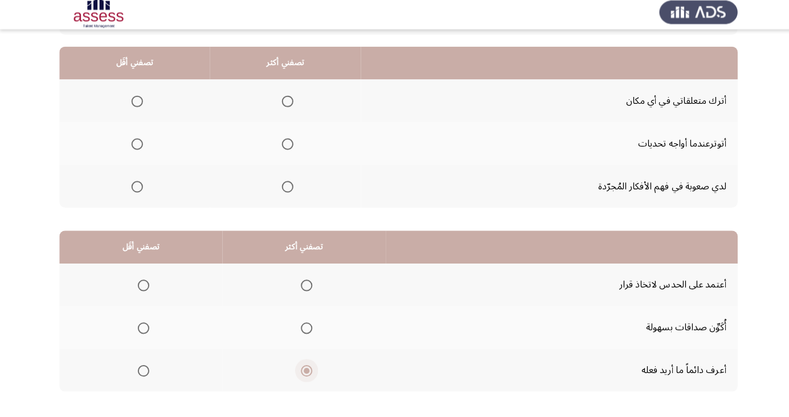
click at [142, 287] on span "Select an option" at bounding box center [142, 287] width 0 height 0
click at [142, 286] on input "Select an option" at bounding box center [142, 287] width 11 height 11
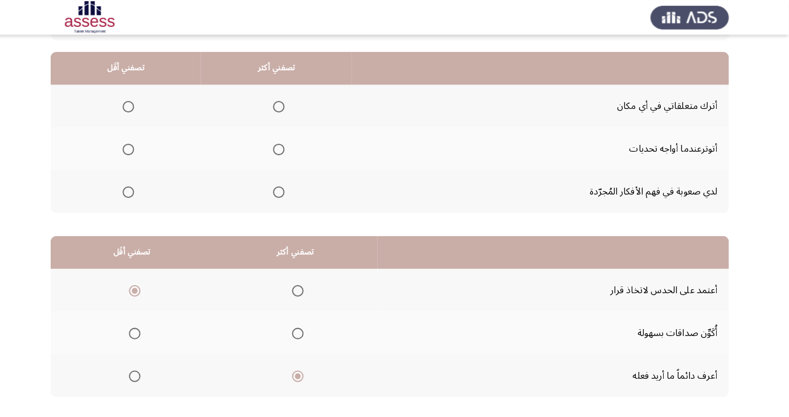
scroll to position [103, 0]
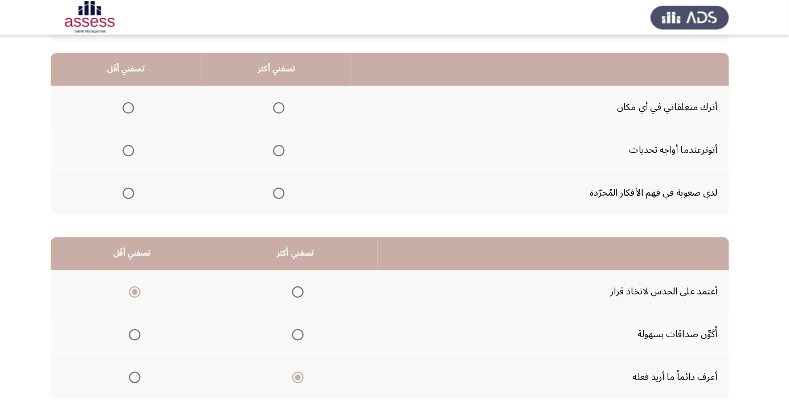
click at [285, 194] on span "Select an option" at bounding box center [284, 190] width 11 height 11
click at [285, 194] on input "Select an option" at bounding box center [284, 190] width 11 height 11
click at [136, 149] on span "Select an option" at bounding box center [136, 149] width 0 height 0
click at [136, 148] on input "Select an option" at bounding box center [136, 148] width 11 height 11
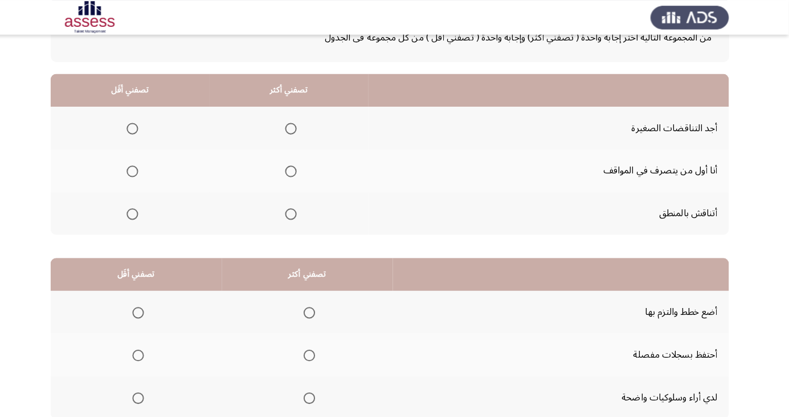
scroll to position [82, 0]
click at [144, 172] on span "Select an option" at bounding box center [140, 169] width 11 height 11
click at [144, 172] on input "Select an option" at bounding box center [140, 169] width 11 height 11
click at [297, 211] on span "Select an option" at bounding box center [297, 211] width 0 height 0
click at [296, 210] on input "Select an option" at bounding box center [296, 211] width 11 height 11
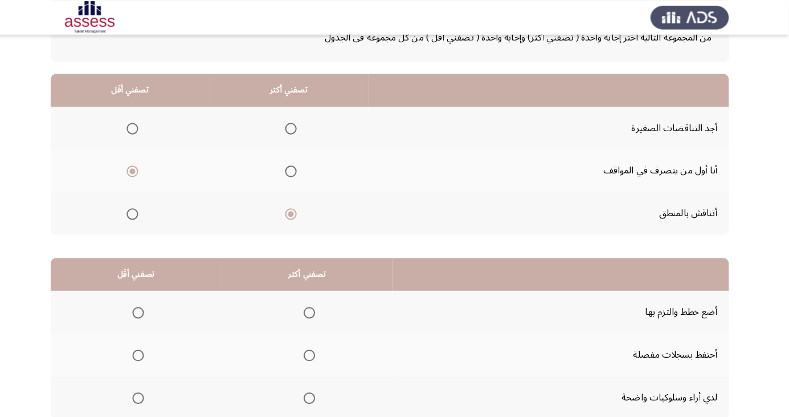
scroll to position [104, 0]
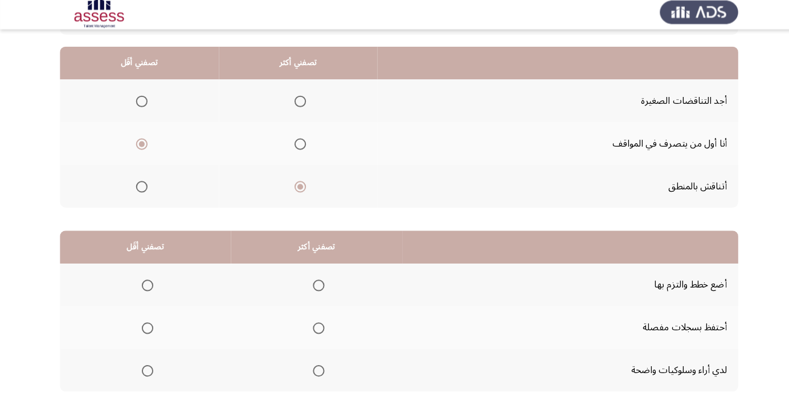
click at [327, 290] on th at bounding box center [313, 287] width 169 height 42
click at [146, 329] on span "Select an option" at bounding box center [146, 329] width 0 height 0
click at [145, 328] on input "Select an option" at bounding box center [145, 329] width 11 height 11
click at [313, 286] on span "Select an option" at bounding box center [314, 287] width 11 height 11
click at [313, 286] on input "Select an option" at bounding box center [314, 287] width 11 height 11
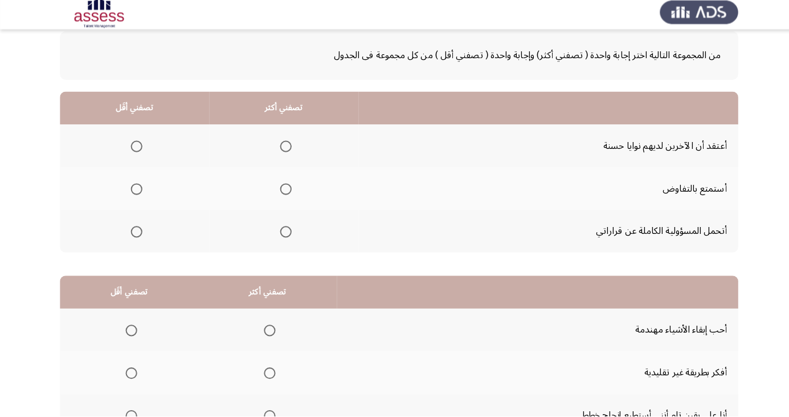
scroll to position [60, 0]
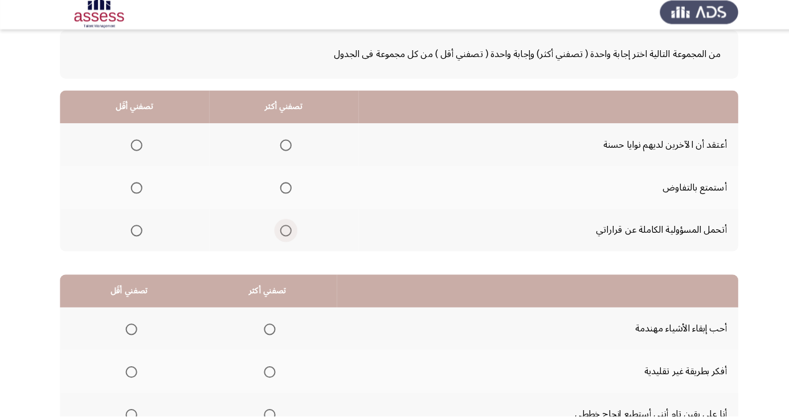
click at [283, 233] on span "Select an option" at bounding box center [283, 233] width 0 height 0
click at [282, 232] on input "Select an option" at bounding box center [282, 232] width 11 height 11
click at [132, 194] on span "Select an option" at bounding box center [134, 190] width 11 height 11
click at [132, 194] on input "Select an option" at bounding box center [134, 190] width 11 height 11
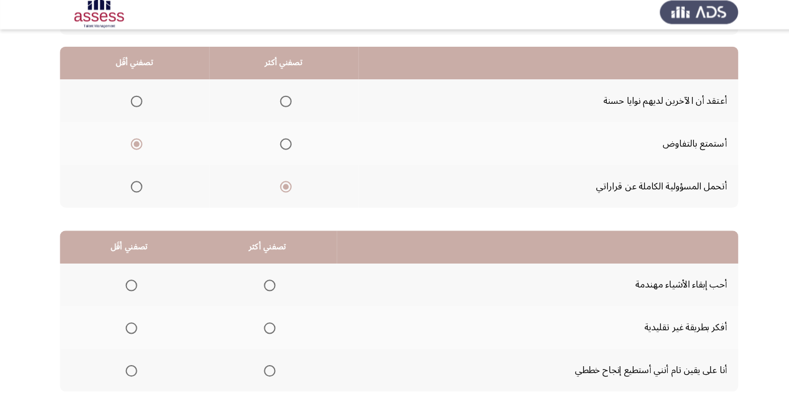
click at [280, 374] on th at bounding box center [264, 371] width 137 height 42
click at [120, 282] on label "Select an option" at bounding box center [128, 287] width 16 height 11
click at [124, 282] on input "Select an option" at bounding box center [129, 287] width 11 height 11
click at [129, 328] on span "Select an option" at bounding box center [129, 329] width 11 height 11
click at [129, 328] on input "Select an option" at bounding box center [129, 329] width 11 height 11
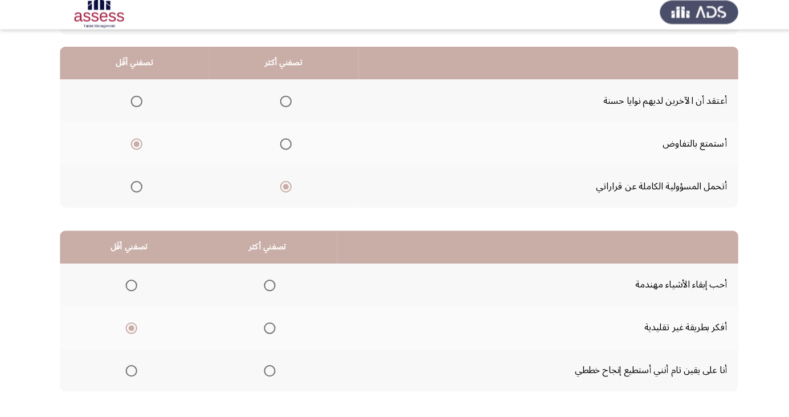
click at [256, 374] on label "Select an option" at bounding box center [264, 371] width 16 height 11
click at [261, 374] on input "Select an option" at bounding box center [266, 371] width 11 height 11
click at [267, 329] on span "Select an option" at bounding box center [267, 329] width 0 height 0
click at [264, 328] on input "Select an option" at bounding box center [266, 329] width 11 height 11
click at [267, 372] on span "Select an option" at bounding box center [267, 372] width 0 height 0
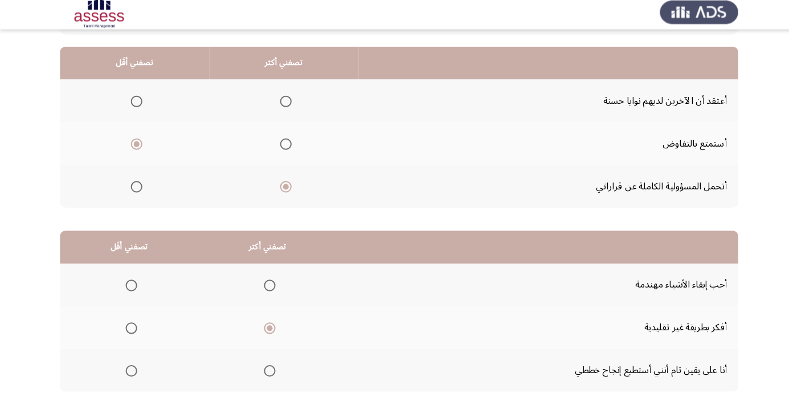
click at [264, 370] on input "Select an option" at bounding box center [266, 371] width 11 height 11
click at [129, 328] on span "Select an option" at bounding box center [129, 329] width 11 height 11
click at [129, 328] on input "Select an option" at bounding box center [129, 329] width 11 height 11
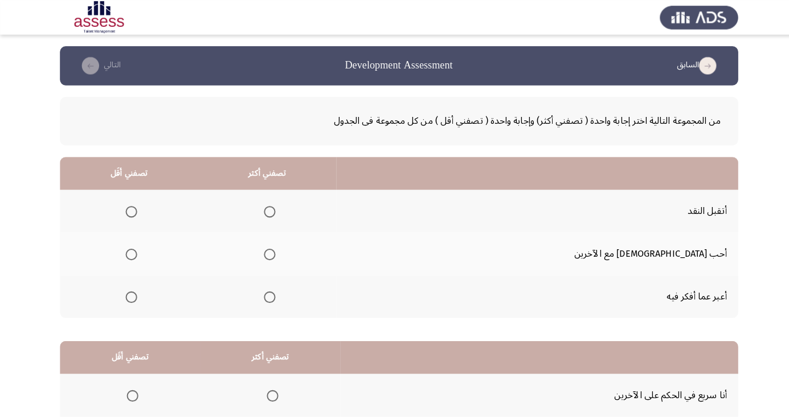
click at [272, 203] on mat-radio-button "Select an option" at bounding box center [264, 209] width 16 height 12
click at [136, 289] on span "Select an option" at bounding box center [129, 293] width 11 height 11
click at [136, 289] on input "Select an option" at bounding box center [129, 293] width 11 height 11
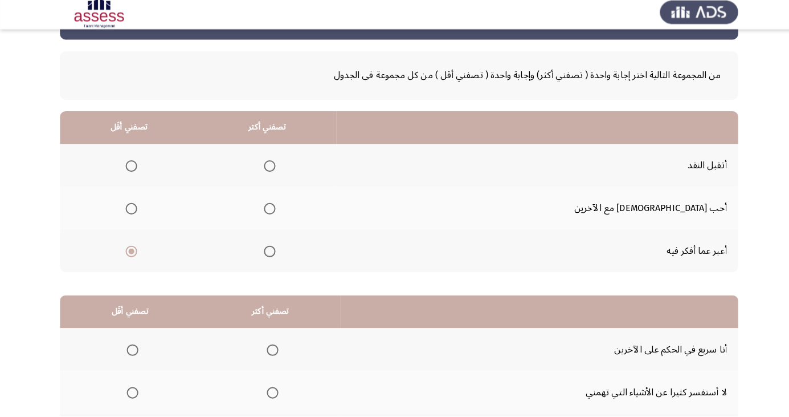
scroll to position [56, 0]
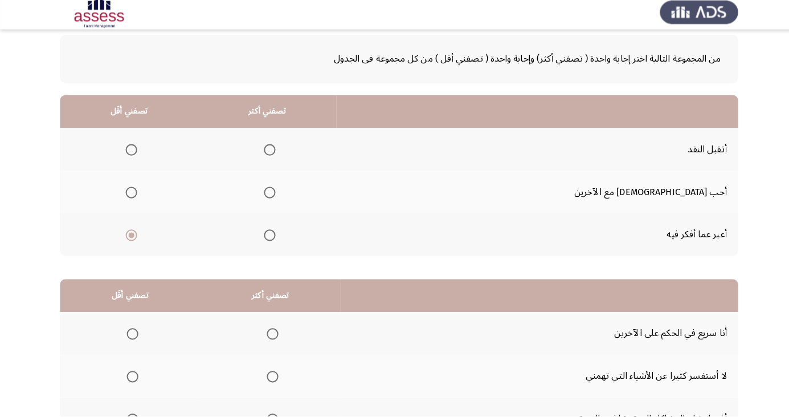
click at [267, 153] on span "Select an option" at bounding box center [267, 153] width 0 height 0
click at [272, 152] on input "Select an option" at bounding box center [266, 153] width 11 height 11
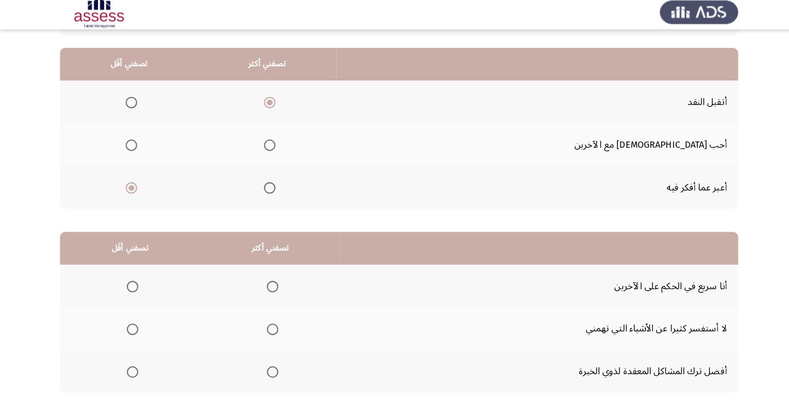
scroll to position [104, 0]
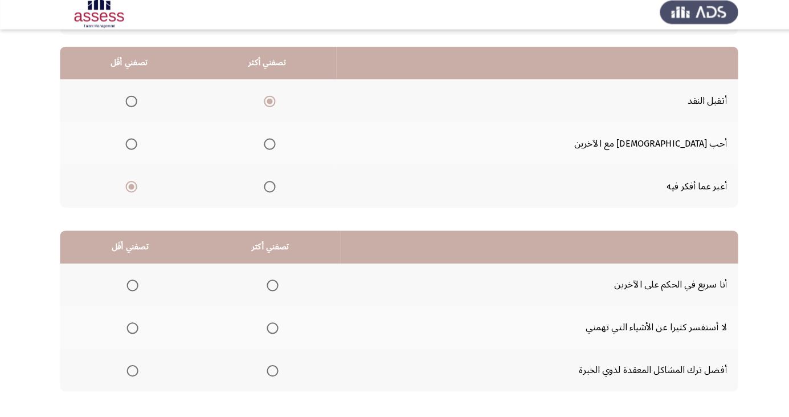
click at [268, 324] on span "Select an option" at bounding box center [269, 329] width 11 height 11
click at [268, 324] on input "Select an option" at bounding box center [269, 329] width 11 height 11
click at [135, 325] on span "Select an option" at bounding box center [130, 329] width 11 height 11
click at [135, 325] on input "Select an option" at bounding box center [130, 329] width 11 height 11
click at [272, 374] on span "Select an option" at bounding box center [269, 371] width 11 height 11
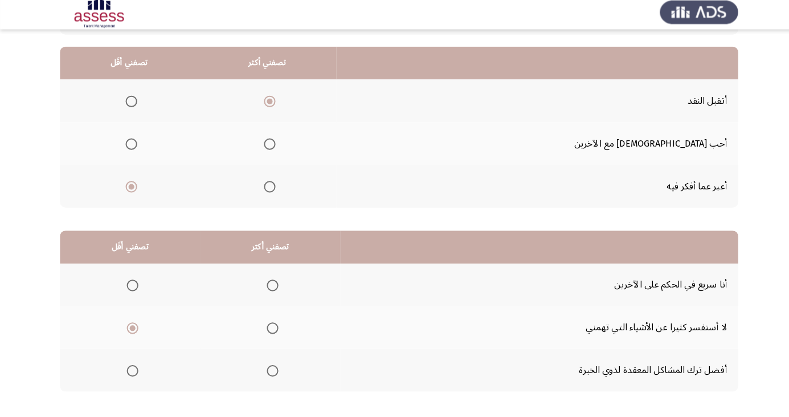
click at [272, 374] on input "Select an option" at bounding box center [269, 371] width 11 height 11
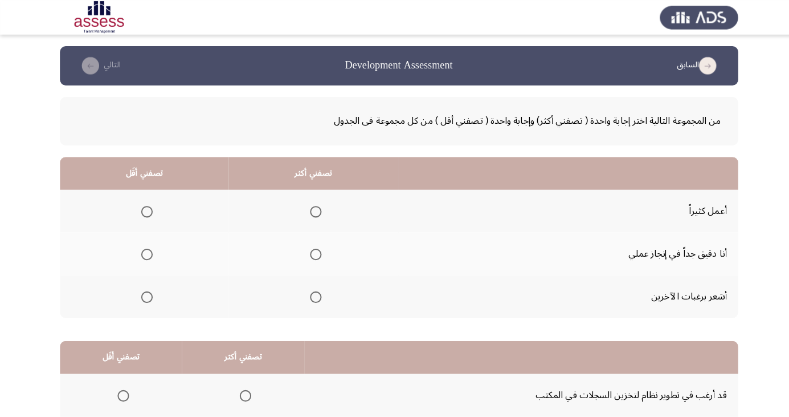
click at [309, 254] on span "Select an option" at bounding box center [312, 251] width 11 height 11
click at [309, 254] on input "Select an option" at bounding box center [312, 251] width 11 height 11
click at [146, 296] on span "Select an option" at bounding box center [145, 293] width 11 height 11
click at [146, 296] on input "Select an option" at bounding box center [145, 293] width 11 height 11
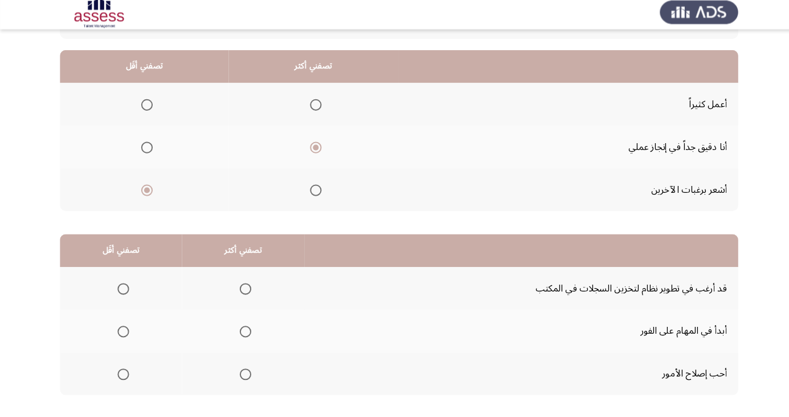
scroll to position [104, 0]
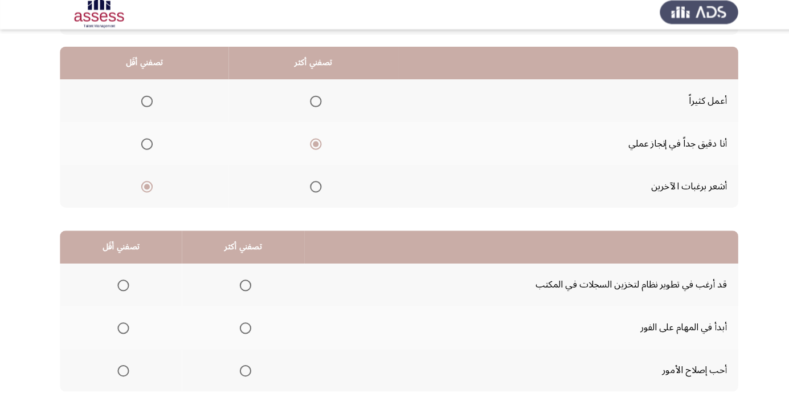
click at [122, 287] on span "Select an option" at bounding box center [122, 287] width 0 height 0
click at [121, 286] on input "Select an option" at bounding box center [121, 287] width 11 height 11
click at [243, 372] on span "Select an option" at bounding box center [243, 372] width 0 height 0
click at [240, 370] on input "Select an option" at bounding box center [242, 371] width 11 height 11
click at [243, 329] on span "Select an option" at bounding box center [243, 329] width 0 height 0
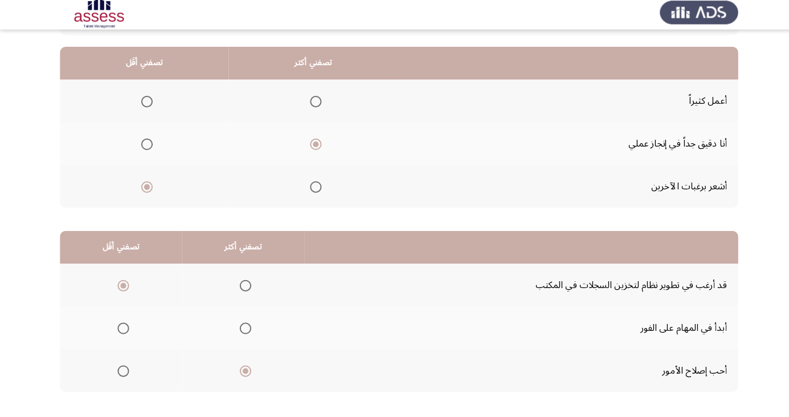
click at [240, 328] on input "Select an option" at bounding box center [242, 329] width 11 height 11
click at [93, 409] on div "من المجموعة التالية اختر إجابة واحدة ( تصفني أكثر) وإجابة واحدة ( تصفني أقل ) م…" at bounding box center [394, 198] width 671 height 434
click at [94, 416] on div "من المجموعة التالية اختر إجابة واحدة ( تصفني أكثر) وإجابة واحدة ( تصفني أقل ) م…" at bounding box center [394, 204] width 671 height 446
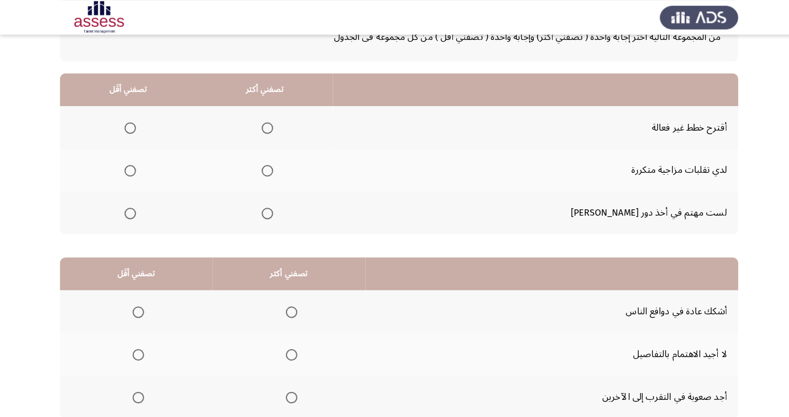
scroll to position [81, 0]
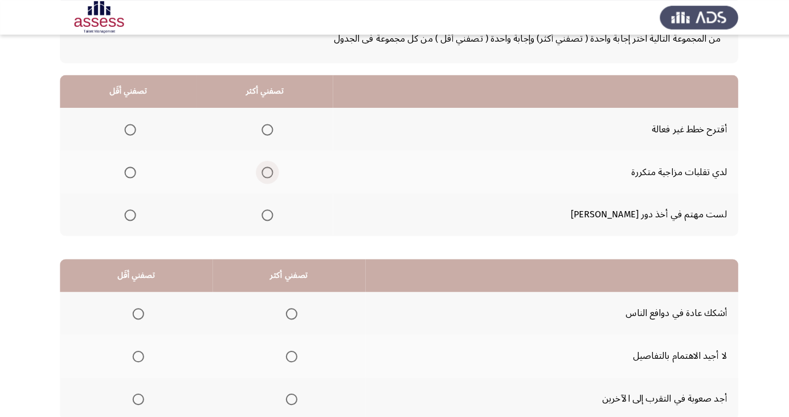
click at [270, 169] on span "Select an option" at bounding box center [264, 170] width 11 height 11
click at [270, 169] on input "Select an option" at bounding box center [264, 170] width 11 height 11
click at [129, 213] on span "Select an option" at bounding box center [129, 213] width 0 height 0
click at [135, 129] on span "Select an option" at bounding box center [128, 128] width 11 height 11
click at [135, 129] on input "Select an option" at bounding box center [128, 128] width 11 height 11
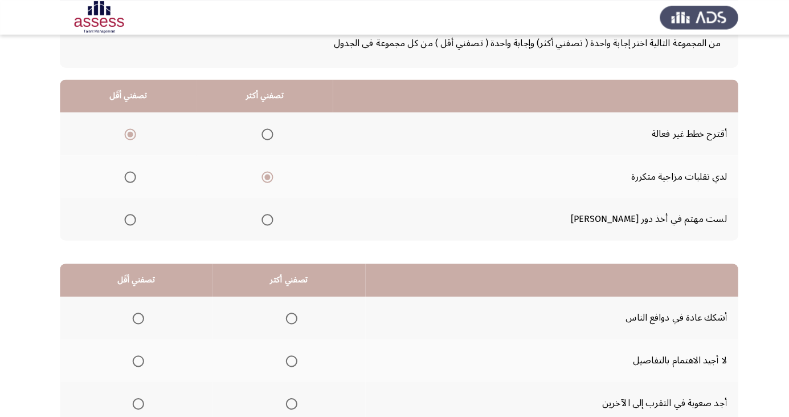
scroll to position [62, 0]
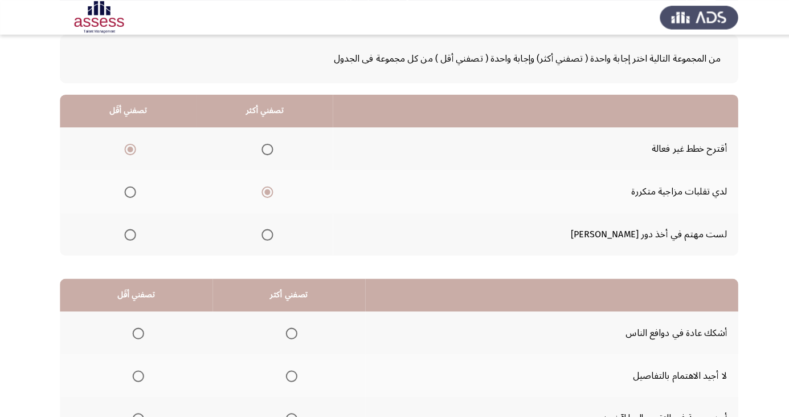
click at [129, 232] on span "Select an option" at bounding box center [129, 232] width 0 height 0
click at [135, 231] on input "Select an option" at bounding box center [128, 231] width 11 height 11
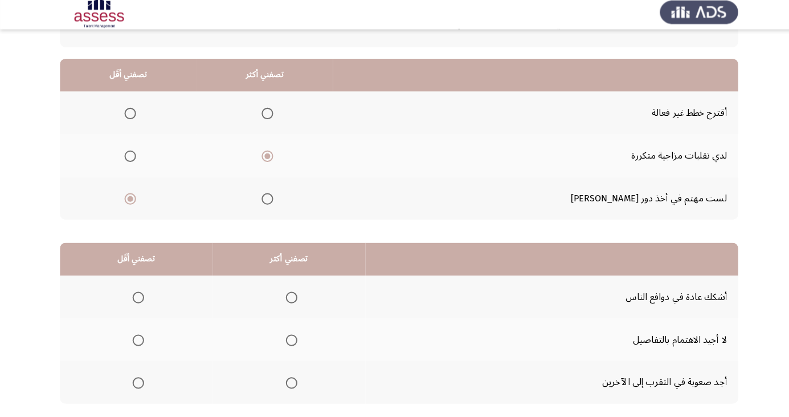
scroll to position [104, 0]
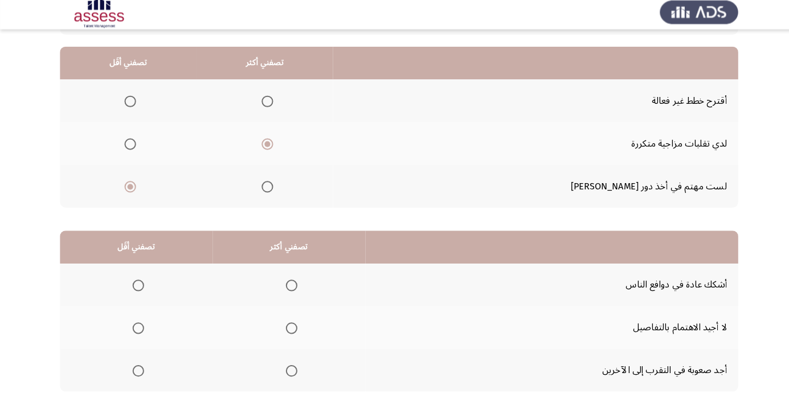
click at [137, 372] on span "Select an option" at bounding box center [137, 372] width 0 height 0
click at [136, 370] on input "Select an option" at bounding box center [136, 371] width 11 height 11
click at [288, 329] on span "Select an option" at bounding box center [288, 329] width 0 height 0
click at [286, 328] on input "Select an option" at bounding box center [288, 329] width 11 height 11
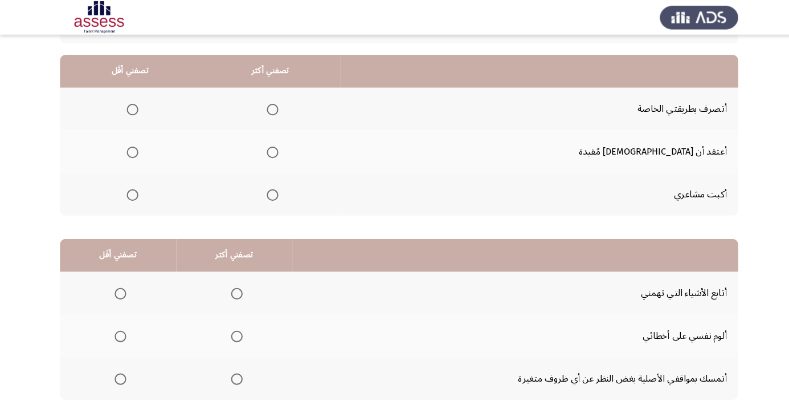
scroll to position [101, 0]
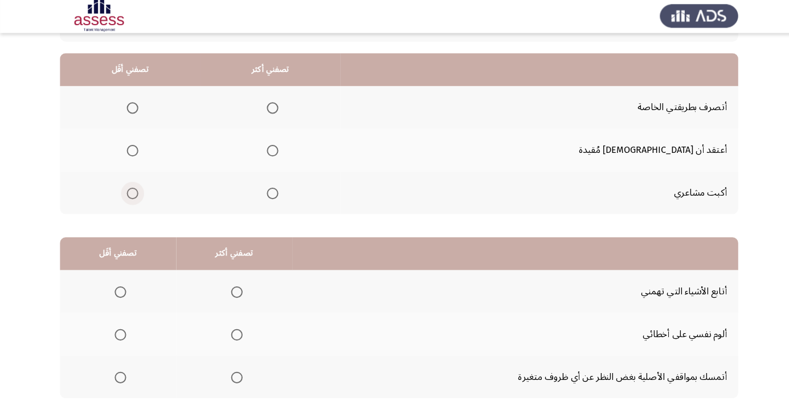
click at [137, 192] on span "Select an option" at bounding box center [130, 192] width 11 height 11
click at [137, 192] on input "Select an option" at bounding box center [130, 192] width 11 height 11
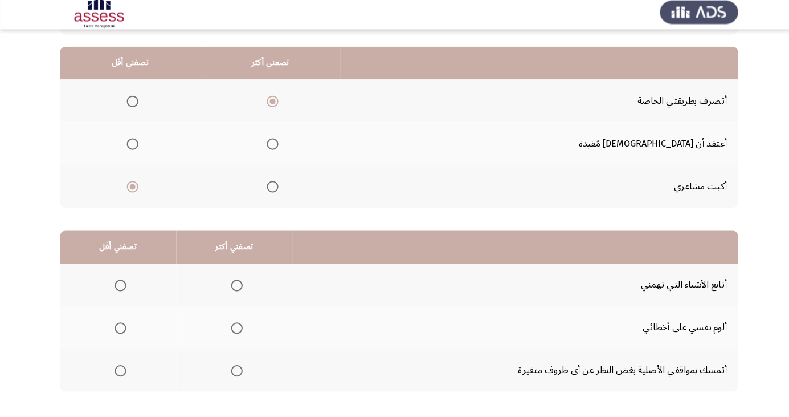
click at [234, 287] on span "Select an option" at bounding box center [234, 287] width 0 height 0
click at [233, 286] on input "Select an option" at bounding box center [234, 287] width 11 height 11
click at [119, 329] on span "Select an option" at bounding box center [119, 329] width 0 height 0
click at [119, 328] on input "Select an option" at bounding box center [118, 329] width 11 height 11
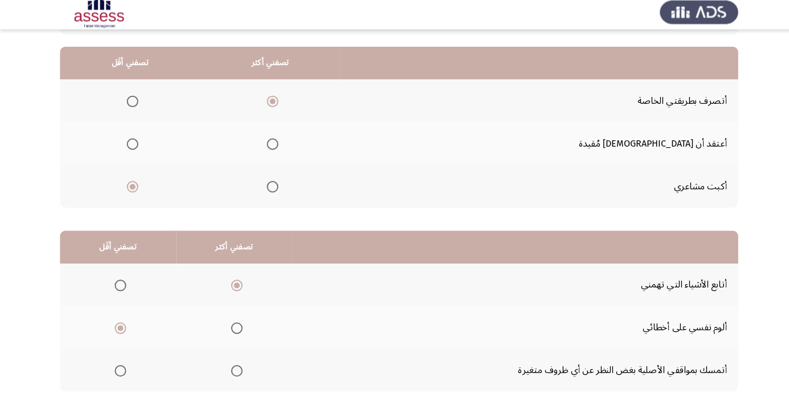
scroll to position [0, 0]
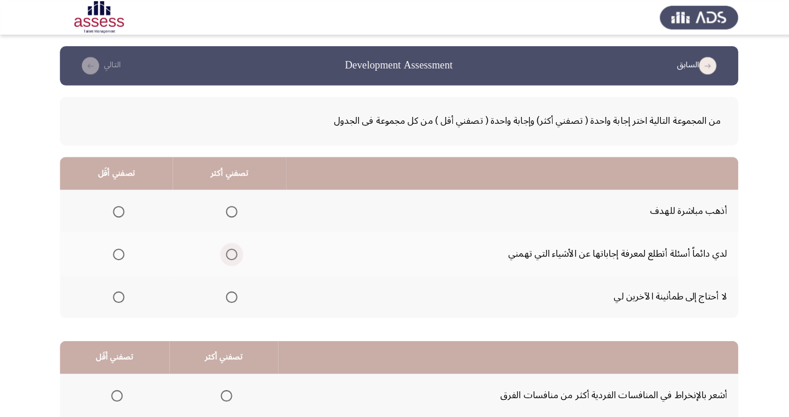
click at [229, 251] on span "Select an option" at bounding box center [229, 251] width 0 height 0
click at [228, 251] on input "Select an option" at bounding box center [228, 251] width 11 height 11
click at [109, 211] on label "Select an option" at bounding box center [115, 208] width 16 height 11
click at [112, 211] on input "Select an option" at bounding box center [117, 208] width 11 height 11
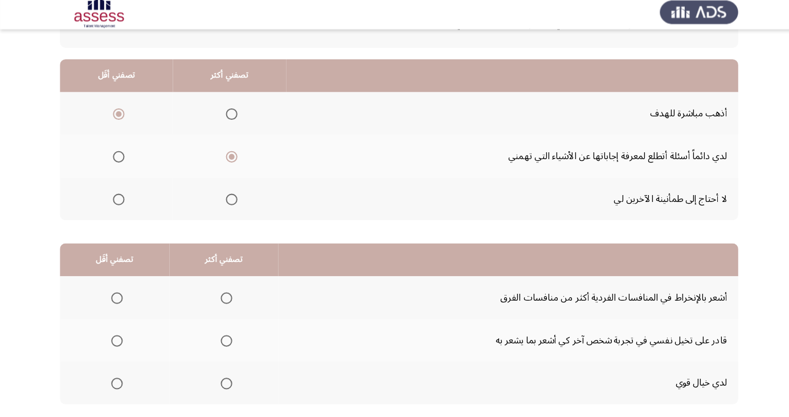
scroll to position [104, 0]
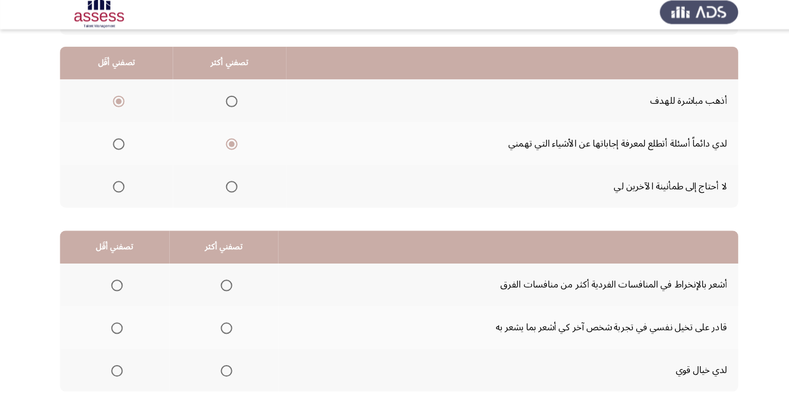
click at [112, 274] on th at bounding box center [113, 287] width 108 height 42
click at [111, 287] on span "Select an option" at bounding box center [115, 287] width 11 height 11
click at [111, 287] on input "Select an option" at bounding box center [115, 287] width 11 height 11
click at [223, 372] on span "Select an option" at bounding box center [223, 372] width 0 height 0
click at [222, 370] on input "Select an option" at bounding box center [223, 371] width 11 height 11
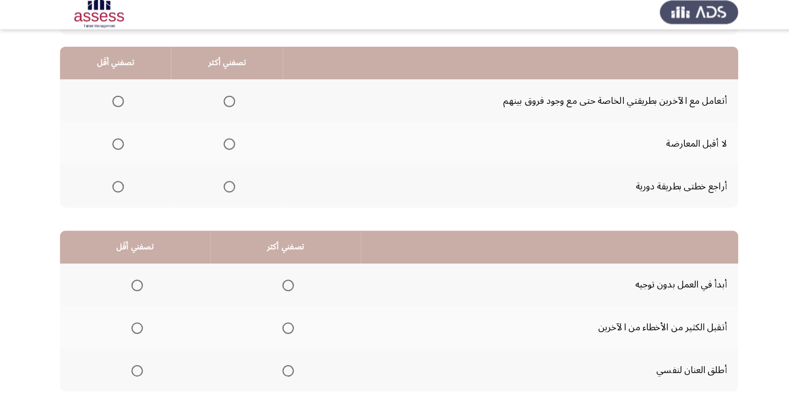
click at [131, 285] on span "Select an option" at bounding box center [135, 287] width 11 height 11
click at [131, 285] on input "Select an option" at bounding box center [135, 287] width 11 height 11
click at [136, 329] on span "Select an option" at bounding box center [136, 329] width 0 height 0
click at [135, 328] on input "Select an option" at bounding box center [135, 329] width 11 height 11
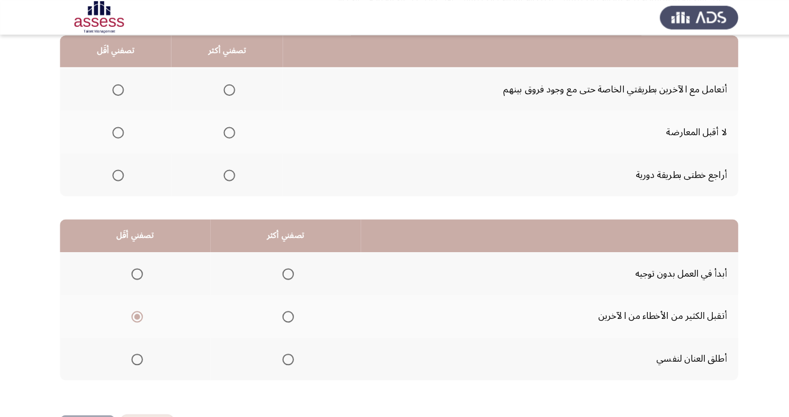
scroll to position [120, 0]
click at [117, 132] on span "Select an option" at bounding box center [117, 132] width 0 height 0
click at [116, 131] on input "Select an option" at bounding box center [116, 131] width 11 height 11
click at [231, 172] on span "Select an option" at bounding box center [226, 173] width 11 height 11
click at [231, 172] on input "Select an option" at bounding box center [226, 173] width 11 height 11
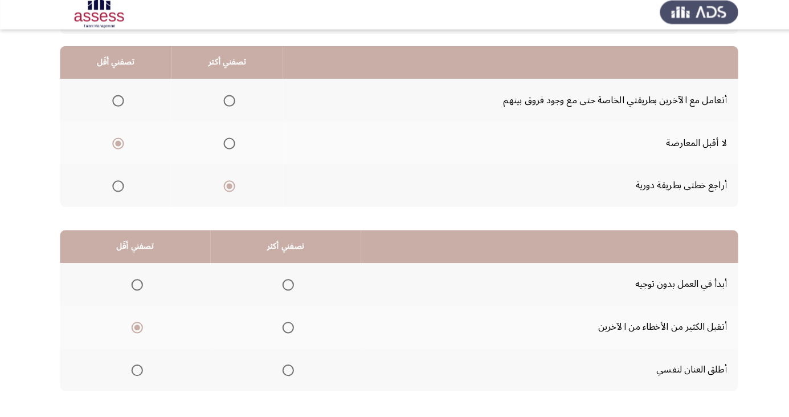
scroll to position [104, 0]
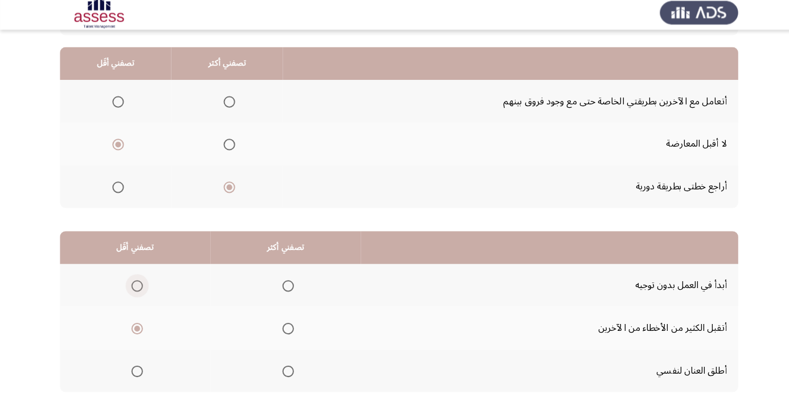
click at [138, 287] on span "Select an option" at bounding box center [135, 287] width 11 height 11
click at [138, 287] on input "Select an option" at bounding box center [135, 287] width 11 height 11
click at [282, 375] on span "Select an option" at bounding box center [284, 371] width 11 height 11
click at [282, 375] on input "Select an option" at bounding box center [284, 371] width 11 height 11
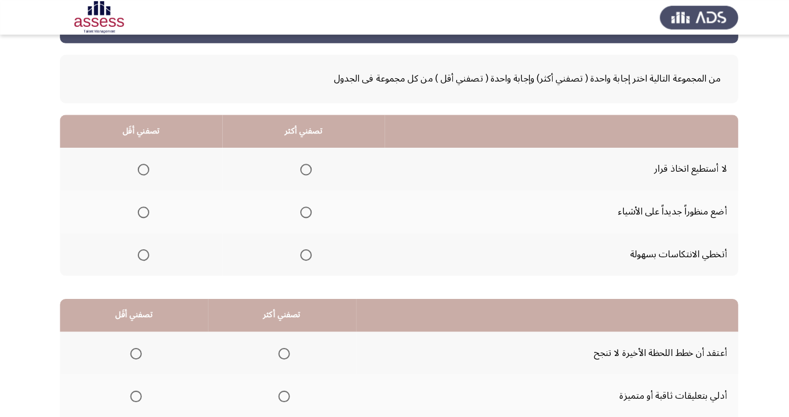
scroll to position [37, 0]
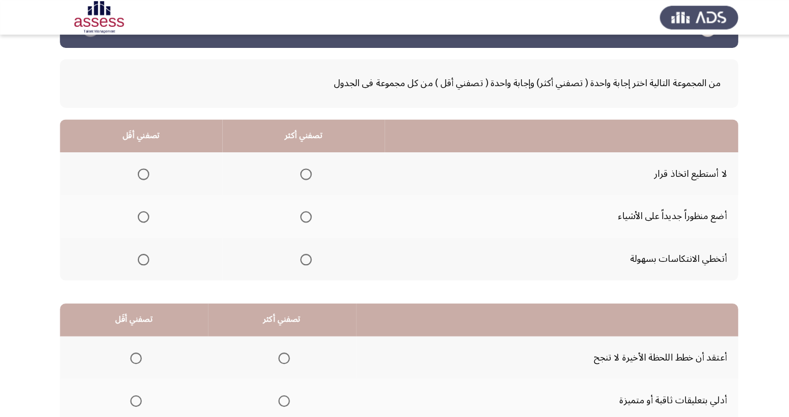
click at [305, 256] on span "Select an option" at bounding box center [302, 256] width 11 height 11
click at [305, 256] on input "Select an option" at bounding box center [302, 256] width 11 height 11
click at [142, 172] on span "Select an option" at bounding box center [142, 172] width 0 height 0
click at [141, 171] on input "Select an option" at bounding box center [141, 171] width 11 height 11
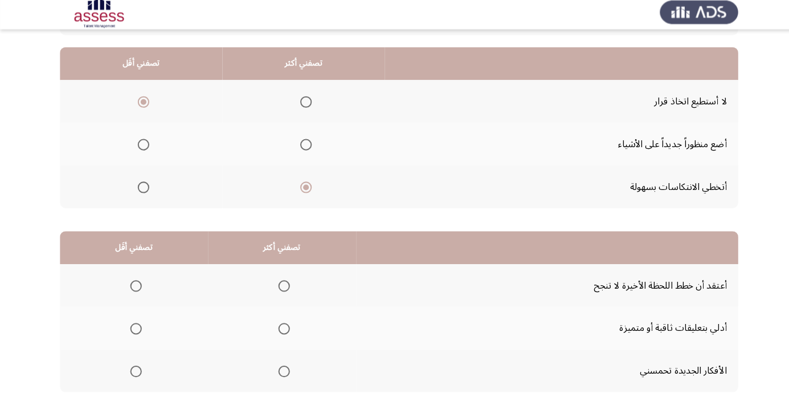
scroll to position [104, 0]
click at [281, 372] on span "Select an option" at bounding box center [281, 372] width 0 height 0
click at [278, 370] on input "Select an option" at bounding box center [280, 371] width 11 height 11
click at [125, 272] on th at bounding box center [132, 287] width 146 height 42
click at [135, 282] on span "Select an option" at bounding box center [134, 287] width 11 height 11
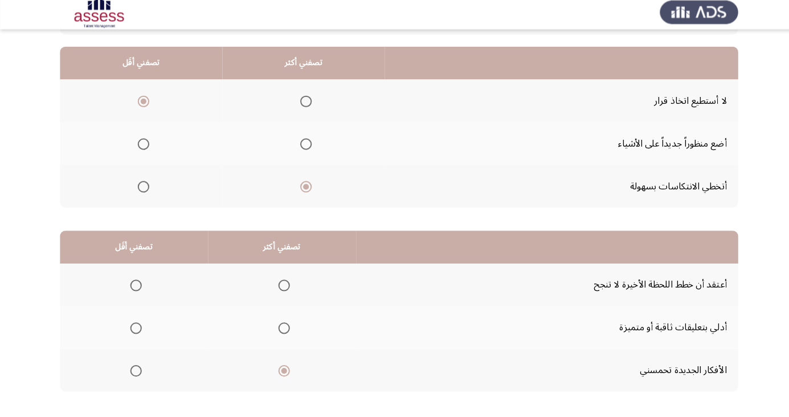
click at [135, 282] on input "Select an option" at bounding box center [134, 287] width 11 height 11
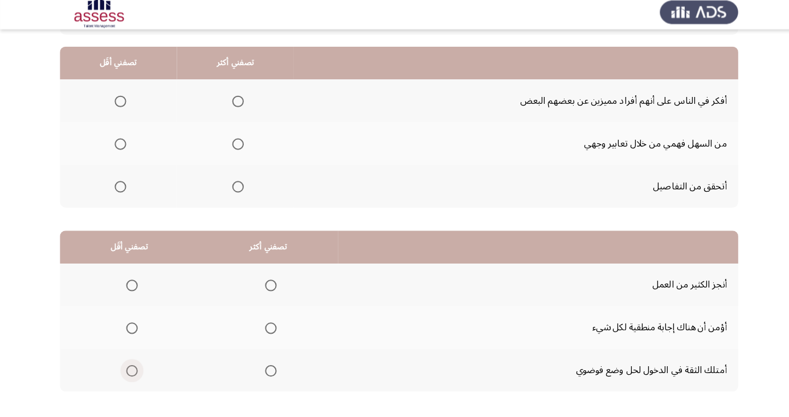
click at [131, 372] on span "Select an option" at bounding box center [131, 372] width 0 height 0
click at [129, 370] on input "Select an option" at bounding box center [130, 371] width 11 height 11
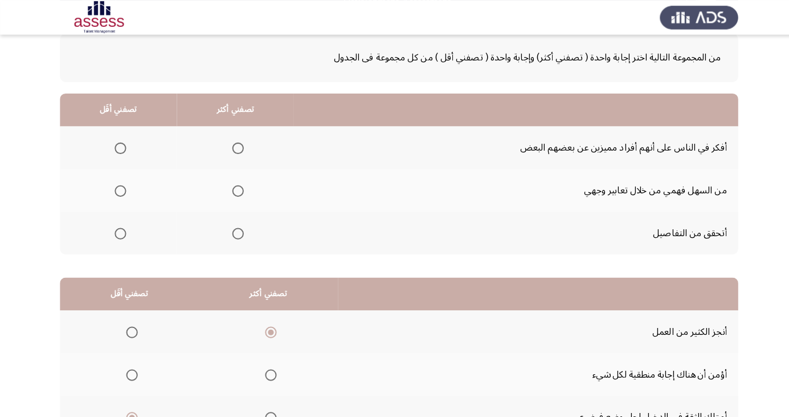
scroll to position [52, 0]
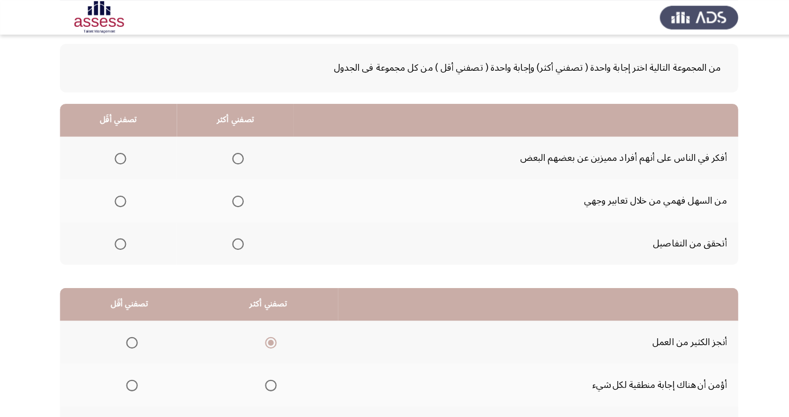
click at [268, 381] on span "Select an option" at bounding box center [268, 381] width 0 height 0
click at [266, 380] on input "Select an option" at bounding box center [267, 380] width 11 height 11
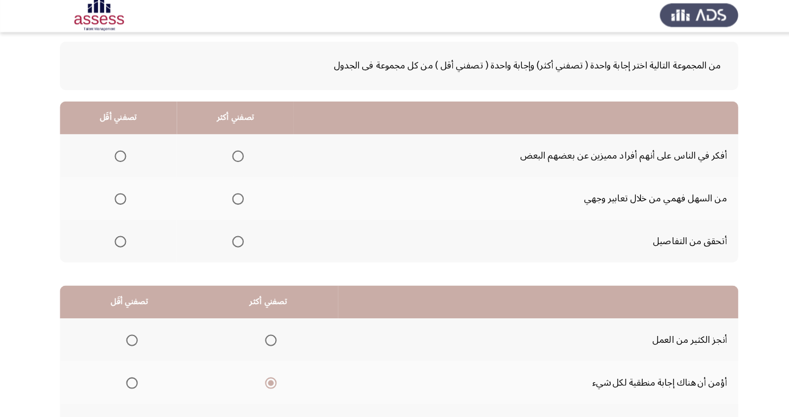
scroll to position [31, 0]
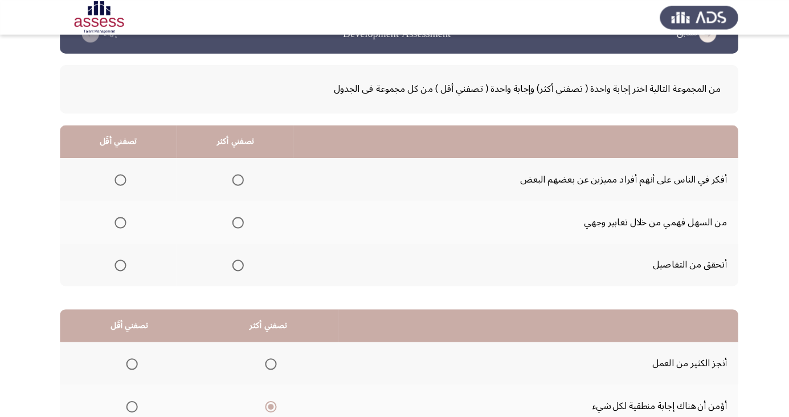
click at [235, 262] on span "Select an option" at bounding box center [235, 262] width 0 height 0
click at [234, 261] on input "Select an option" at bounding box center [235, 261] width 11 height 11
click at [122, 173] on span "Select an option" at bounding box center [118, 177] width 11 height 11
click at [122, 173] on input "Select an option" at bounding box center [118, 177] width 11 height 11
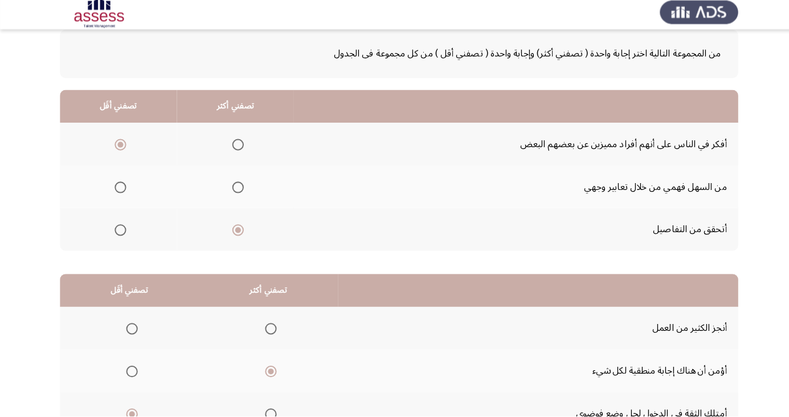
scroll to position [104, 0]
